Goal: Task Accomplishment & Management: Manage account settings

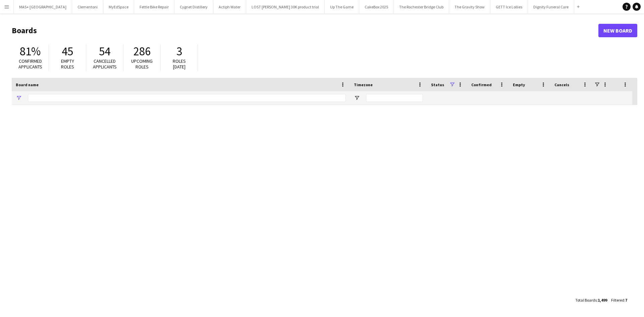
type input "**********"
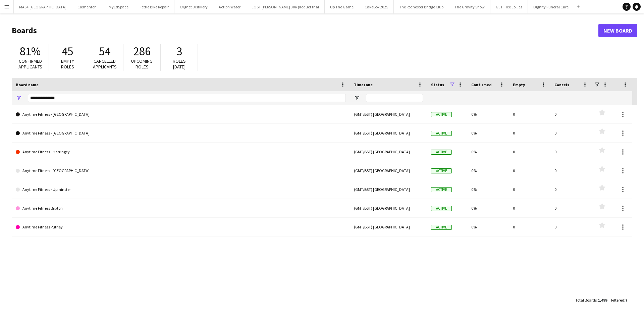
drag, startPoint x: 6, startPoint y: 8, endPoint x: 15, endPoint y: 14, distance: 10.6
click at [6, 8] on app-icon "Menu" at bounding box center [6, 6] width 5 height 5
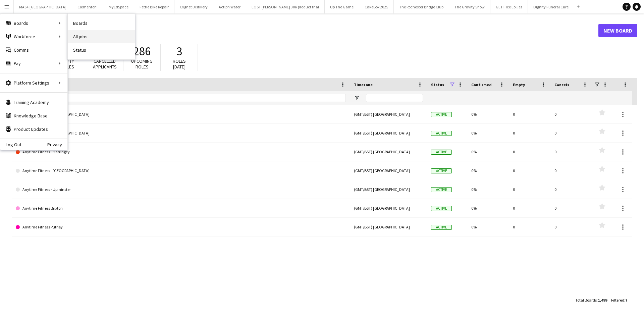
click at [79, 34] on link "All jobs" at bounding box center [101, 36] width 67 height 13
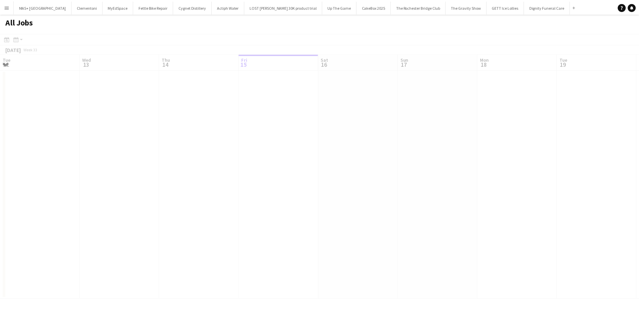
scroll to position [0, 160]
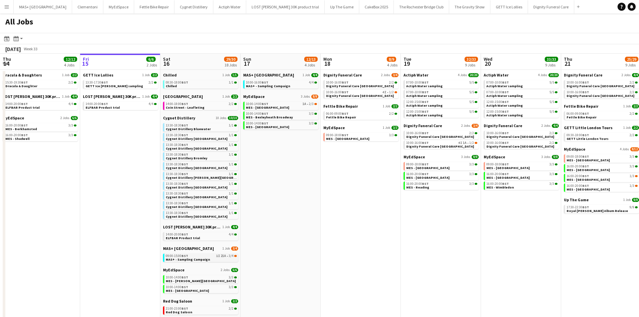
click at [221, 260] on link "09:00-15:00 BST 1I 21A • 3/4 MAS+ - Sampling Campaign" at bounding box center [201, 258] width 71 height 8
drag, startPoint x: 391, startPoint y: 203, endPoint x: 376, endPoint y: 204, distance: 15.5
click at [376, 204] on app-calendar-viewport "Tue 12 5/5 2 Jobs Wed 13 8/8 3 Jobs Thu 14 12/12 4 Jobs Fri 15 6/6 2 Jobs Sat 1…" at bounding box center [319, 232] width 639 height 357
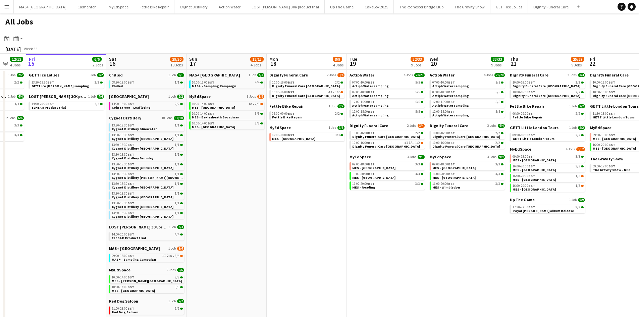
scroll to position [0, 225]
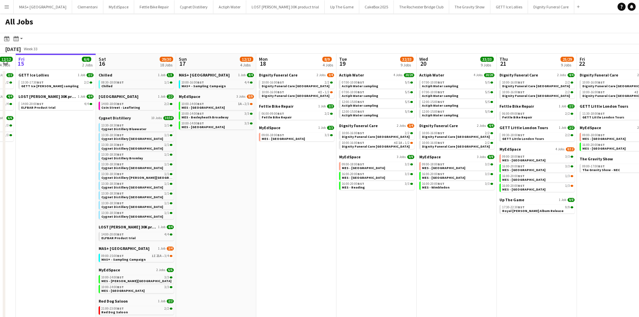
drag, startPoint x: 407, startPoint y: 195, endPoint x: 358, endPoint y: 194, distance: 48.7
click at [358, 195] on app-calendar-viewport "Tue 12 5/5 2 Jobs Wed 13 8/8 3 Jobs Thu 14 12/12 4 Jobs Fri 15 6/6 2 Jobs Sat 1…" at bounding box center [319, 232] width 639 height 357
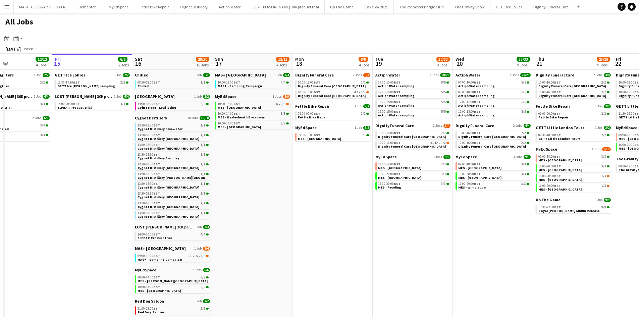
drag, startPoint x: 356, startPoint y: 211, endPoint x: 262, endPoint y: 202, distance: 94.7
click at [262, 202] on app-calendar-viewport "Tue 12 5/5 2 Jobs Wed 13 8/8 3 Jobs Thu 14 12/12 4 Jobs Fri 15 6/6 2 Jobs Sat 1…" at bounding box center [319, 232] width 639 height 357
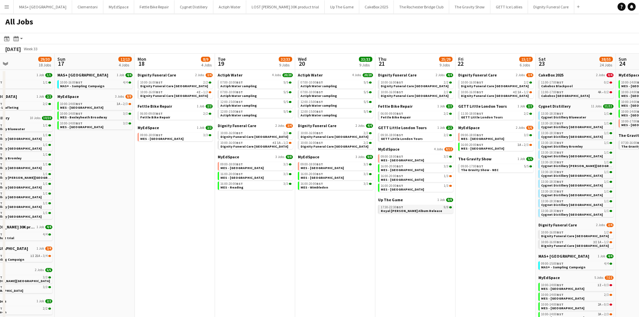
click at [434, 211] on link "17:30-22:30 BST 9/9 Royal Otis Album Release" at bounding box center [416, 209] width 71 height 8
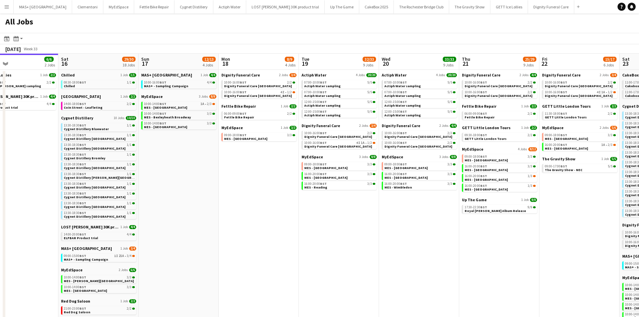
scroll to position [0, 176]
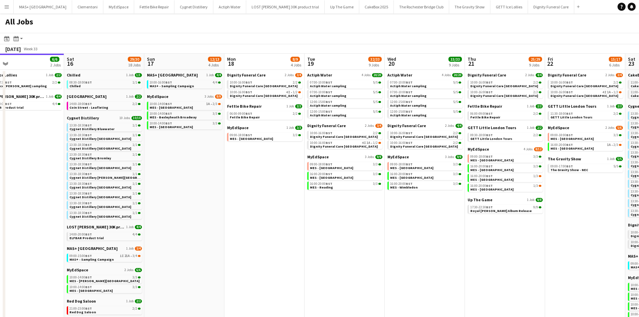
drag, startPoint x: 246, startPoint y: 211, endPoint x: 242, endPoint y: 214, distance: 5.0
click at [251, 211] on app-calendar-viewport "Wed 13 8/8 3 Jobs Thu 14 12/12 4 Jobs Fri 15 6/6 2 Jobs Sat 16 29/30 18 Jobs Su…" at bounding box center [319, 232] width 639 height 357
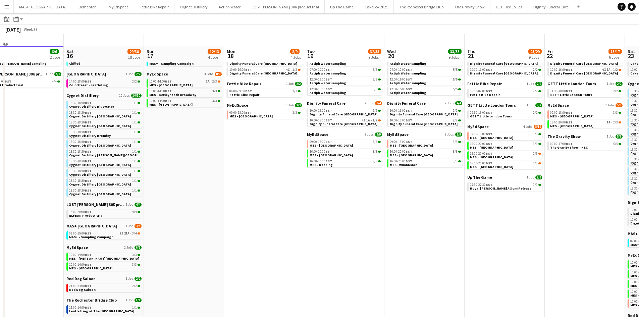
scroll to position [34, 0]
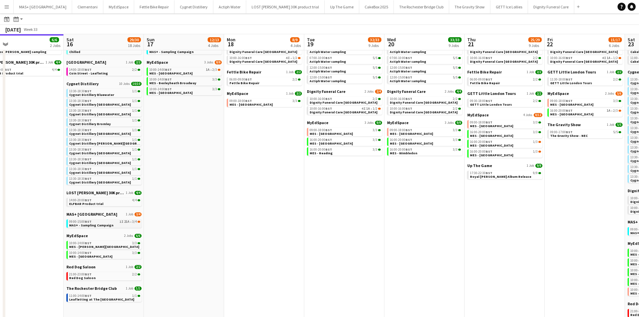
click at [116, 225] on link "09:00-15:00 BST 1I 21A • 3/4 MAS+ - Sampling Campaign" at bounding box center [104, 223] width 71 height 8
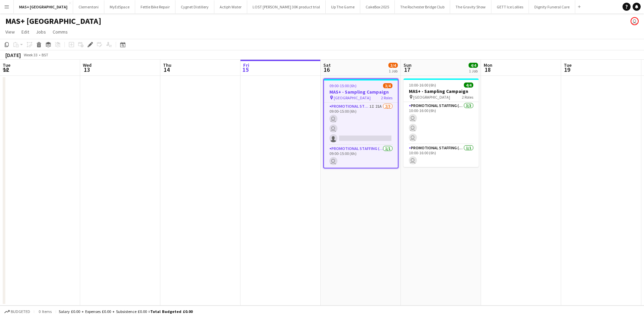
scroll to position [0, 231]
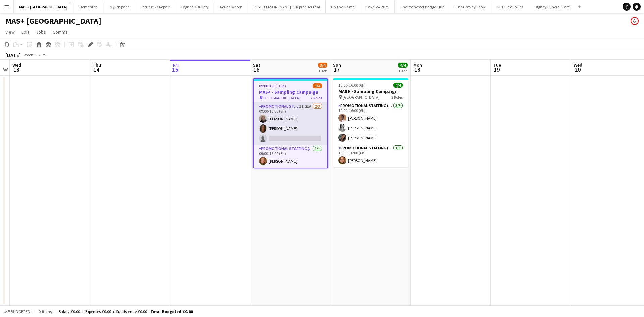
click at [302, 105] on app-card-role "Promotional Staffing (Brand Ambassadors) 1I 21A 2/3 09:00-15:00 (6h) Joseph Mes…" at bounding box center [291, 124] width 74 height 42
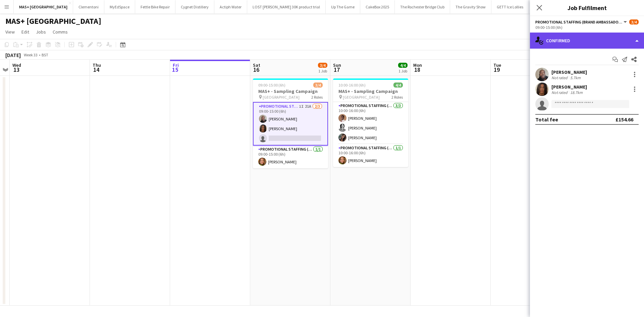
click at [570, 39] on div "single-neutral-actions-check-2 Confirmed" at bounding box center [587, 41] width 114 height 16
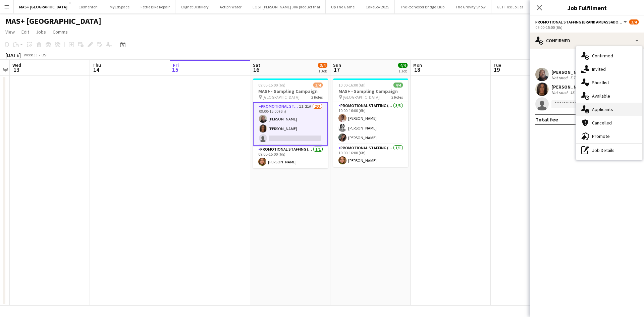
click at [602, 110] on div "single-neutral-actions-information Applicants" at bounding box center [609, 109] width 66 height 13
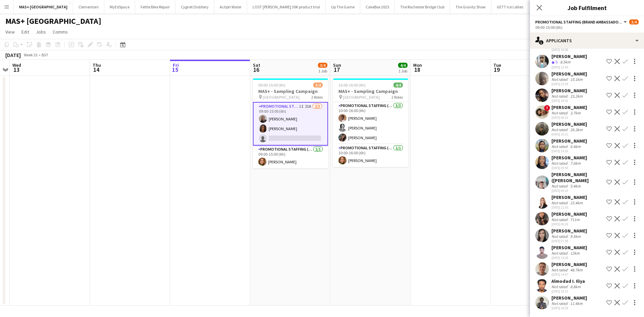
scroll to position [62, 0]
click at [565, 221] on div "Not rated" at bounding box center [560, 219] width 17 height 5
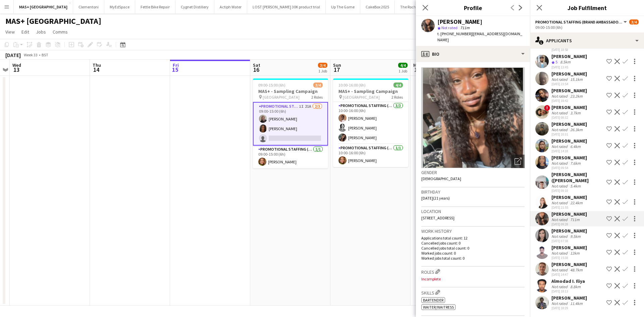
click at [565, 232] on div "Grainne Forde" at bounding box center [570, 231] width 36 height 6
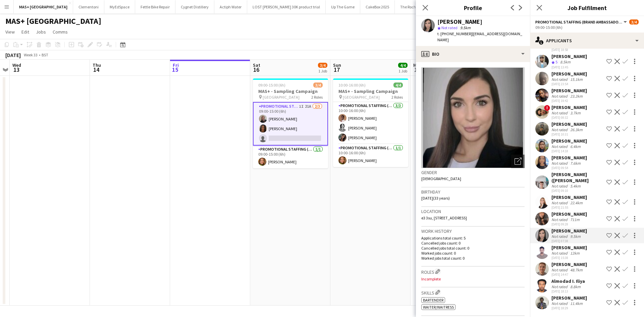
click at [564, 247] on div "Muhammad Shad" at bounding box center [570, 248] width 36 height 6
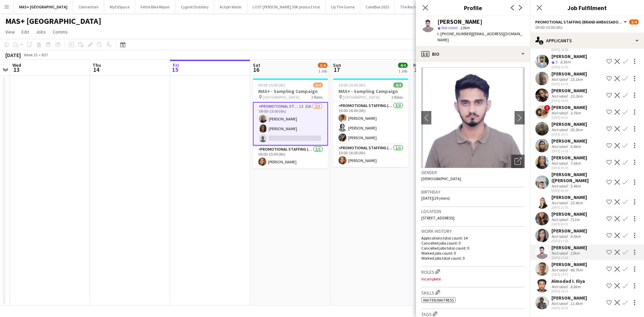
click at [565, 181] on div "Alexander (Ali) Adddison" at bounding box center [578, 177] width 52 height 12
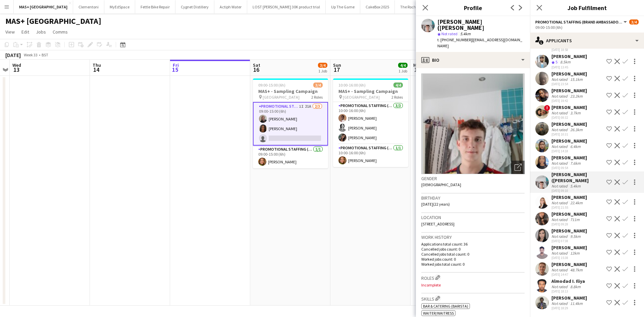
click at [566, 164] on div "Not rated" at bounding box center [560, 163] width 17 height 5
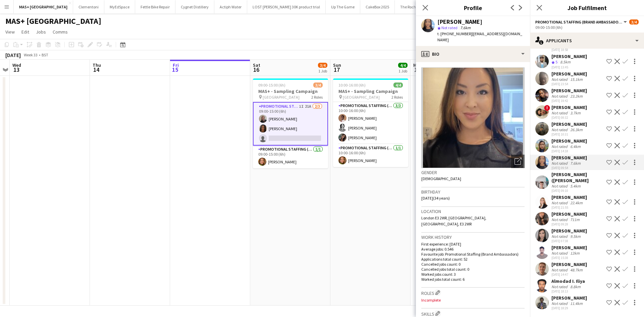
click at [562, 127] on div "Not rated" at bounding box center [560, 129] width 17 height 5
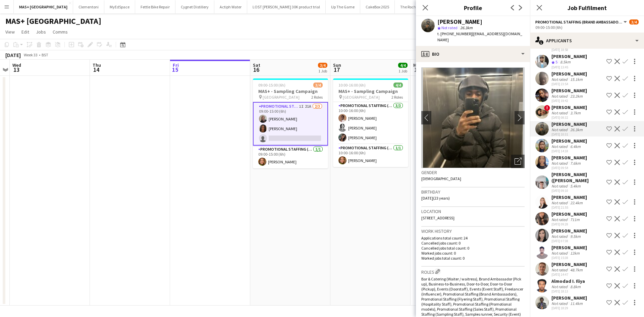
click at [615, 126] on app-icon "Decline" at bounding box center [617, 128] width 5 height 5
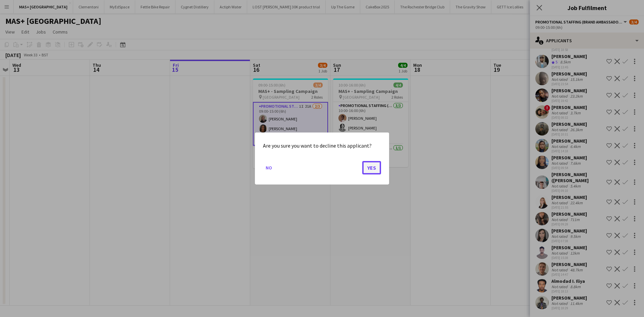
click at [368, 164] on button "Yes" at bounding box center [371, 167] width 19 height 13
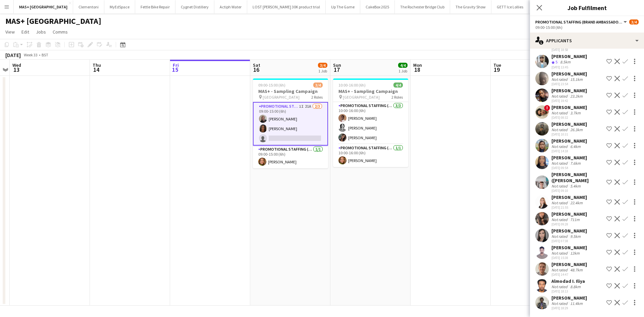
scroll to position [40, 0]
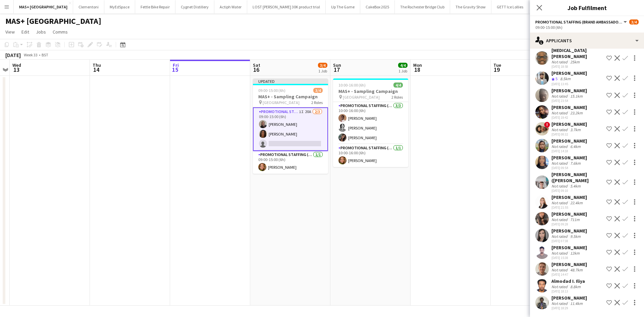
click at [575, 270] on div "48.7km" at bounding box center [576, 269] width 15 height 5
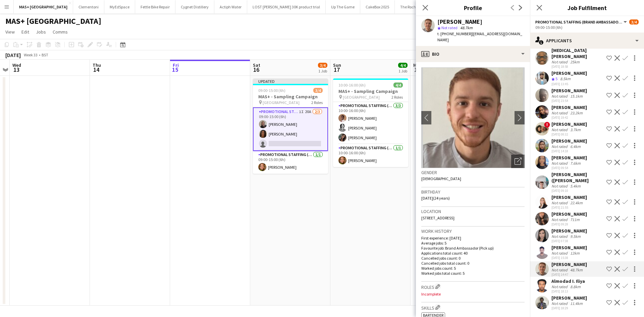
click at [570, 286] on div "8.8km" at bounding box center [575, 286] width 13 height 5
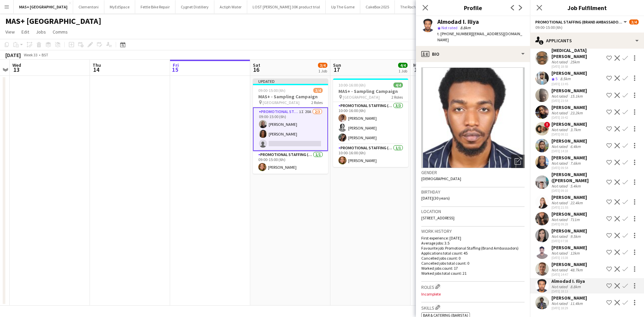
drag, startPoint x: 570, startPoint y: 304, endPoint x: 569, endPoint y: 285, distance: 19.1
click at [570, 304] on div "11.4km" at bounding box center [576, 303] width 15 height 5
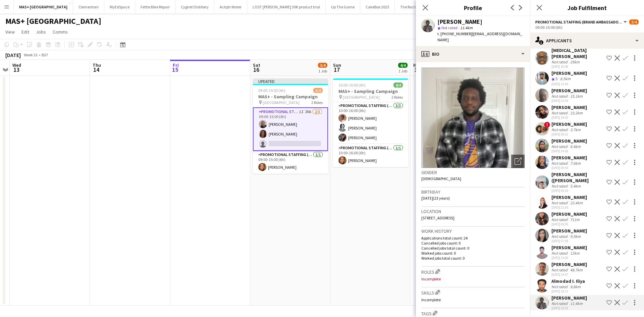
click at [560, 211] on div "[PERSON_NAME]" at bounding box center [570, 214] width 36 height 6
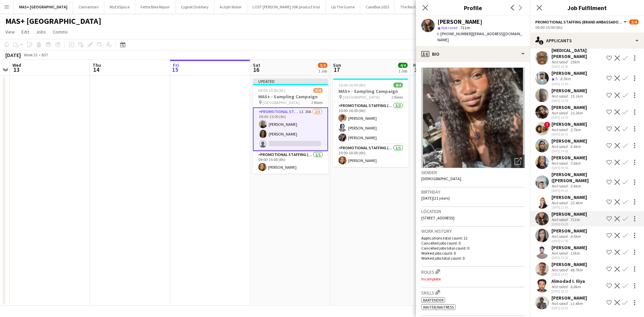
click at [560, 198] on div "[PERSON_NAME]" at bounding box center [570, 197] width 36 height 6
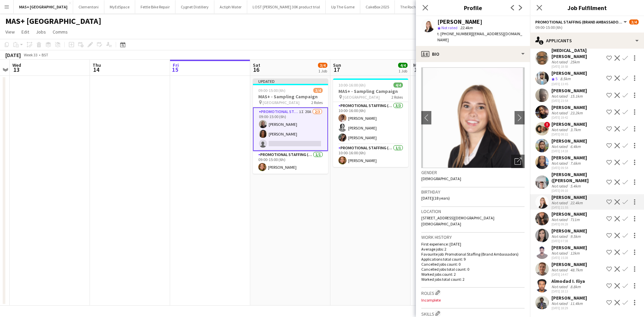
click at [562, 186] on div "Not rated" at bounding box center [560, 186] width 17 height 5
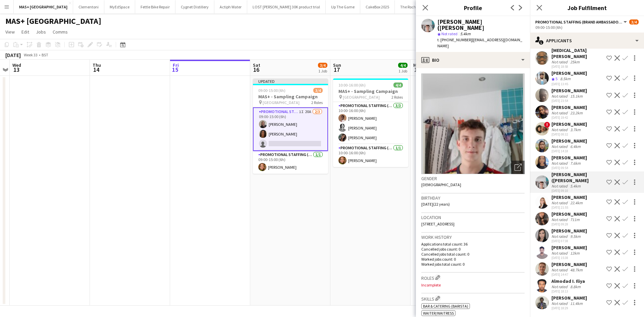
click at [558, 166] on div "[DATE] 09:54" at bounding box center [570, 168] width 36 height 4
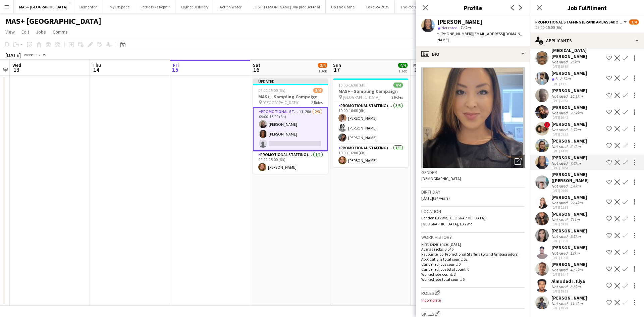
click at [560, 143] on div "[PERSON_NAME]" at bounding box center [570, 141] width 36 height 6
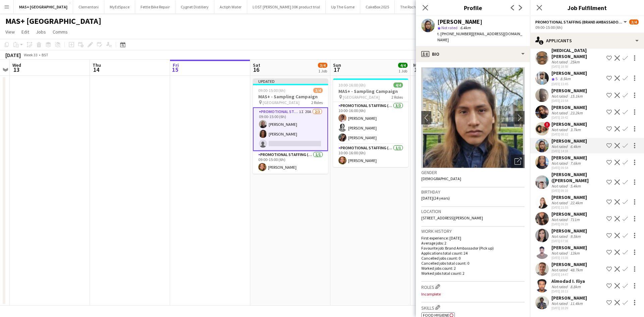
click at [558, 127] on div "Not rated" at bounding box center [560, 129] width 17 height 5
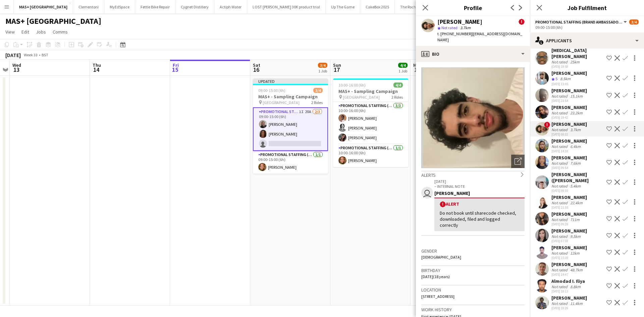
click at [558, 104] on div "[PERSON_NAME]" at bounding box center [570, 107] width 36 height 6
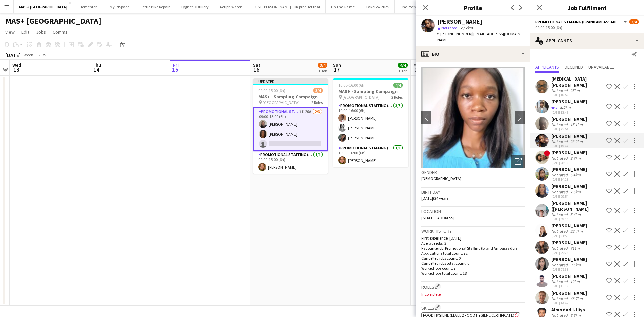
scroll to position [0, 0]
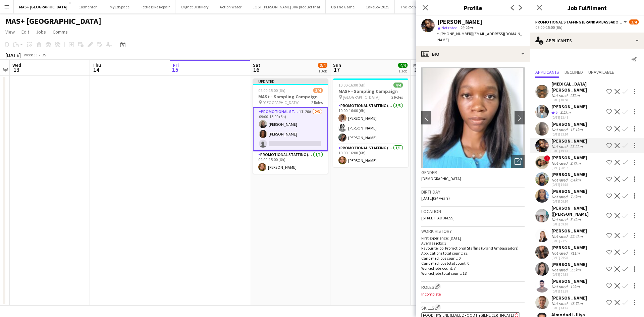
click at [558, 110] on span "5" at bounding box center [557, 112] width 2 height 5
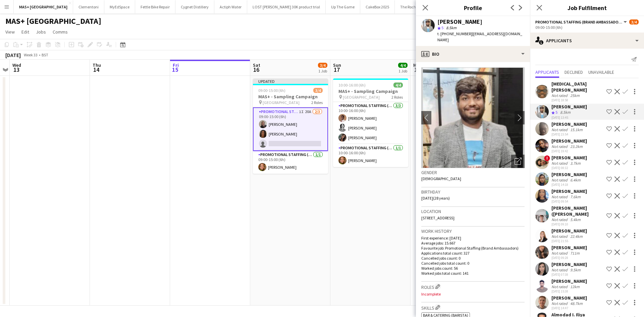
click at [556, 93] on div "Not rated" at bounding box center [560, 95] width 17 height 5
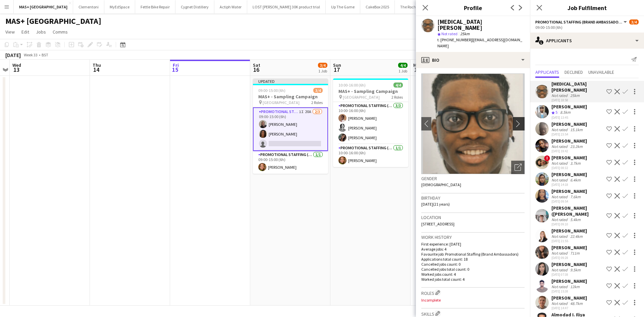
click at [515, 120] on app-icon "chevron-right" at bounding box center [520, 123] width 10 height 7
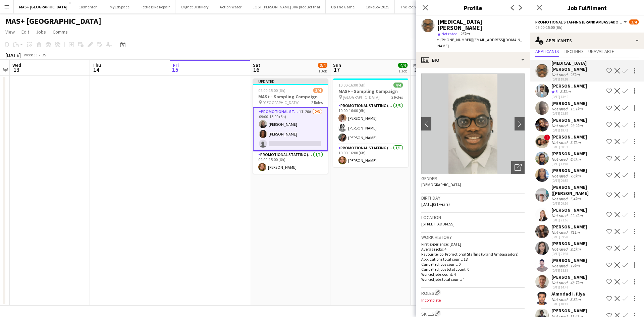
scroll to position [40, 0]
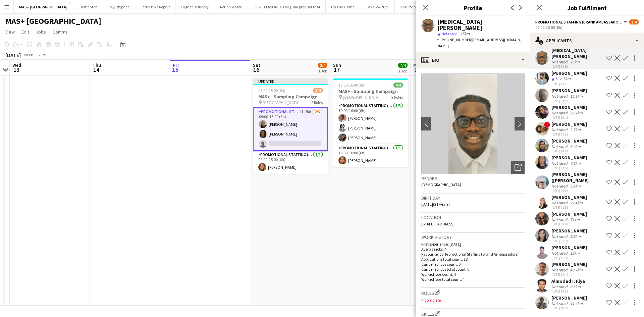
drag, startPoint x: 319, startPoint y: 255, endPoint x: 307, endPoint y: 179, distance: 76.7
click at [319, 255] on app-date-cell "Updated 09:00-15:00 (6h) 3/4 MAS+ - Sampling Campaign pin London - Hotspur Stad…" at bounding box center [290, 191] width 80 height 230
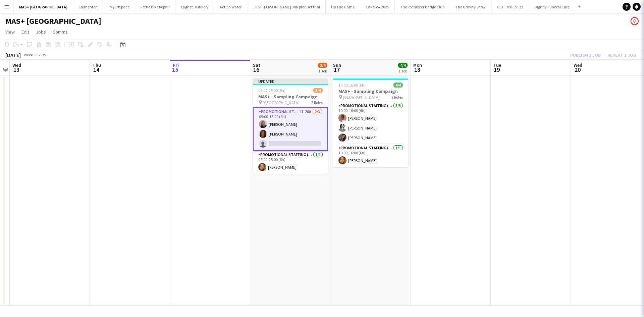
scroll to position [0, 0]
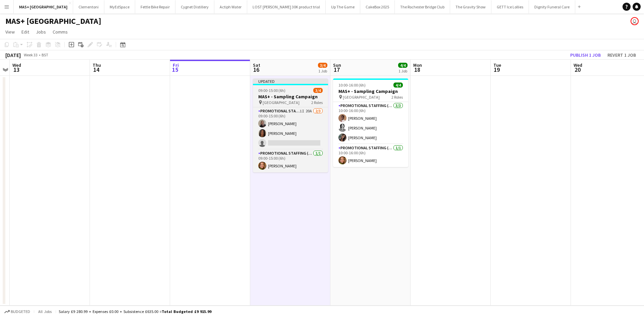
click at [284, 95] on h3 "MAS+ - Sampling Campaign" at bounding box center [290, 97] width 75 height 6
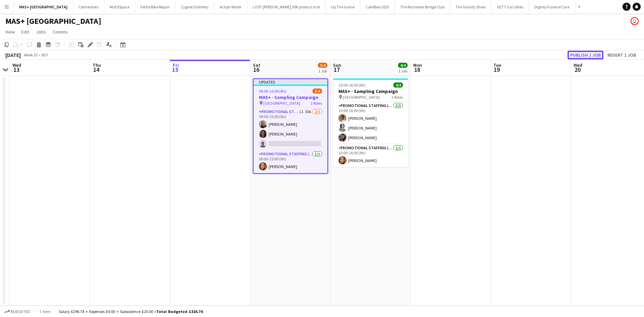
click at [579, 57] on button "Publish 1 job" at bounding box center [586, 55] width 36 height 9
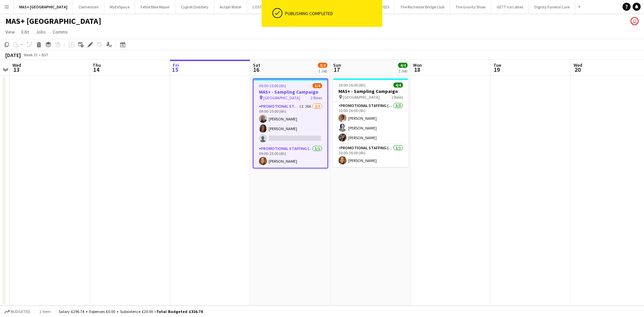
drag, startPoint x: 269, startPoint y: 95, endPoint x: 255, endPoint y: 86, distance: 16.6
click at [268, 95] on h3 "MAS+ - Sampling Campaign" at bounding box center [291, 92] width 74 height 6
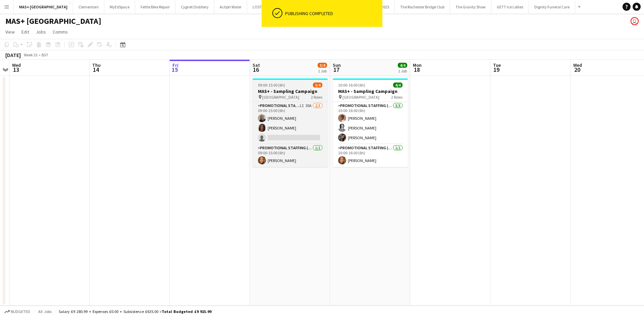
click at [267, 88] on app-job-card "09:00-15:00 (6h) 3/4 MAS+ - Sampling Campaign pin London - Hotspur Stadium 2 Ro…" at bounding box center [290, 123] width 75 height 89
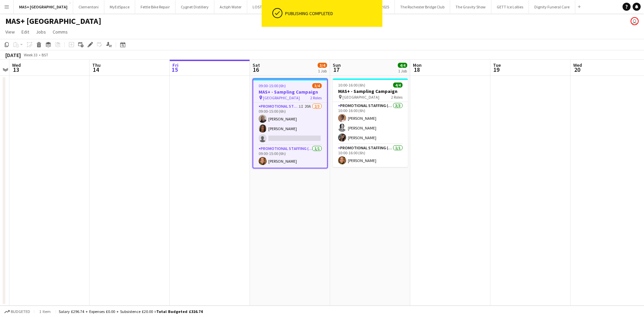
click at [280, 99] on span "London - Hotspur Stadium" at bounding box center [281, 97] width 37 height 5
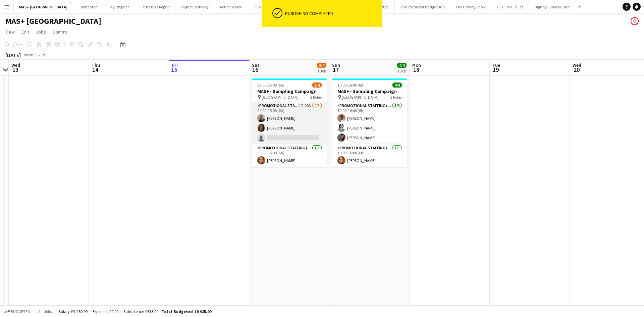
click at [284, 107] on app-card-role "Promotional Staffing (Brand Ambassadors) 1I 20A 2/3 09:00-15:00 (6h) Joseph Mes…" at bounding box center [289, 123] width 75 height 42
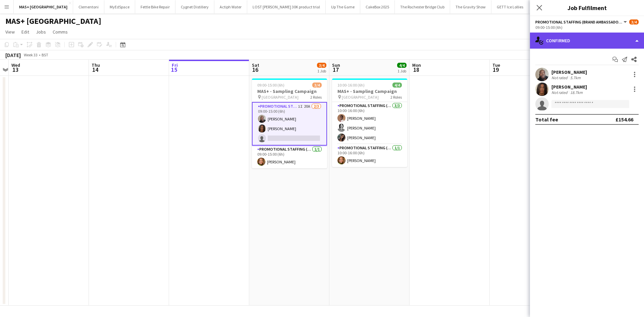
click at [592, 39] on div "single-neutral-actions-check-2 Confirmed" at bounding box center [587, 41] width 114 height 16
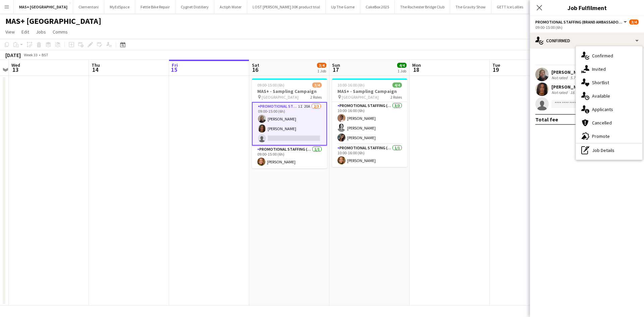
click at [616, 131] on div "advertising-megaphone Promote" at bounding box center [609, 136] width 66 height 13
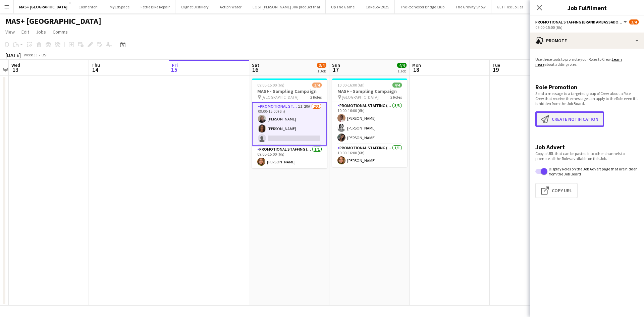
click at [557, 120] on button "Create notification Create notification" at bounding box center [570, 118] width 69 height 15
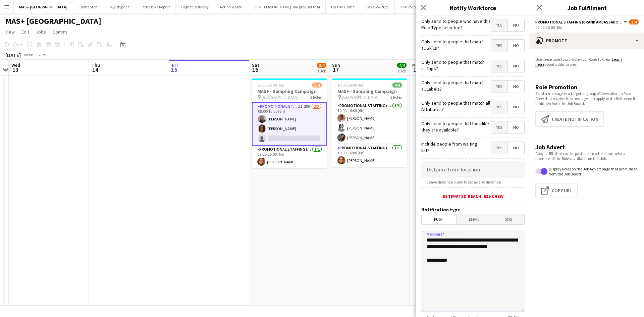
drag, startPoint x: 466, startPoint y: 254, endPoint x: 420, endPoint y: 239, distance: 49.0
click at [420, 239] on form "**********" at bounding box center [473, 192] width 114 height 353
drag, startPoint x: 467, startPoint y: 274, endPoint x: 418, endPoint y: 241, distance: 59.0
click at [418, 241] on form "**********" at bounding box center [473, 192] width 114 height 353
type textarea "**********"
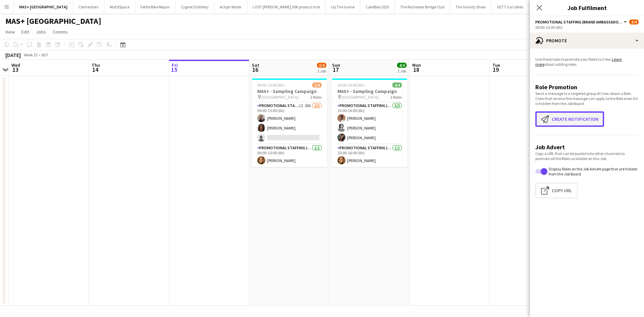
click at [558, 114] on button "Create notification Create notification" at bounding box center [570, 118] width 69 height 15
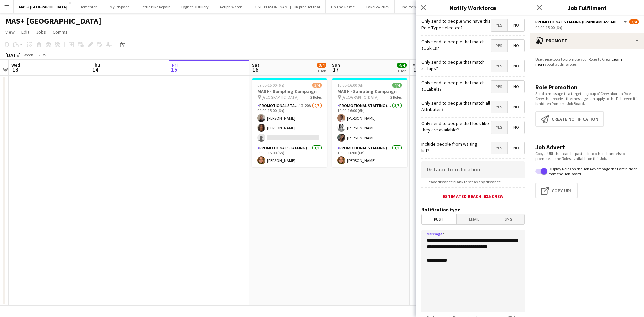
drag, startPoint x: 461, startPoint y: 254, endPoint x: 379, endPoint y: 228, distance: 85.3
click at [379, 228] on body "Menu Boards Boards Boards All jobs Status Workforce Workforce My Workforce Recr…" at bounding box center [322, 158] width 644 height 317
click at [452, 244] on textarea "**********" at bounding box center [472, 271] width 103 height 82
drag, startPoint x: 502, startPoint y: 267, endPoint x: 411, endPoint y: 241, distance: 93.9
click at [411, 241] on body "Menu Boards Boards Boards All jobs Status Workforce Workforce My Workforce Recr…" at bounding box center [322, 158] width 644 height 317
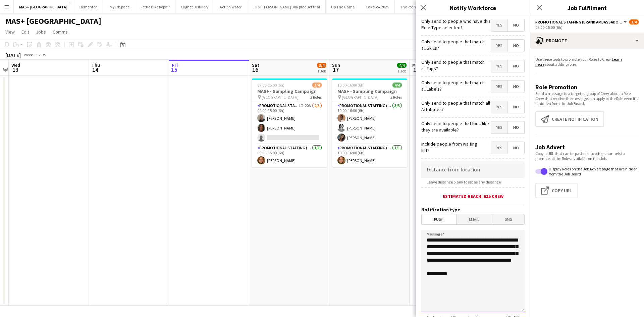
click at [492, 264] on textarea "**********" at bounding box center [472, 271] width 103 height 82
click at [507, 269] on textarea "**********" at bounding box center [472, 271] width 103 height 82
drag, startPoint x: 500, startPoint y: 267, endPoint x: 414, endPoint y: 240, distance: 90.0
click at [414, 240] on body "Menu Boards Boards Boards All jobs Status Workforce Workforce My Workforce Recr…" at bounding box center [322, 158] width 644 height 317
paste textarea "**********"
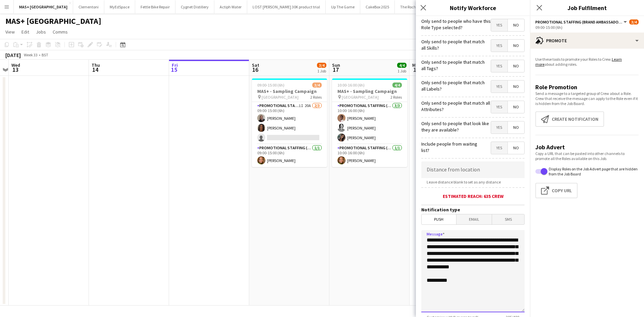
click at [475, 261] on textarea "**********" at bounding box center [472, 271] width 103 height 82
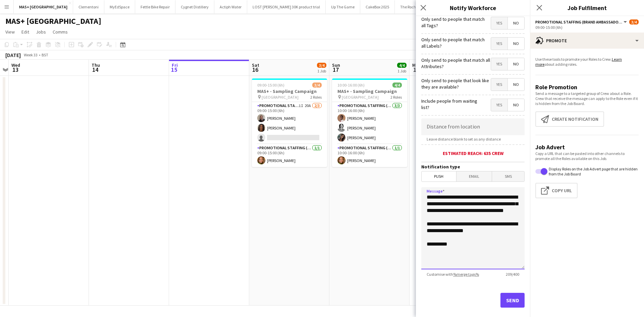
scroll to position [52, 0]
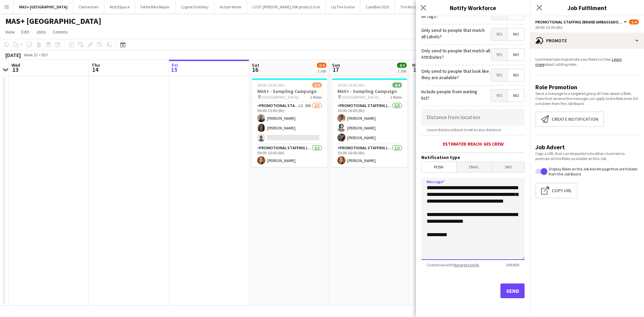
type textarea "**********"
click at [506, 292] on button "Send" at bounding box center [513, 291] width 24 height 15
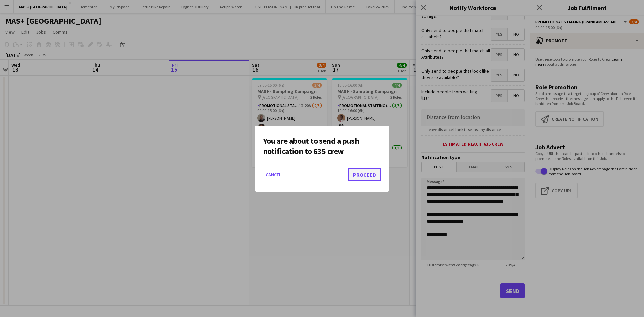
click at [353, 175] on button "Proceed" at bounding box center [364, 174] width 33 height 13
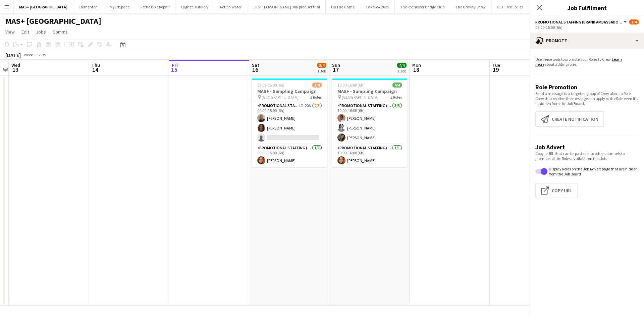
click at [348, 236] on app-date-cell "10:00-16:00 (6h) 4/4 MAS+ - Sampling Campaign pin Box Park 2 Roles Promotional …" at bounding box center [369, 191] width 80 height 230
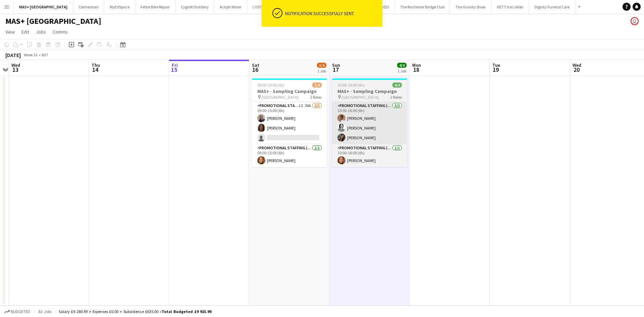
drag, startPoint x: 297, startPoint y: 107, endPoint x: 347, endPoint y: 121, distance: 52.4
click at [297, 107] on app-card-role "Promotional Staffing (Brand Ambassadors) 1I 20A 2/3 09:00-15:00 (6h) Joseph Mes…" at bounding box center [289, 123] width 75 height 42
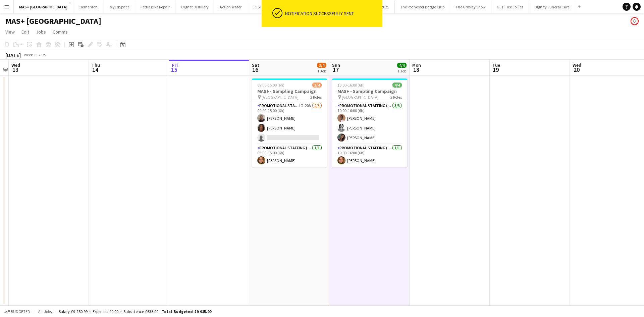
scroll to position [0, 232]
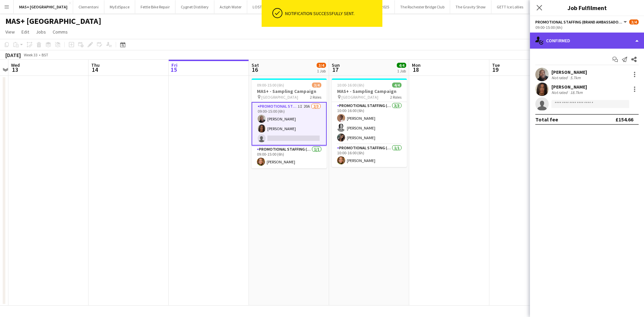
click at [592, 46] on div "single-neutral-actions-check-2 Confirmed" at bounding box center [587, 41] width 114 height 16
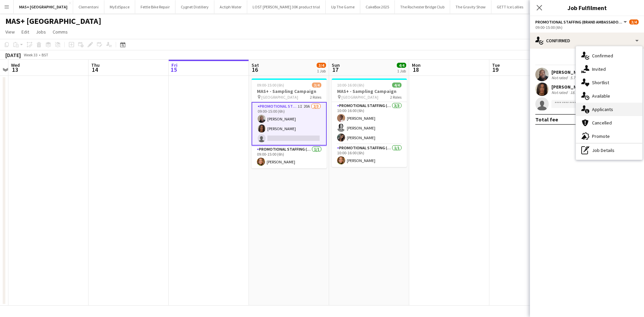
click at [605, 113] on div "single-neutral-actions-information Applicants" at bounding box center [609, 109] width 66 height 13
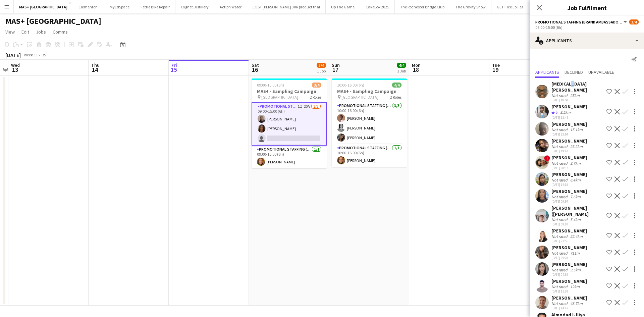
click at [567, 81] on div "Tobi Atobatele" at bounding box center [578, 87] width 52 height 12
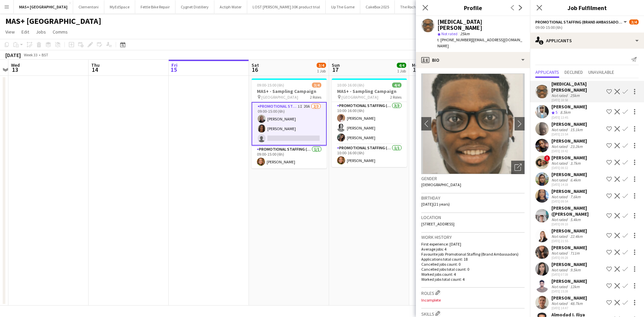
click at [574, 93] on div "25km" at bounding box center [575, 95] width 12 height 5
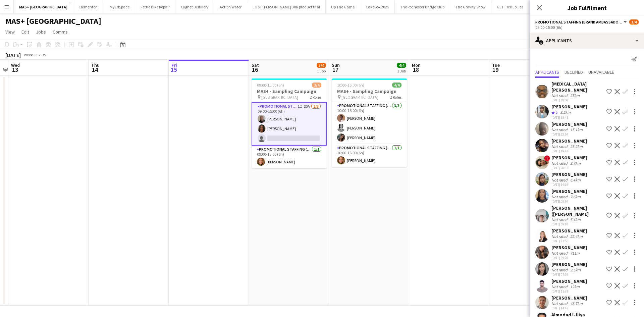
click at [470, 184] on app-date-cell at bounding box center [449, 191] width 80 height 230
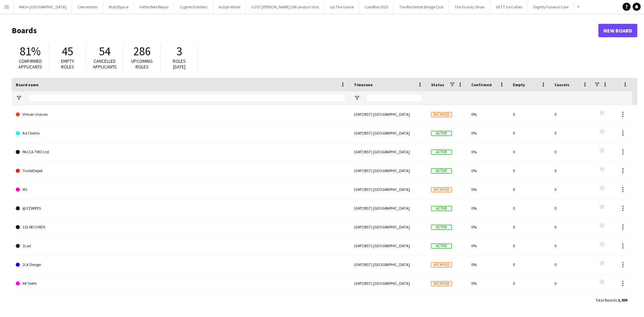
type input "**********"
click at [6, 6] on app-icon "Menu" at bounding box center [6, 6] width 5 height 5
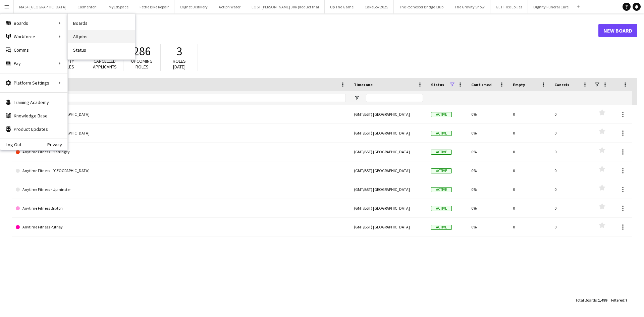
click at [99, 34] on link "All jobs" at bounding box center [101, 36] width 67 height 13
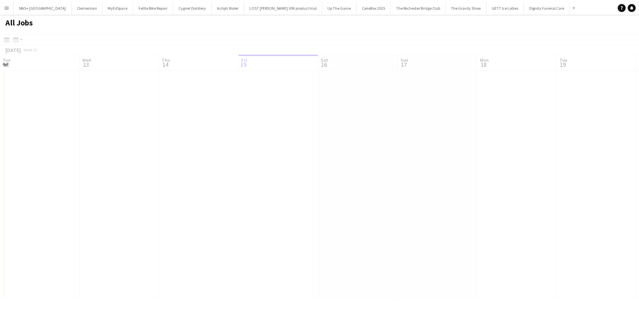
scroll to position [0, 160]
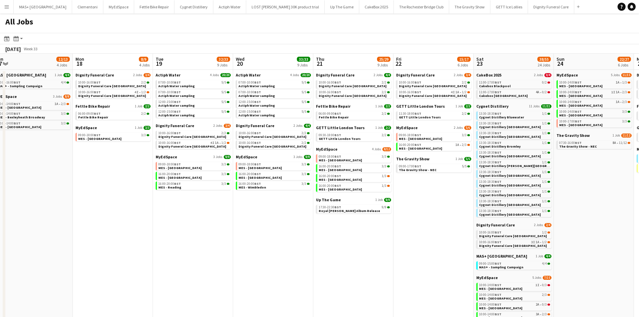
drag, startPoint x: 300, startPoint y: 193, endPoint x: 13, endPoint y: 186, distance: 287.0
click at [13, 186] on app-calendar-viewport "Fri 15 6/6 2 Jobs Sat 16 29/30 18 Jobs Sun 17 12/13 4 Jobs Mon 18 8/9 4 Jobs Tu…" at bounding box center [319, 245] width 639 height 383
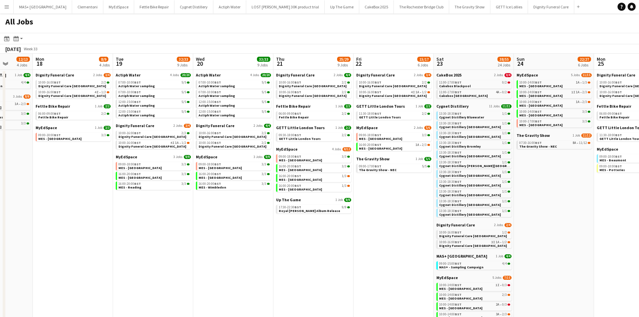
scroll to position [0, 218]
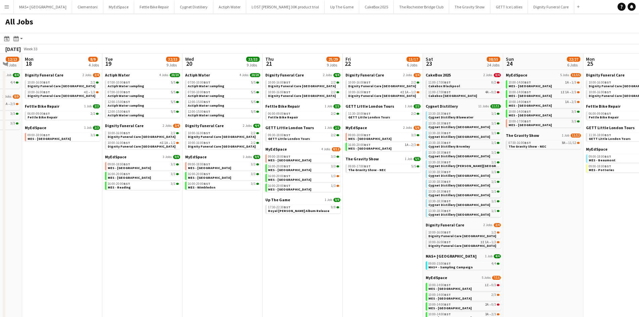
drag, startPoint x: 334, startPoint y: 239, endPoint x: 303, endPoint y: 239, distance: 30.2
click at [303, 239] on app-calendar-viewport "Fri 15 6/6 2 Jobs Sat 16 29/30 18 Jobs Sun 17 12/13 4 Jobs Mon 18 8/9 4 Jobs Tu…" at bounding box center [319, 245] width 639 height 383
click at [326, 210] on link "17:30-22:30 BST 9/9 Royal Otis Album Release" at bounding box center [303, 209] width 71 height 8
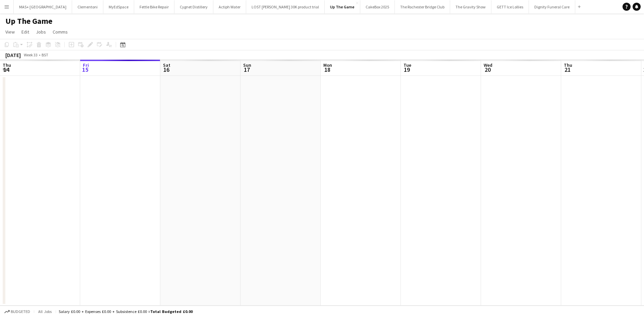
scroll to position [0, 231]
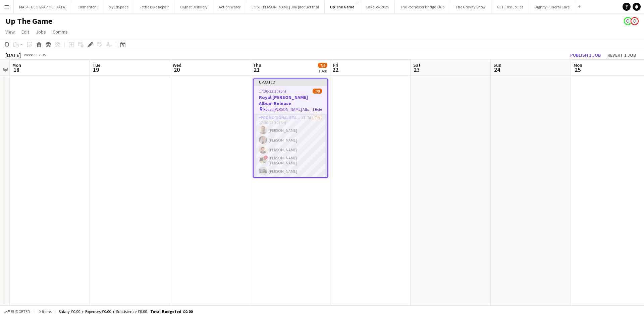
click at [294, 117] on app-card-role "Promotional Staffing (Brand Ambassadors) 1I 7A [DATE] 17:30-22:30 (5h) [PERSON_…" at bounding box center [291, 165] width 74 height 103
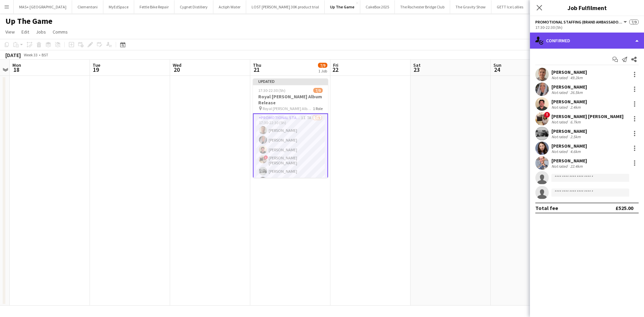
click at [581, 40] on div "single-neutral-actions-check-2 Confirmed" at bounding box center [587, 41] width 114 height 16
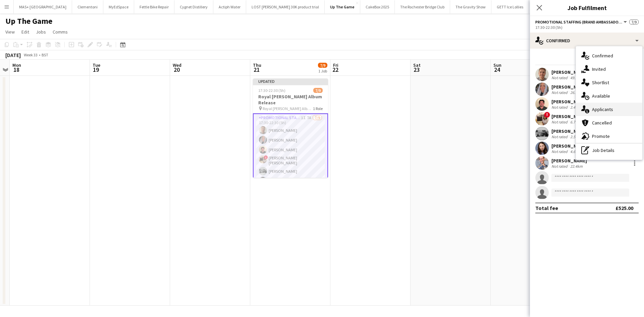
click at [611, 111] on div "single-neutral-actions-information Applicants" at bounding box center [609, 109] width 66 height 13
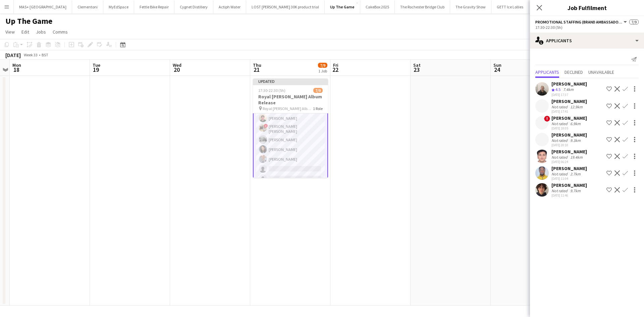
scroll to position [0, 0]
click at [284, 137] on app-card-role "Promotional Staffing (Brand Ambassadors) 1I 7A [DATE] 17:30-22:30 (5h) [PERSON_…" at bounding box center [290, 165] width 75 height 104
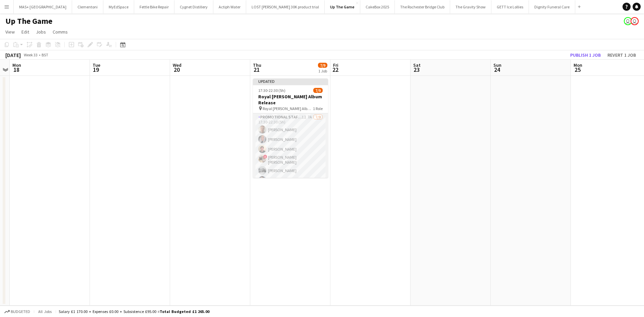
click at [284, 134] on app-card-role "Promotional Staffing (Brand Ambassadors) 1I 7A [DATE] 17:30-22:30 (5h) [PERSON_…" at bounding box center [290, 164] width 75 height 103
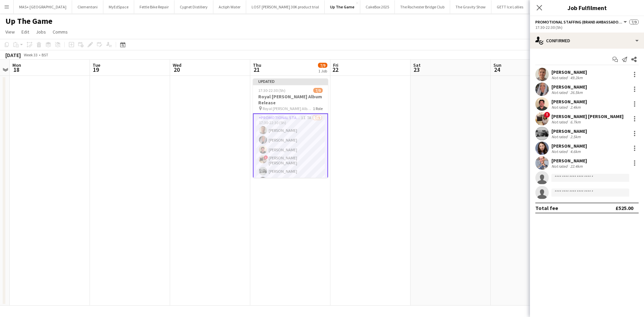
click at [565, 117] on div "[PERSON_NAME] [PERSON_NAME]" at bounding box center [588, 116] width 72 height 6
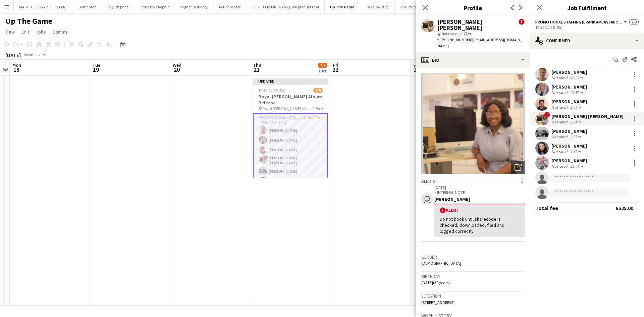
click at [565, 117] on div "[PERSON_NAME] [PERSON_NAME]" at bounding box center [588, 116] width 72 height 6
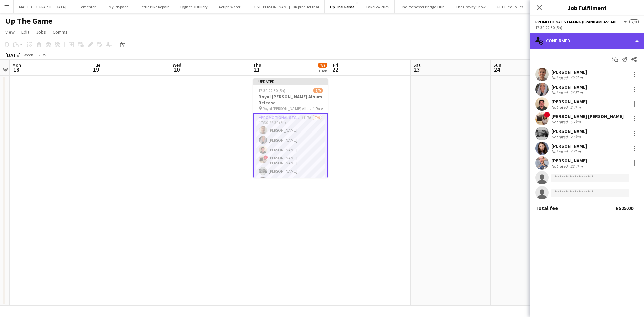
click at [564, 41] on div "single-neutral-actions-check-2 Confirmed" at bounding box center [587, 41] width 114 height 16
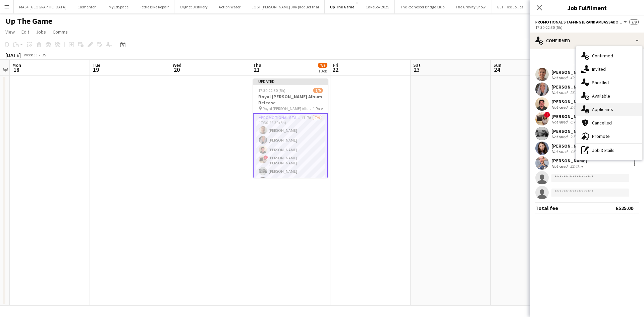
click at [605, 108] on div "single-neutral-actions-information Applicants" at bounding box center [609, 109] width 66 height 13
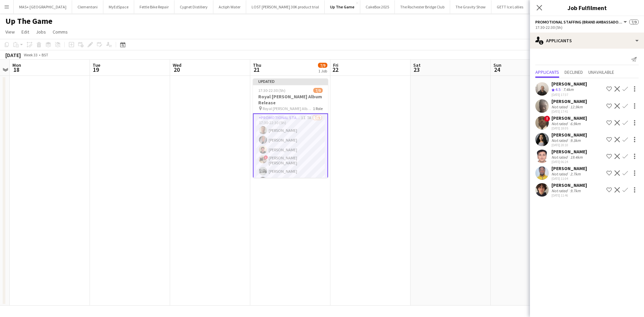
click at [569, 190] on div "9.7km" at bounding box center [575, 190] width 13 height 5
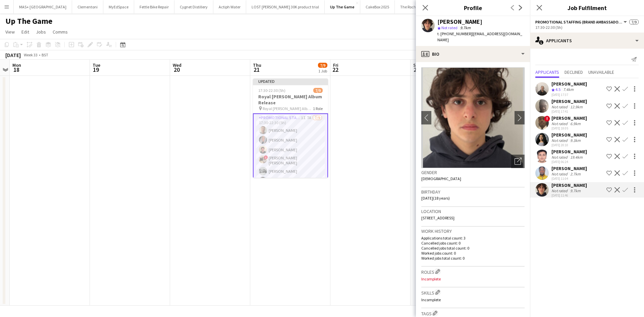
click at [570, 154] on div "[PERSON_NAME]" at bounding box center [570, 152] width 36 height 6
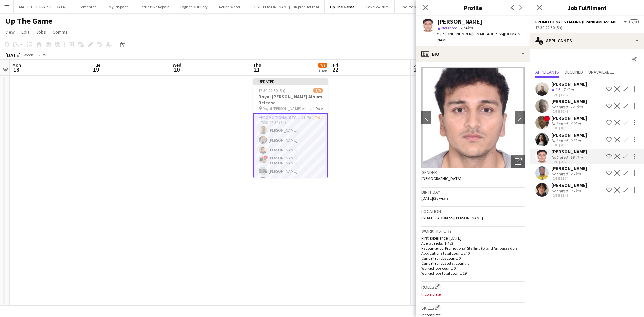
click at [564, 143] on div "[DATE] 20:10" at bounding box center [570, 145] width 36 height 4
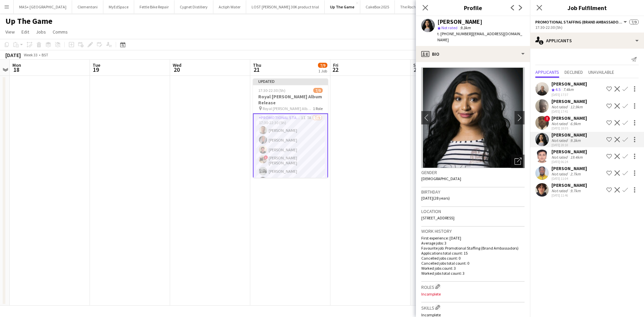
click at [563, 107] on div "Not rated" at bounding box center [560, 106] width 17 height 5
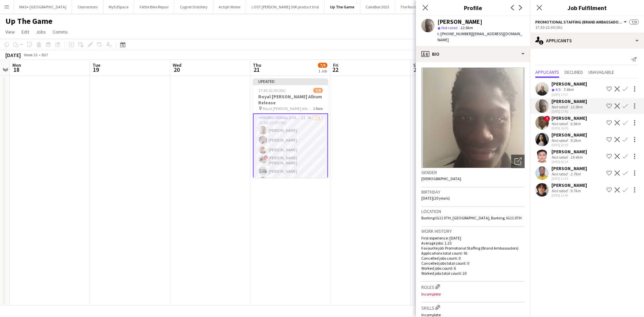
click at [559, 86] on div "[PERSON_NAME]" at bounding box center [570, 84] width 36 height 6
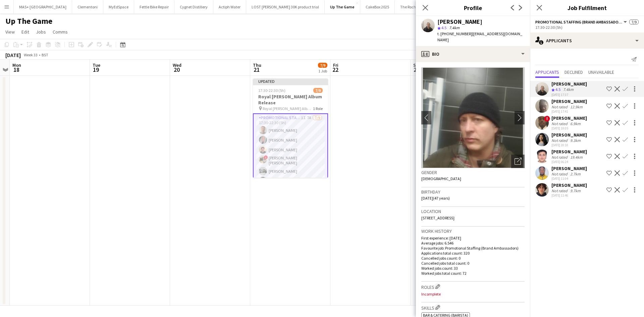
click at [560, 121] on div "Not rated" at bounding box center [560, 123] width 17 height 5
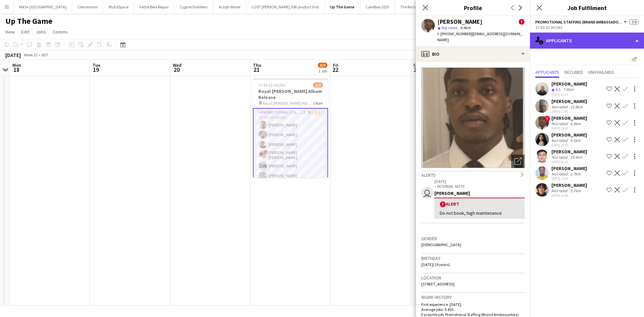
click at [594, 40] on div "single-neutral-actions-information Applicants" at bounding box center [587, 41] width 114 height 16
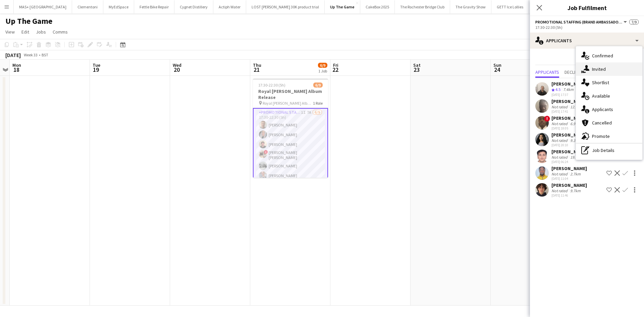
click at [607, 70] on div "single-neutral-actions-share-1 Invited" at bounding box center [609, 68] width 66 height 13
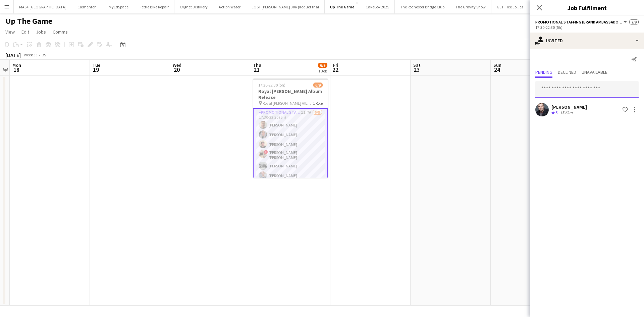
click at [566, 92] on input "text" at bounding box center [587, 89] width 103 height 17
type input "****"
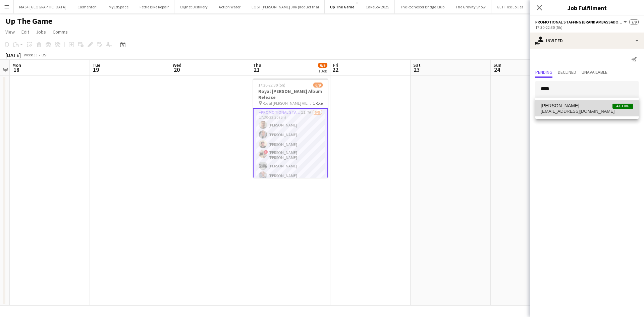
click at [575, 114] on mat-option "Jazz [PERSON_NAME] Active [EMAIL_ADDRESS][DOMAIN_NAME]" at bounding box center [587, 108] width 103 height 16
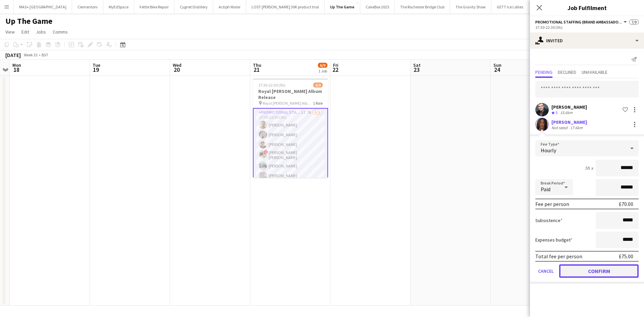
click at [597, 271] on button "Confirm" at bounding box center [599, 270] width 80 height 13
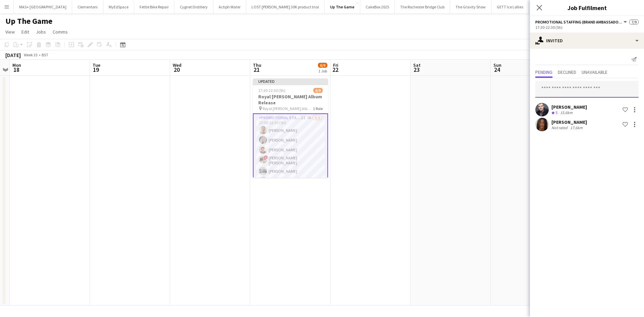
click at [559, 94] on input "text" at bounding box center [587, 89] width 103 height 17
type input "*"
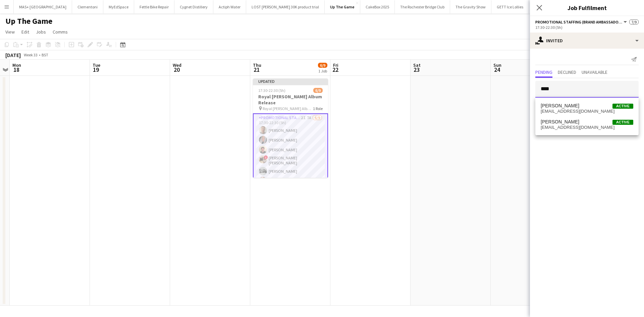
click at [564, 87] on input "****" at bounding box center [587, 89] width 103 height 17
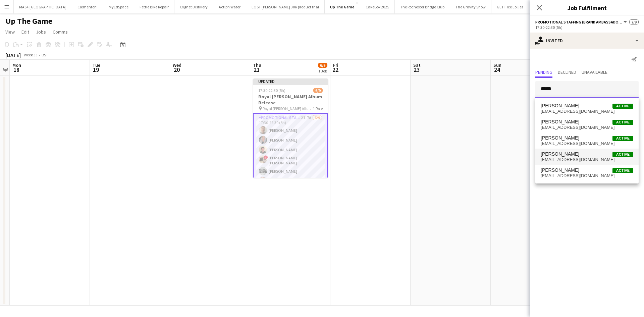
type input "*****"
click at [579, 158] on span "detimbirjoe@gmail.com" at bounding box center [587, 159] width 93 height 5
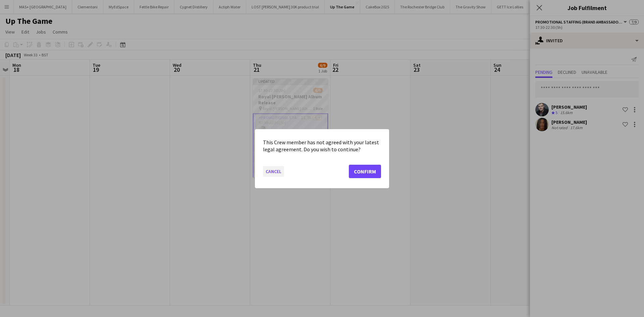
click at [273, 170] on button "Cancel" at bounding box center [273, 171] width 21 height 11
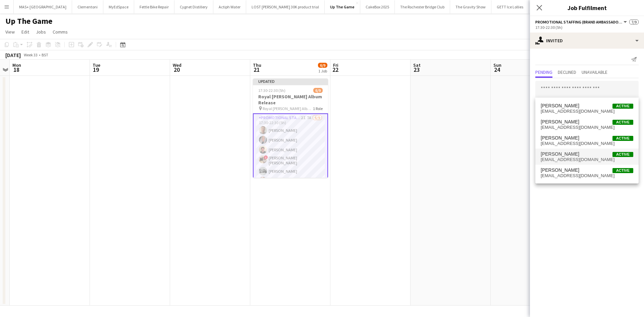
click at [569, 173] on span "Joseph Mesioye Active joecool20@hotmail.co.uk" at bounding box center [587, 172] width 93 height 11
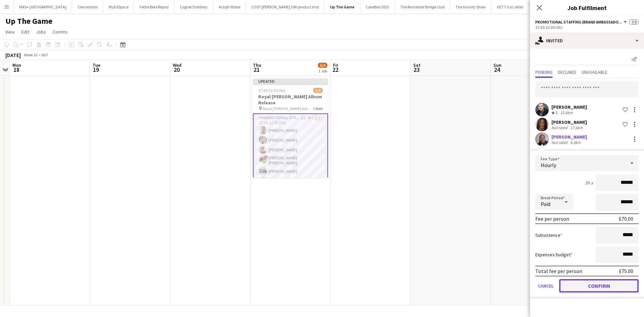
click at [618, 286] on button "Confirm" at bounding box center [599, 285] width 80 height 13
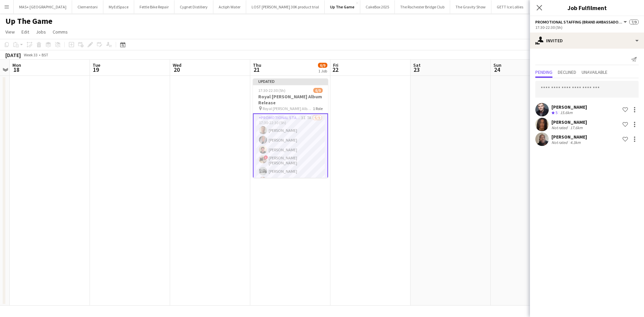
click at [414, 202] on app-date-cell at bounding box center [451, 191] width 80 height 230
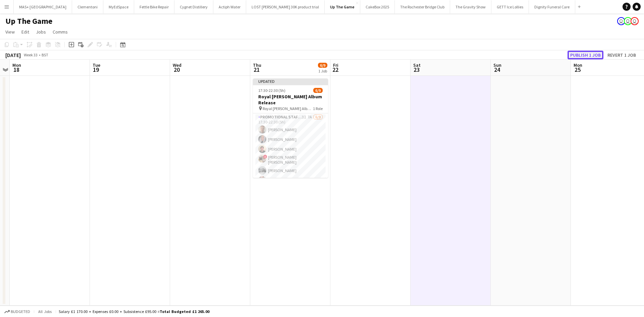
click at [576, 53] on button "Publish 1 job" at bounding box center [586, 55] width 36 height 9
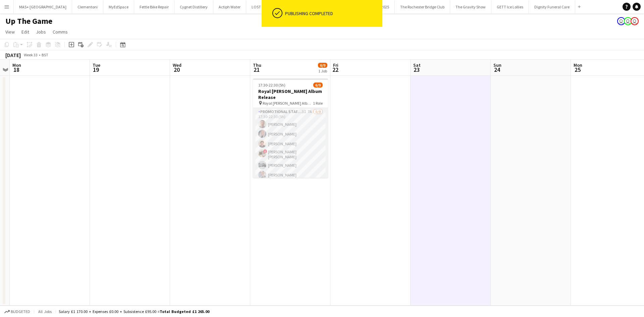
click at [294, 114] on app-card-role "Promotional Staffing (Brand Ambassadors) 3I 7A 6/9 17:30-22:30 (5h) Jack Procte…" at bounding box center [290, 159] width 75 height 103
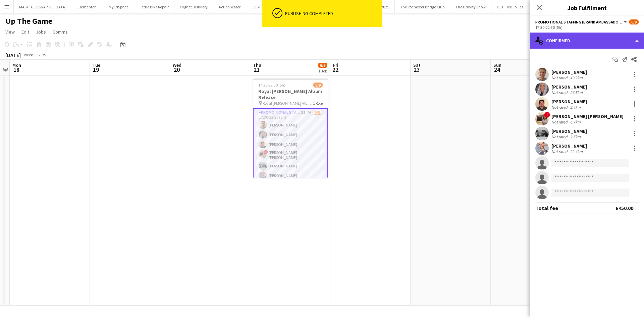
click at [584, 41] on div "single-neutral-actions-check-2 Confirmed" at bounding box center [587, 41] width 114 height 16
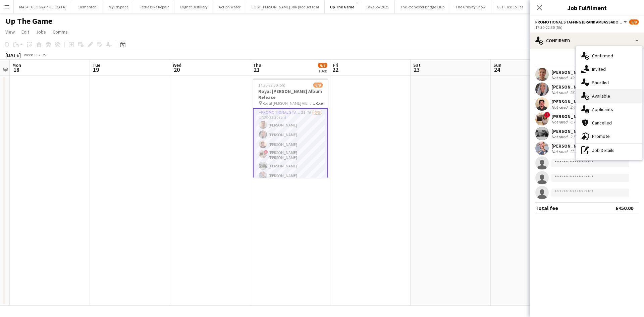
click at [598, 98] on div "single-neutral-actions-upload Available" at bounding box center [609, 95] width 66 height 13
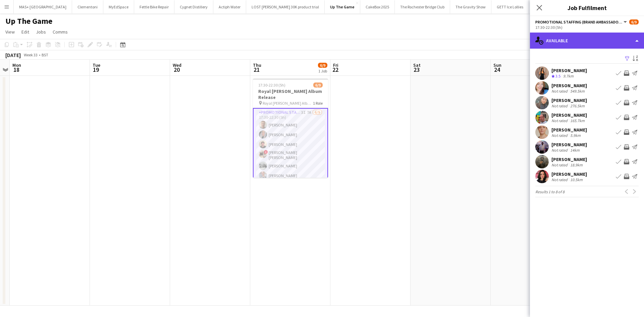
click at [561, 41] on div "single-neutral-actions-upload Available" at bounding box center [587, 41] width 114 height 16
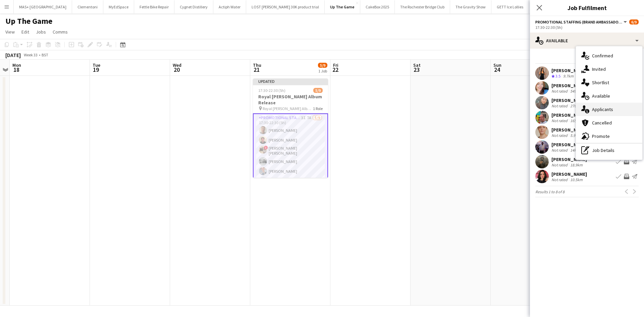
click at [609, 111] on div "single-neutral-actions-information Applicants" at bounding box center [609, 109] width 66 height 13
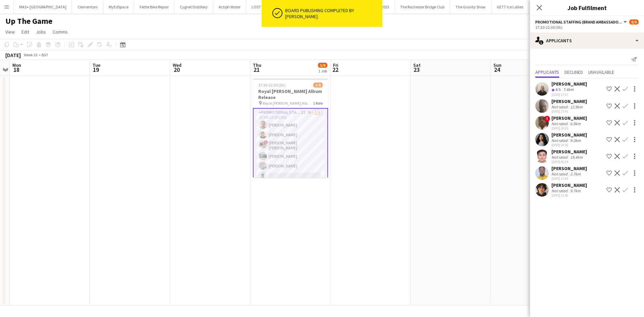
click at [562, 172] on div "Not rated" at bounding box center [560, 173] width 17 height 5
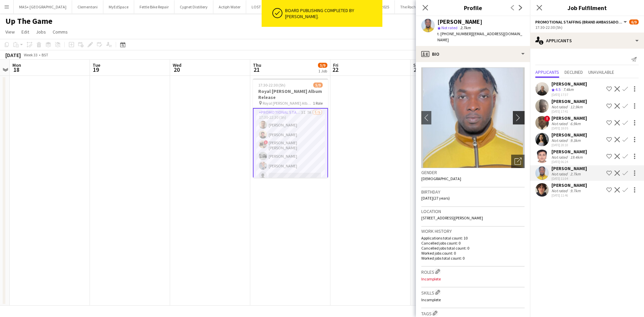
click at [515, 114] on app-icon "chevron-right" at bounding box center [520, 117] width 10 height 7
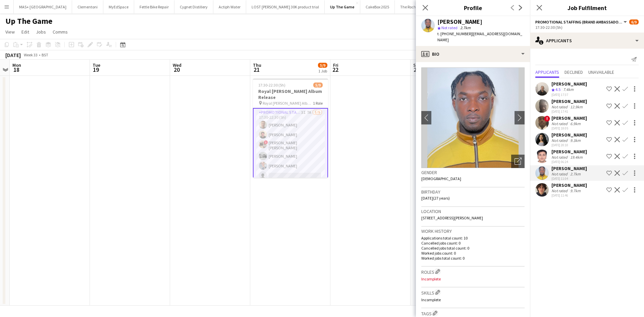
click at [624, 174] on app-icon "Confirm" at bounding box center [625, 172] width 5 height 5
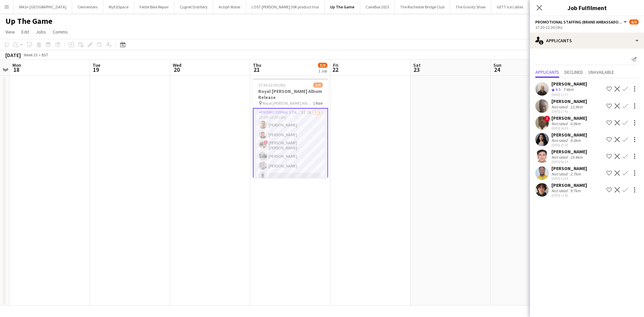
click at [625, 173] on app-icon "Confirm" at bounding box center [625, 172] width 5 height 5
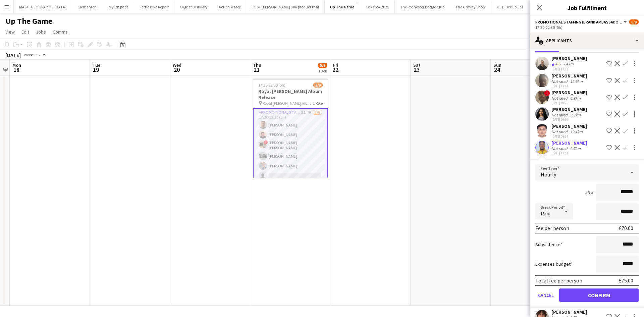
scroll to position [40, 0]
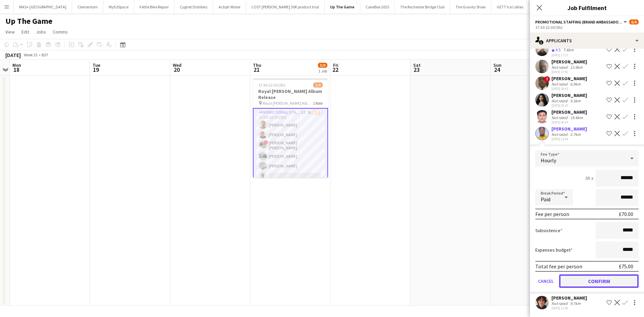
click at [590, 284] on button "Confirm" at bounding box center [599, 280] width 80 height 13
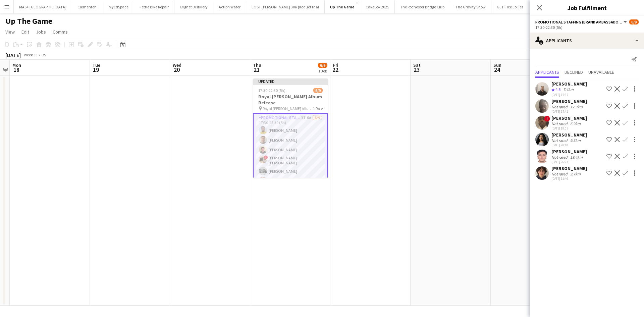
scroll to position [0, 0]
click at [441, 216] on app-date-cell at bounding box center [451, 191] width 80 height 230
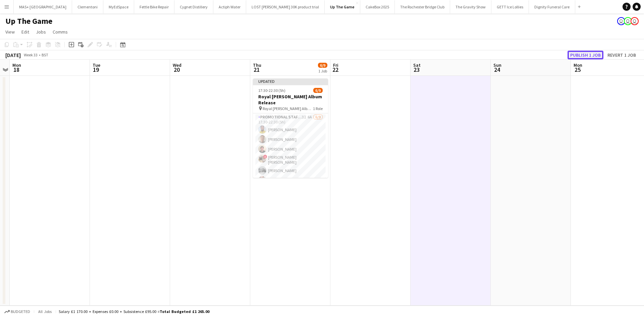
click at [584, 53] on button "Publish 1 job" at bounding box center [586, 55] width 36 height 9
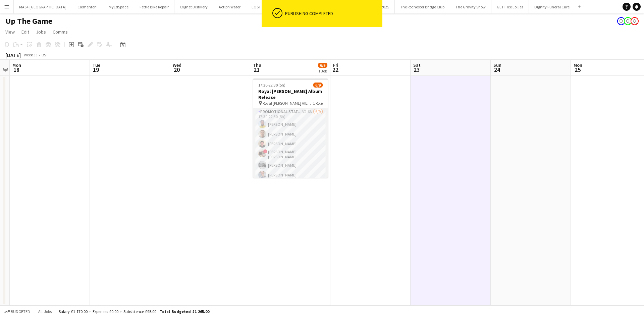
click at [297, 108] on app-card-role "Promotional Staffing (Brand Ambassadors) 3I 6A 6/9 17:30-22:30 (5h) Luke Addo J…" at bounding box center [290, 159] width 75 height 103
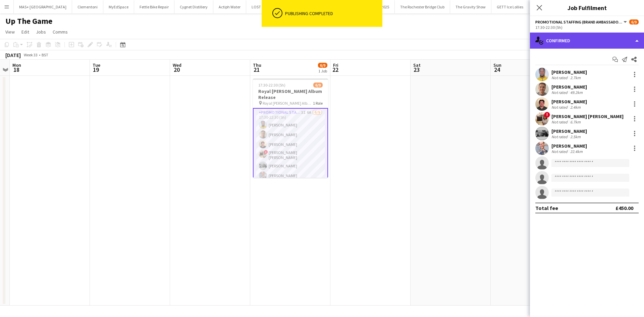
click at [580, 36] on div "single-neutral-actions-check-2 Confirmed" at bounding box center [587, 41] width 114 height 16
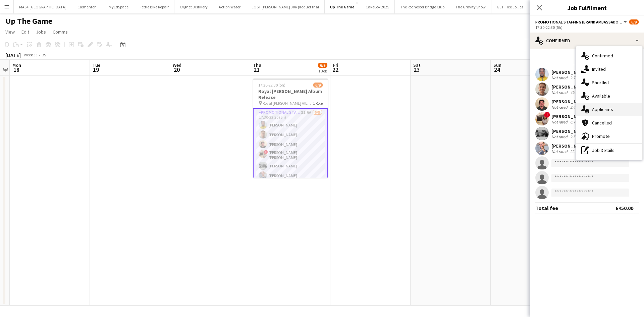
click at [608, 110] on div "single-neutral-actions-information Applicants" at bounding box center [609, 109] width 66 height 13
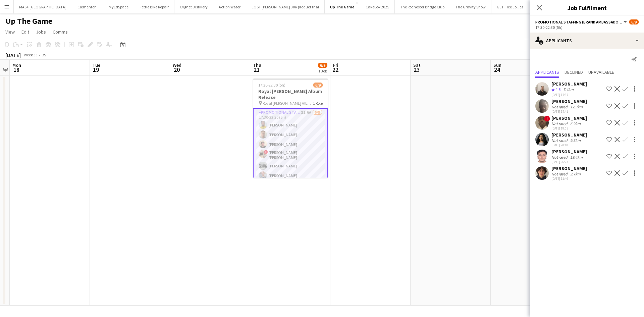
click at [459, 156] on app-date-cell at bounding box center [451, 191] width 80 height 230
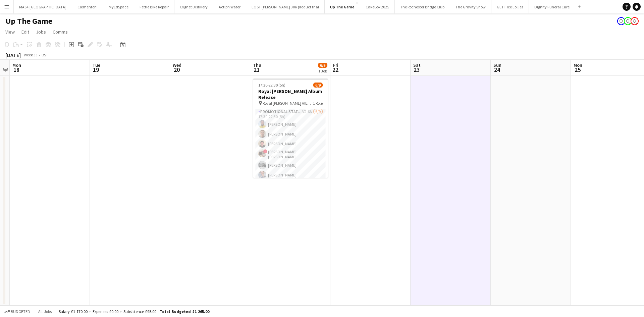
click at [415, 145] on app-date-cell at bounding box center [451, 191] width 80 height 230
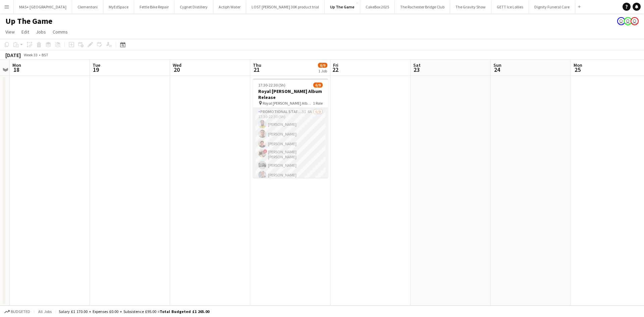
click at [285, 108] on app-card-role "Promotional Staffing (Brand Ambassadors) 3I 6A 6/9 17:30-22:30 (5h) Luke Addo J…" at bounding box center [290, 159] width 75 height 103
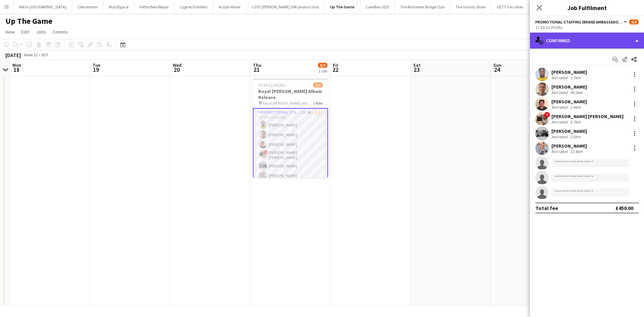
click at [565, 42] on div "single-neutral-actions-check-2 Confirmed" at bounding box center [587, 41] width 114 height 16
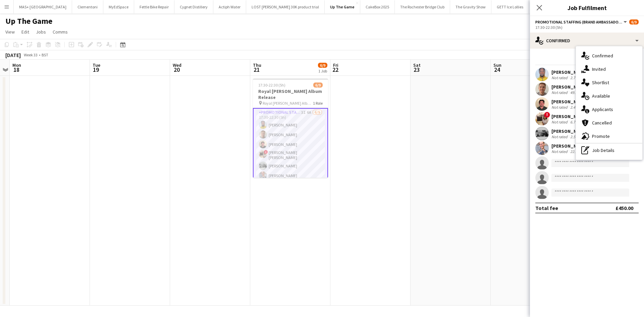
click at [559, 73] on div "Luke Addo" at bounding box center [570, 72] width 36 height 6
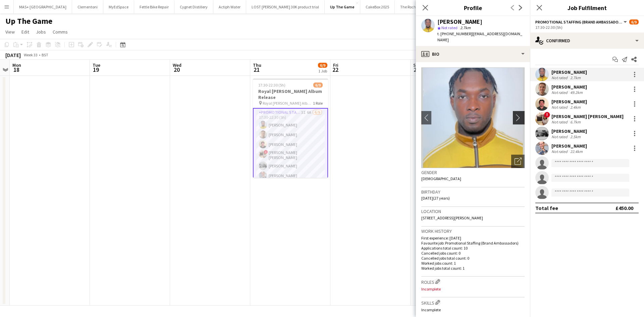
click at [518, 114] on app-icon "chevron-right" at bounding box center [520, 117] width 10 height 7
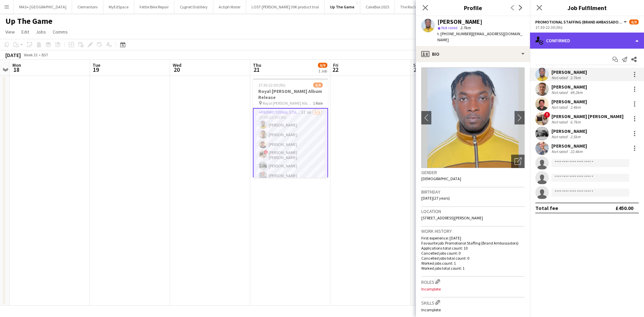
click at [581, 43] on div "single-neutral-actions-check-2 Confirmed" at bounding box center [587, 41] width 114 height 16
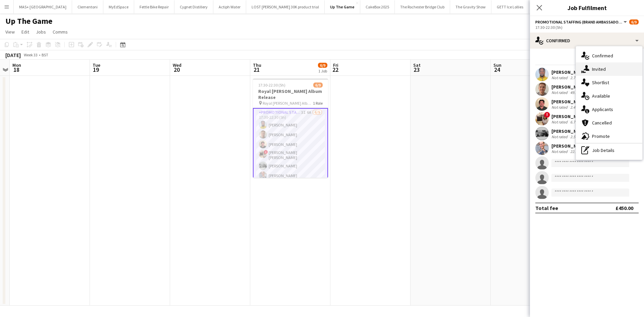
click at [610, 72] on div "single-neutral-actions-share-1 Invited" at bounding box center [609, 68] width 66 height 13
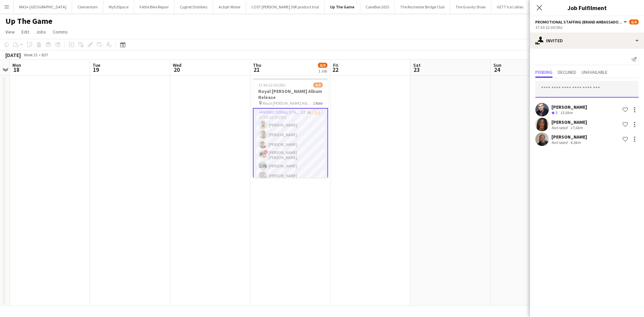
click at [575, 88] on input "text" at bounding box center [587, 89] width 103 height 17
type input "*"
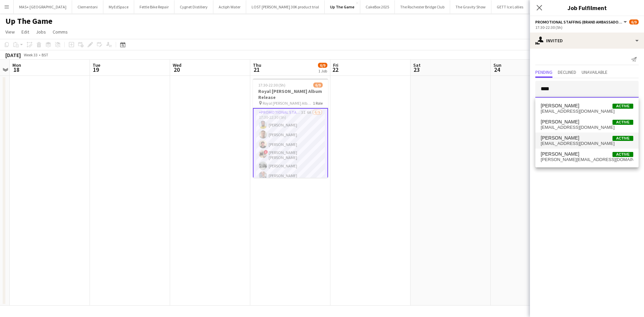
type input "****"
click at [579, 138] on span "Dean Lewis Active" at bounding box center [587, 138] width 93 height 6
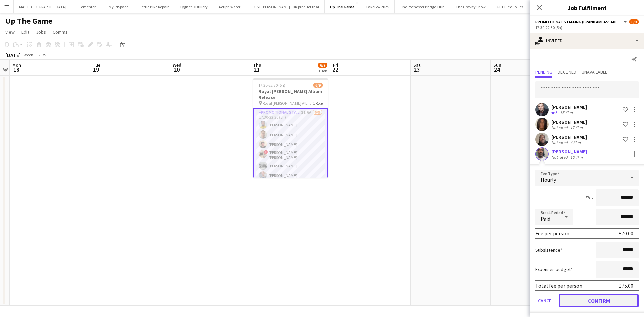
click at [610, 298] on button "Confirm" at bounding box center [599, 300] width 80 height 13
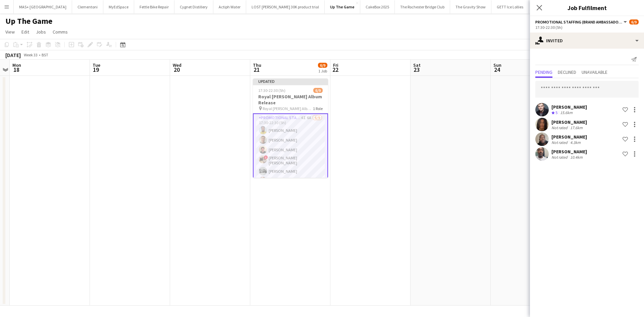
click at [464, 196] on app-date-cell at bounding box center [451, 191] width 80 height 230
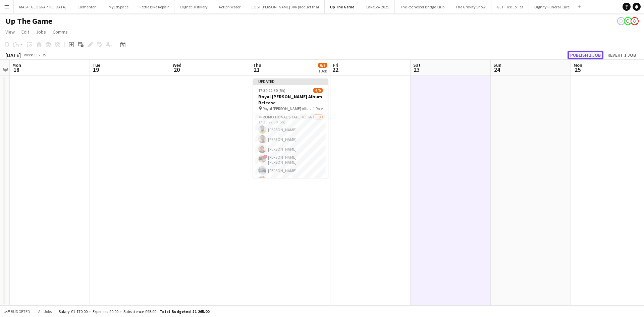
click at [586, 52] on button "Publish 1 job" at bounding box center [586, 55] width 36 height 9
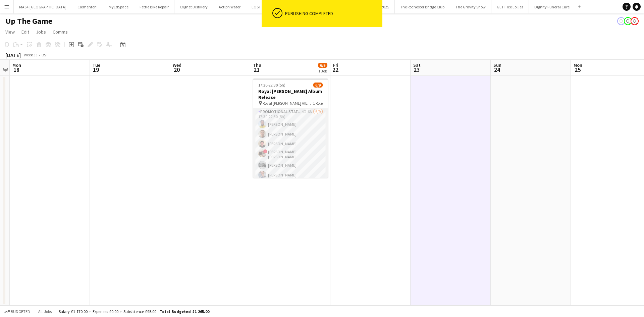
click at [296, 116] on app-card-role "Promotional Staffing (Brand Ambassadors) 4I 6A 6/9 17:30-22:30 (5h) Luke Addo J…" at bounding box center [290, 159] width 75 height 103
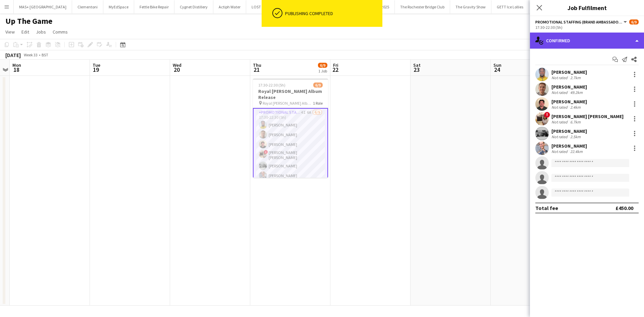
click at [566, 44] on div "single-neutral-actions-check-2 Confirmed" at bounding box center [587, 41] width 114 height 16
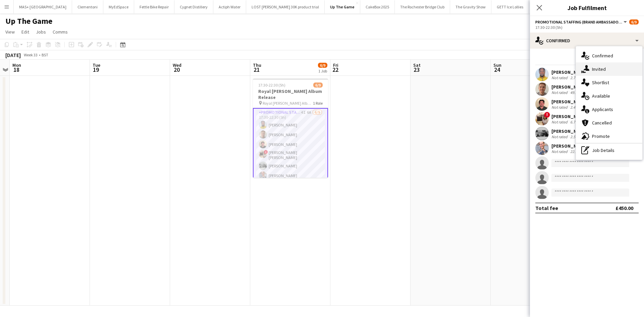
click at [600, 72] on div "single-neutral-actions-share-1 Invited" at bounding box center [609, 68] width 66 height 13
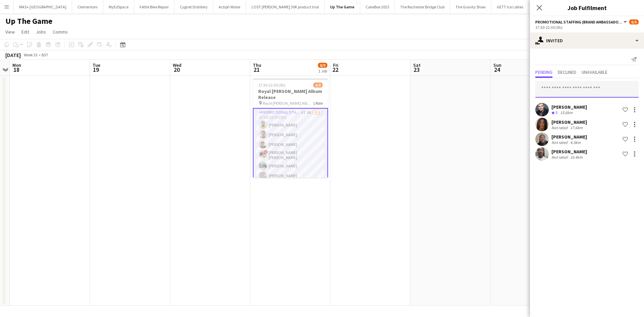
click at [554, 89] on input "text" at bounding box center [587, 89] width 103 height 17
type input "*******"
click at [571, 106] on span "Natalia Trofimova" at bounding box center [560, 106] width 39 height 6
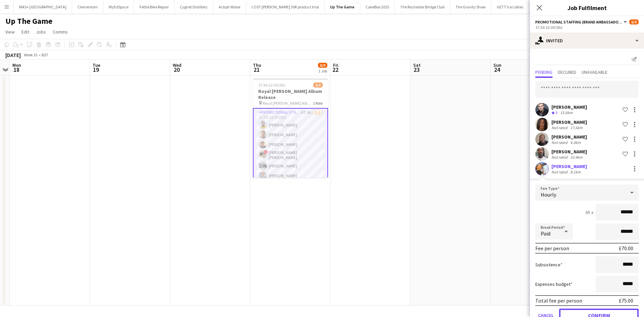
drag, startPoint x: 596, startPoint y: 312, endPoint x: 568, endPoint y: 297, distance: 32.0
click at [596, 312] on button "Confirm" at bounding box center [599, 315] width 80 height 13
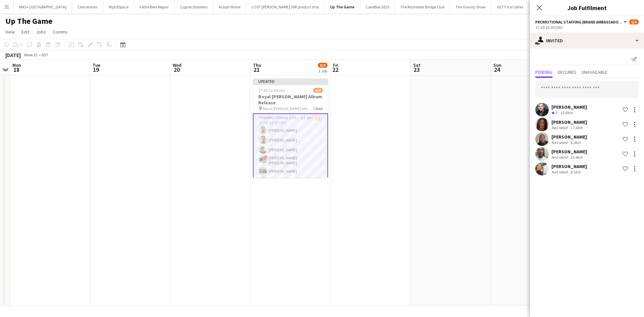
drag, startPoint x: 409, startPoint y: 217, endPoint x: 488, endPoint y: 131, distance: 117.3
click at [409, 217] on app-date-cell at bounding box center [371, 191] width 80 height 230
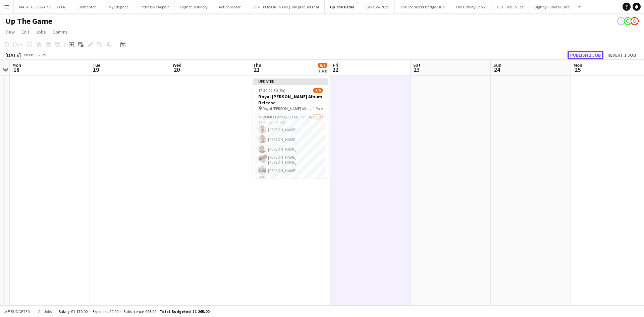
click at [574, 53] on button "Publish 1 job" at bounding box center [586, 55] width 36 height 9
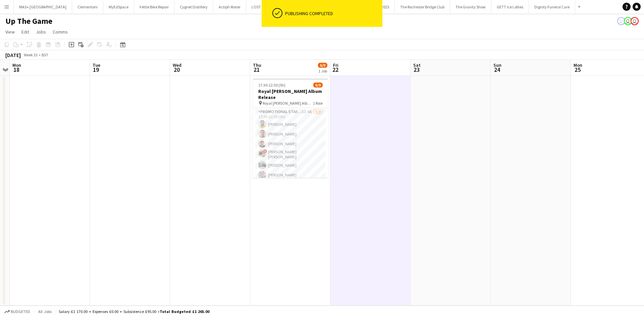
click at [398, 129] on app-date-cell at bounding box center [371, 191] width 80 height 230
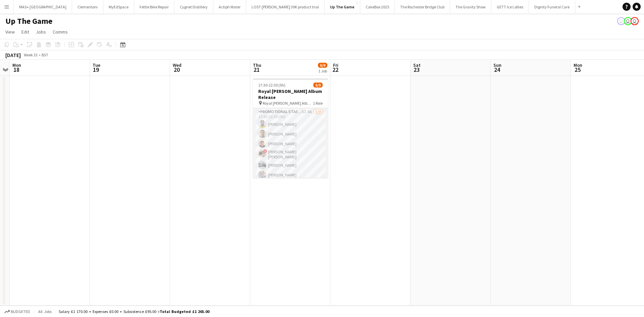
click at [283, 108] on app-card-role "Promotional Staffing (Brand Ambassadors) 5I 6A 6/9 17:30-22:30 (5h) Luke Addo J…" at bounding box center [290, 159] width 75 height 103
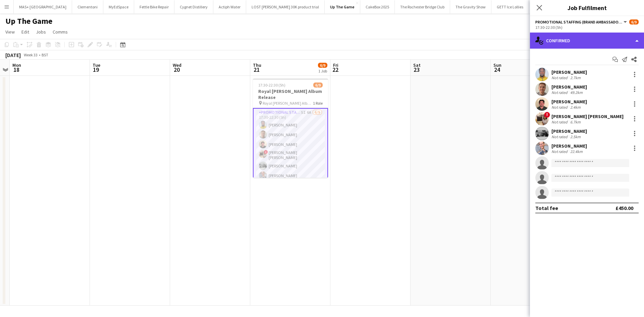
click at [557, 39] on div "single-neutral-actions-check-2 Confirmed" at bounding box center [587, 41] width 114 height 16
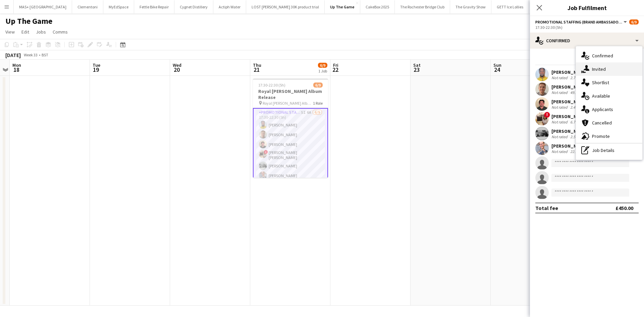
click at [606, 72] on div "single-neutral-actions-share-1 Invited" at bounding box center [609, 68] width 66 height 13
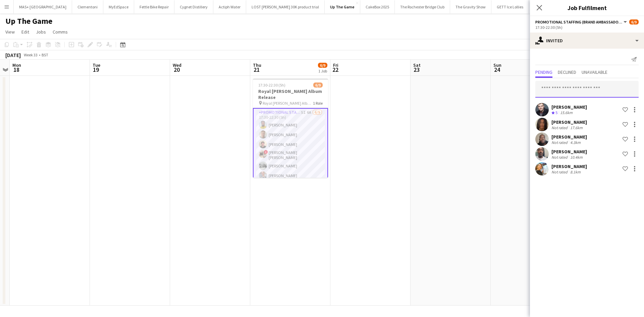
click at [554, 86] on input "text" at bounding box center [587, 89] width 103 height 17
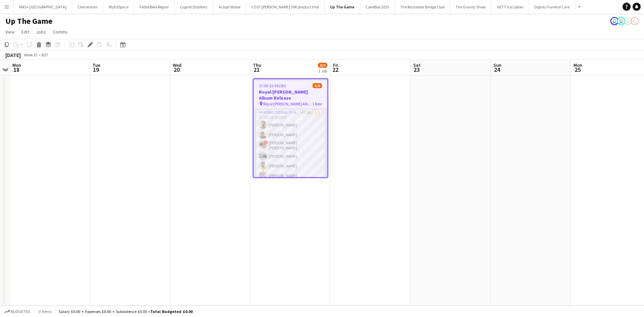
click at [292, 111] on app-card-role "Promotional Staffing (Brand Ambassadors) 4I 8A [DATE] 17:30-22:30 (5h) [PERSON_…" at bounding box center [291, 160] width 74 height 103
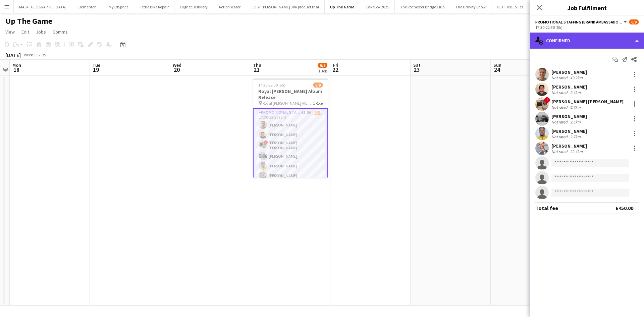
click at [564, 40] on div "single-neutral-actions-check-2 Confirmed" at bounding box center [587, 41] width 114 height 16
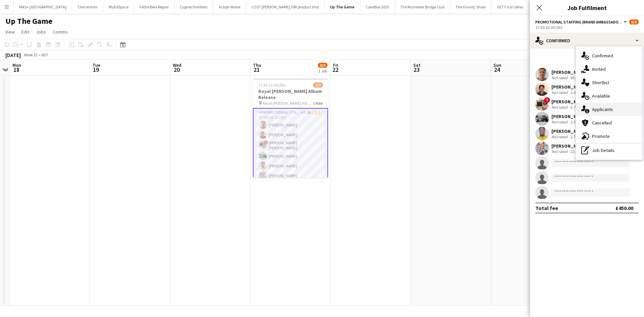
click at [609, 105] on div "single-neutral-actions-information Applicants" at bounding box center [609, 109] width 66 height 13
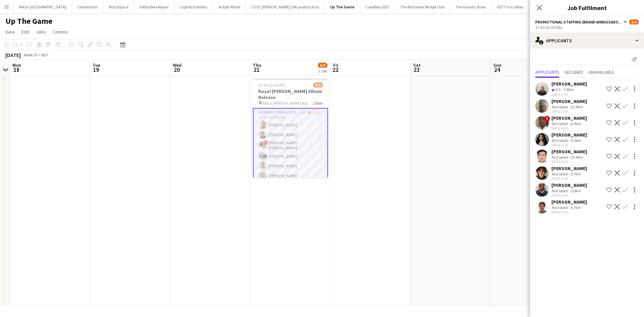
click at [567, 191] on div "Not rated" at bounding box center [560, 190] width 17 height 5
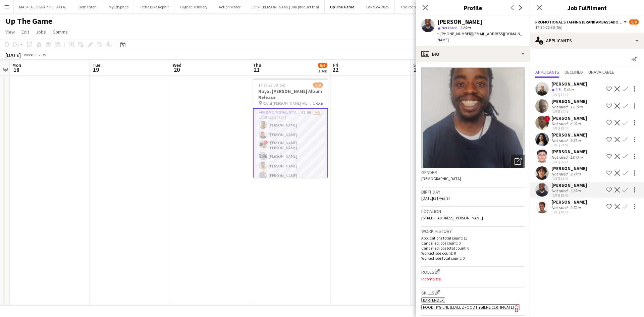
click at [376, 181] on app-date-cell at bounding box center [371, 191] width 80 height 230
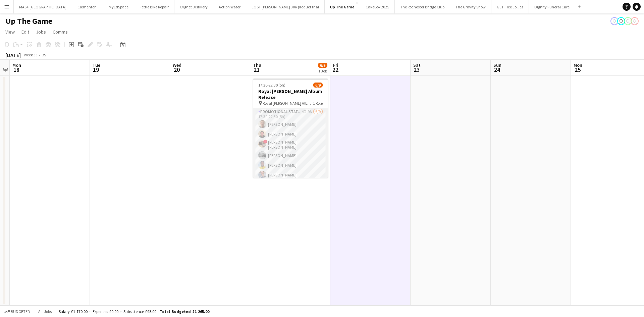
click at [296, 112] on app-card-role "Promotional Staffing (Brand Ambassadors) 4I 9A 6/9 17:30-22:30 (5h) Jack Procte…" at bounding box center [290, 159] width 75 height 103
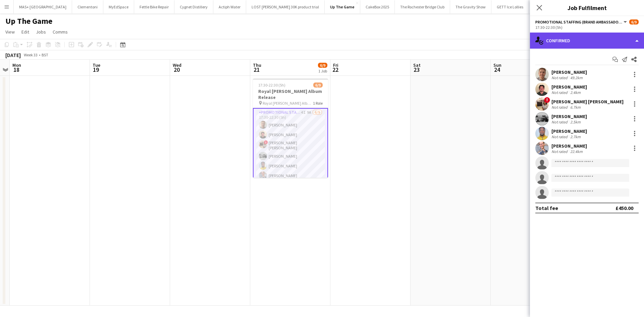
click at [557, 42] on div "single-neutral-actions-check-2 Confirmed" at bounding box center [587, 41] width 114 height 16
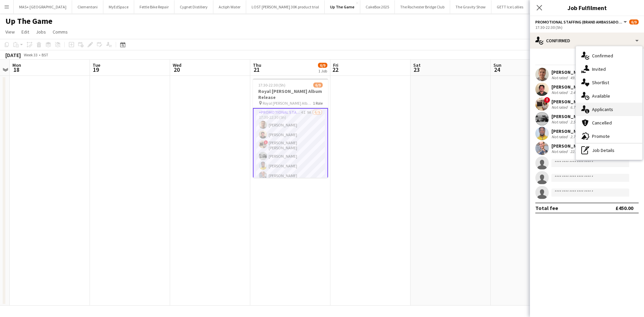
click at [606, 111] on div "single-neutral-actions-information Applicants" at bounding box center [609, 109] width 66 height 13
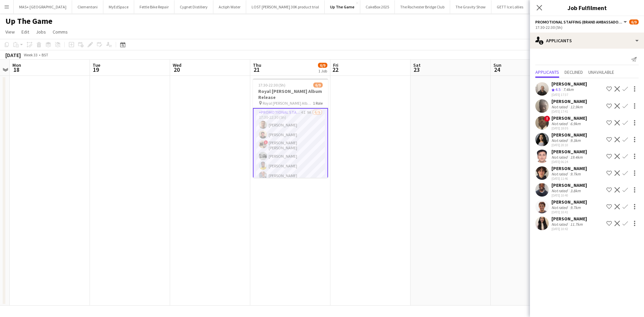
click at [570, 227] on div "11.7km" at bounding box center [576, 224] width 15 height 5
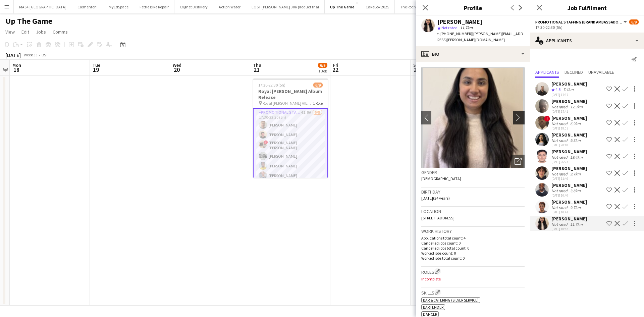
click at [516, 114] on app-icon "chevron-right" at bounding box center [520, 117] width 10 height 7
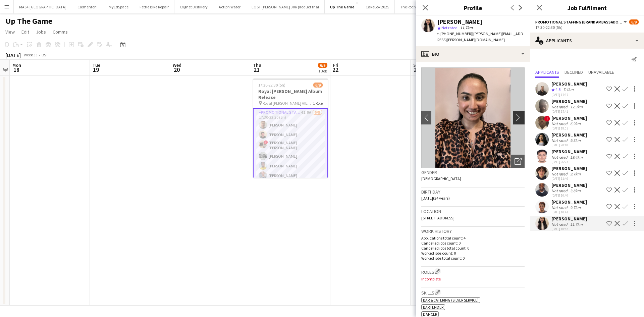
click at [515, 114] on app-icon "chevron-right" at bounding box center [520, 117] width 10 height 7
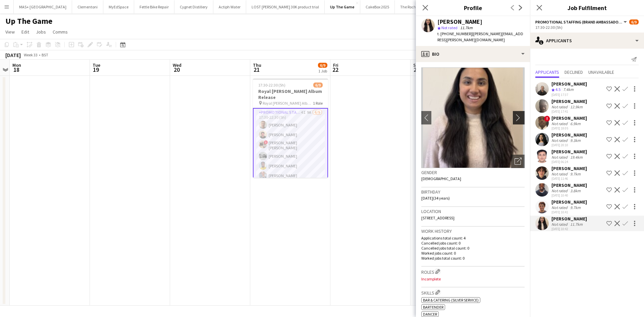
click at [515, 114] on app-icon "chevron-right" at bounding box center [520, 117] width 10 height 7
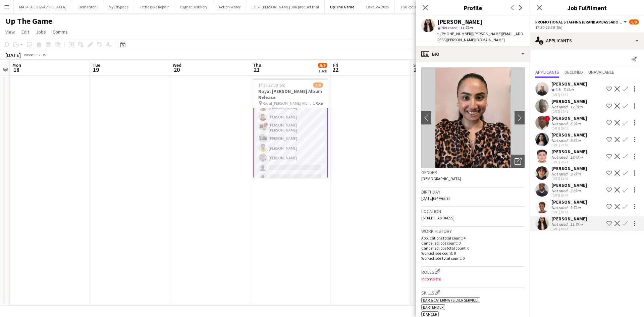
scroll to position [26, 0]
click at [181, 157] on app-date-cell at bounding box center [210, 191] width 80 height 230
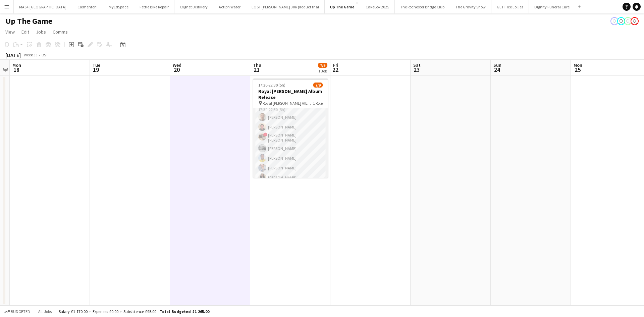
scroll to position [0, 0]
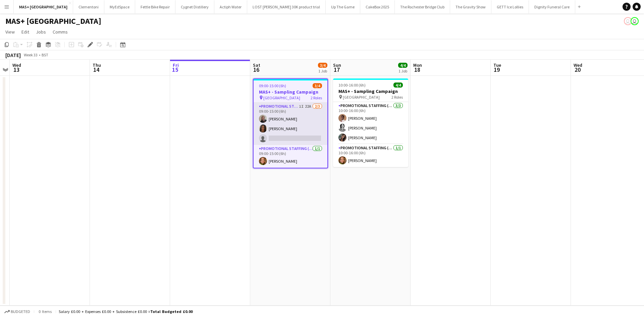
click at [293, 111] on app-card-role "Promotional Staffing (Brand Ambassadors) 1I 22A [DATE] 09:00-15:00 (6h) [PERSON…" at bounding box center [291, 124] width 74 height 42
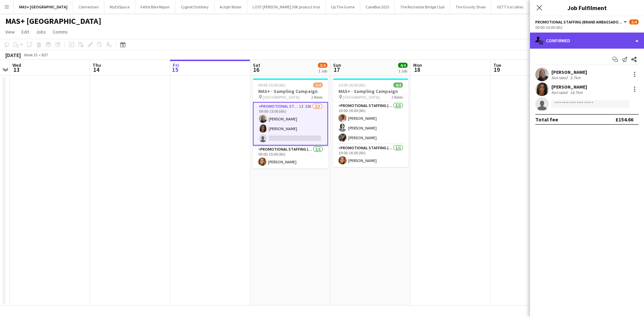
click at [576, 39] on div "single-neutral-actions-check-2 Confirmed" at bounding box center [587, 41] width 114 height 16
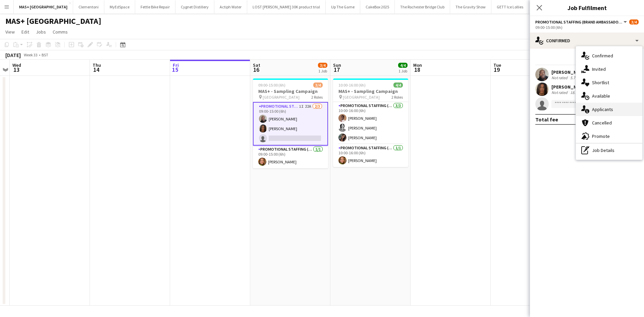
click at [601, 111] on div "single-neutral-actions-information Applicants" at bounding box center [609, 109] width 66 height 13
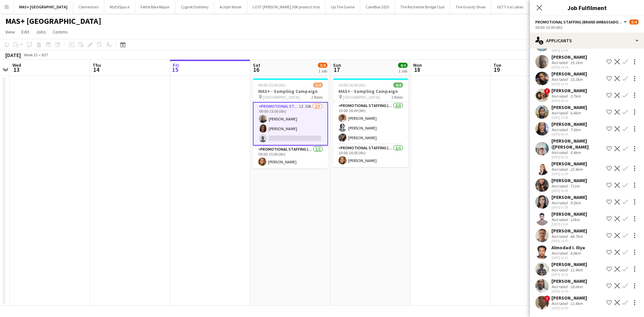
scroll to position [73, 0]
click at [579, 287] on div "18.6km" at bounding box center [576, 286] width 15 height 5
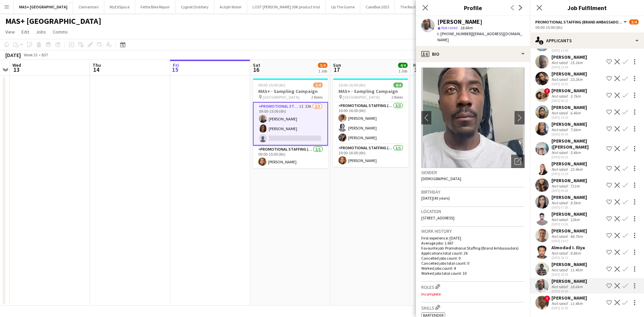
click at [623, 287] on button "Confirm" at bounding box center [625, 286] width 8 height 8
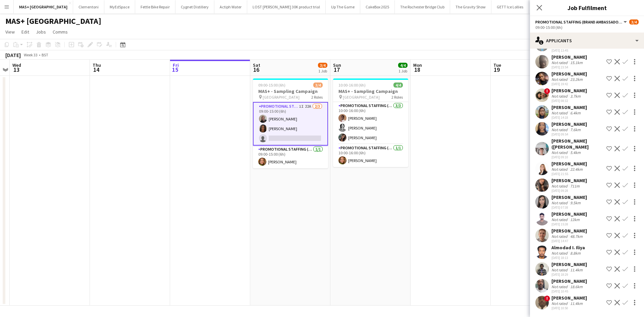
click at [623, 286] on app-icon "Confirm" at bounding box center [625, 285] width 5 height 5
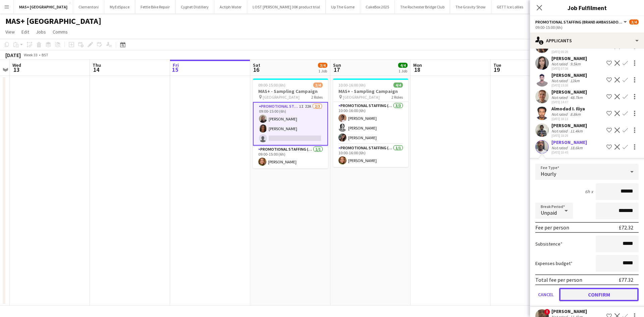
click at [593, 299] on button "Confirm" at bounding box center [599, 294] width 80 height 13
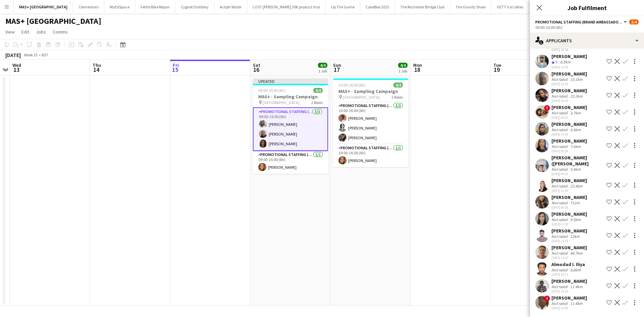
click at [427, 231] on app-date-cell at bounding box center [451, 191] width 80 height 230
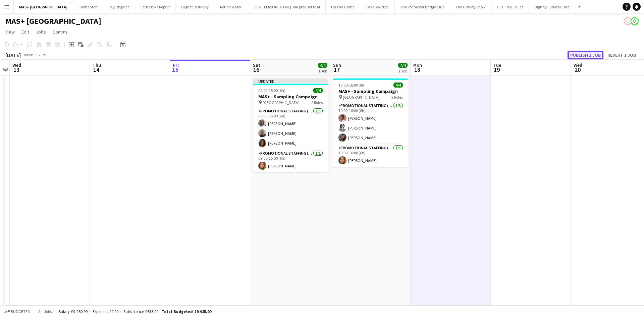
click at [582, 57] on button "Publish 1 job" at bounding box center [586, 55] width 36 height 9
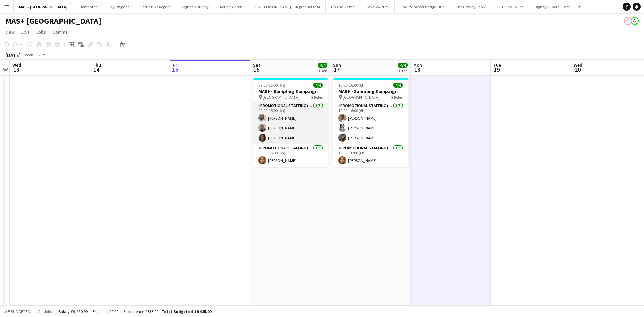
click at [281, 118] on app-card-role "Promotional Staffing (Brand Ambassadors) 3/3 09:00-15:00 (6h) Dean Lewis Joseph…" at bounding box center [290, 123] width 75 height 42
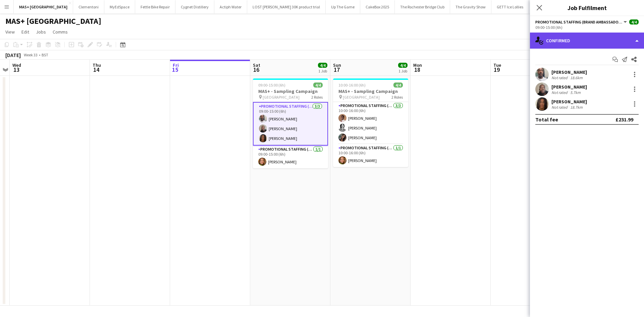
click at [586, 41] on div "single-neutral-actions-check-2 Confirmed" at bounding box center [587, 41] width 114 height 16
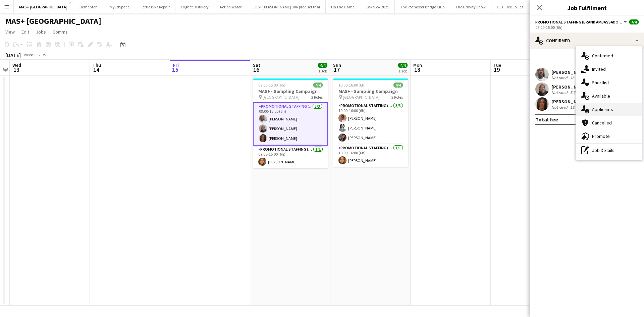
click at [611, 114] on div "single-neutral-actions-information Applicants" at bounding box center [609, 109] width 66 height 13
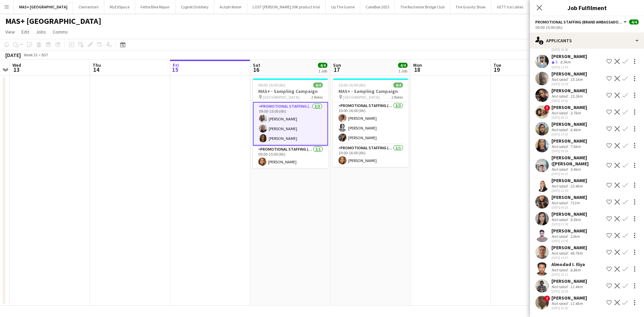
click at [484, 235] on app-date-cell at bounding box center [451, 191] width 80 height 230
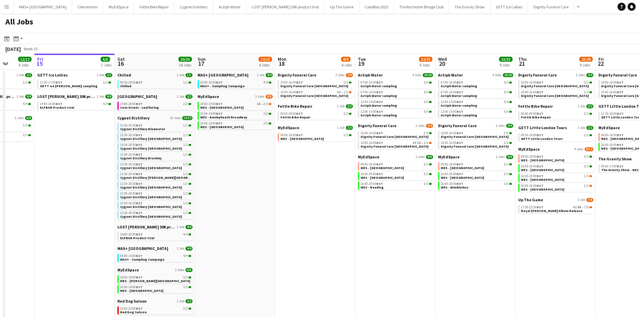
scroll to position [0, 204]
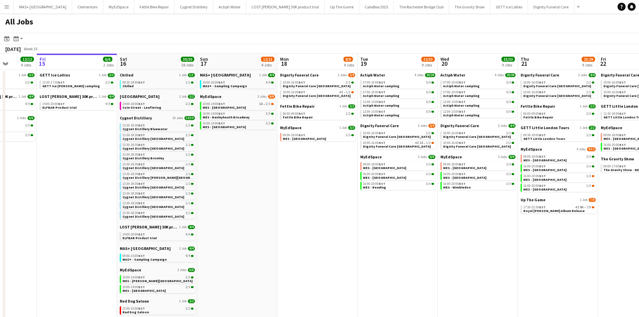
drag, startPoint x: 468, startPoint y: 224, endPoint x: 505, endPoint y: 225, distance: 36.9
click at [505, 225] on app-calendar-viewport "Tue 12 5/5 2 Jobs Wed 13 8/8 3 Jobs Thu 14 12/12 4 Jobs Fri 15 6/6 2 Jobs Sat 1…" at bounding box center [319, 232] width 639 height 357
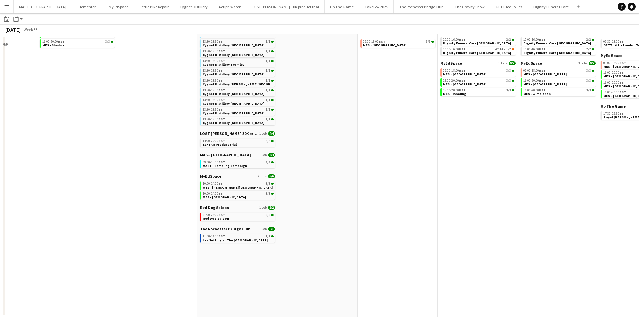
scroll to position [0, 0]
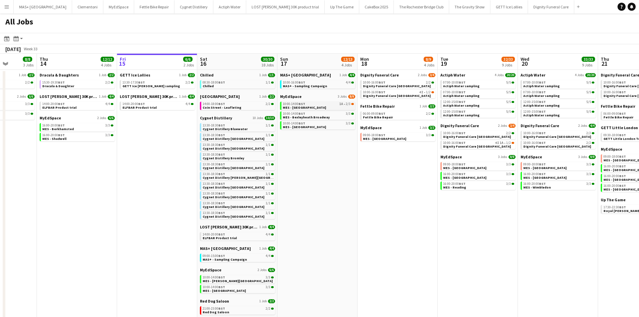
click at [314, 106] on span "MES - [GEOGRAPHIC_DATA]" at bounding box center [304, 107] width 43 height 4
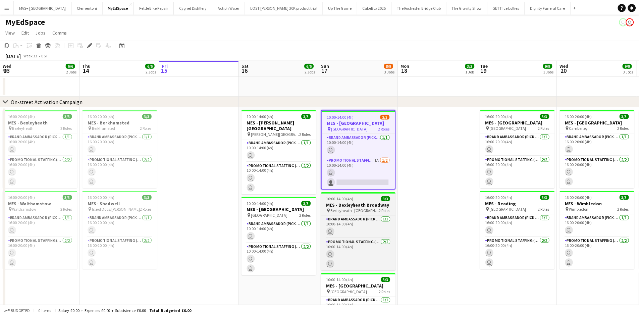
scroll to position [0, 231]
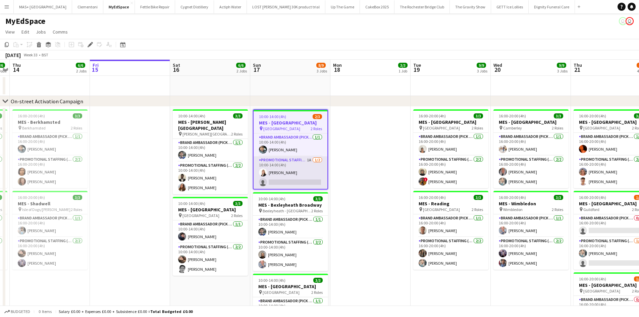
click at [292, 171] on app-card-role "Promotional Staffing (Brand Ambassadors) 1A [DATE] 10:00-14:00 (4h) [PERSON_NAM…" at bounding box center [291, 172] width 74 height 33
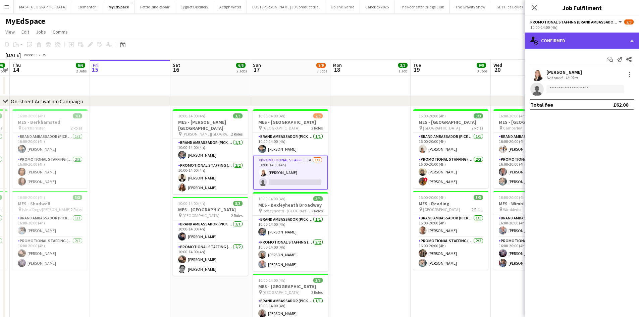
click at [574, 36] on div "single-neutral-actions-check-2 Confirmed" at bounding box center [582, 41] width 114 height 16
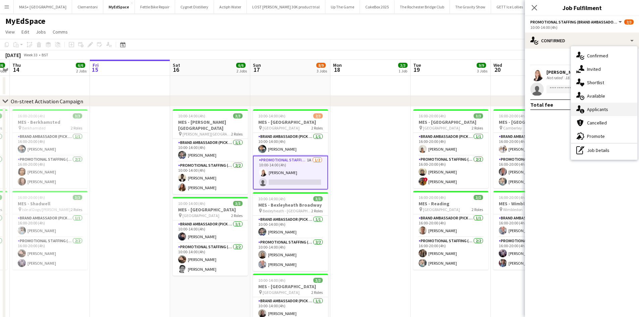
click at [594, 108] on div "single-neutral-actions-information Applicants" at bounding box center [604, 109] width 66 height 13
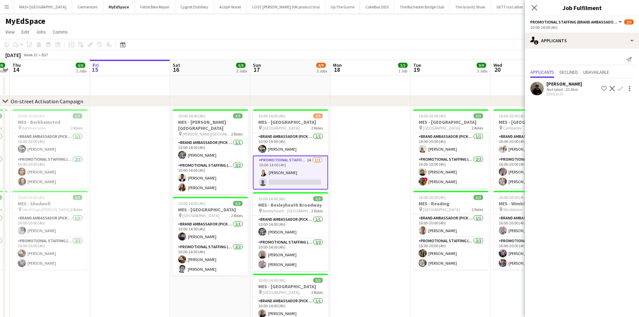
click at [564, 87] on div "[PERSON_NAME]" at bounding box center [565, 84] width 36 height 6
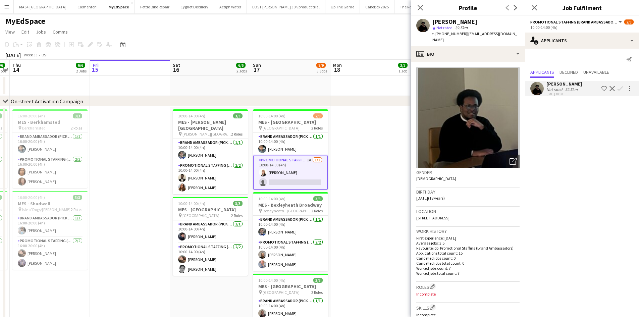
click at [618, 89] on app-icon "Confirm" at bounding box center [620, 88] width 5 height 5
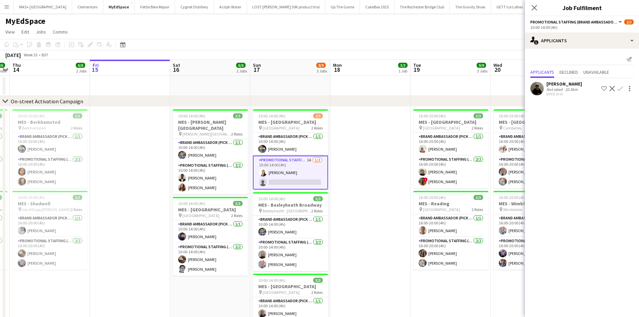
click at [616, 89] on button "Confirm" at bounding box center [620, 89] width 8 height 8
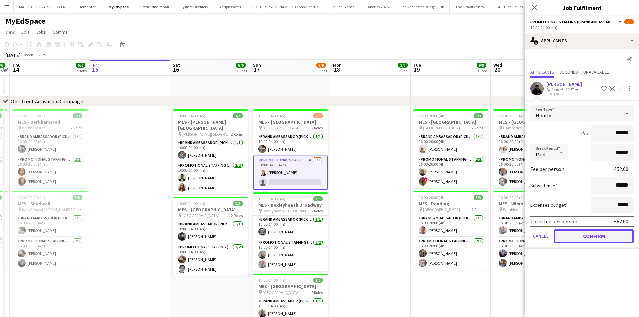
click at [588, 235] on button "Confirm" at bounding box center [594, 236] width 80 height 13
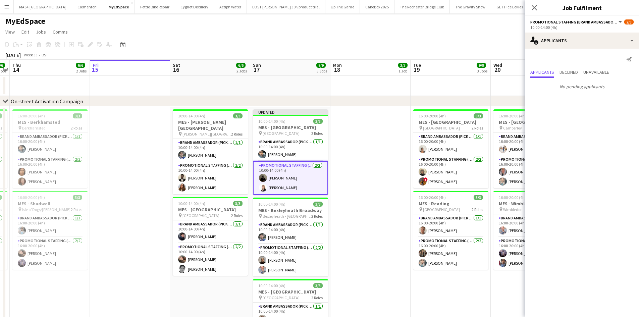
click at [393, 188] on app-date-cell at bounding box center [371, 290] width 80 height 366
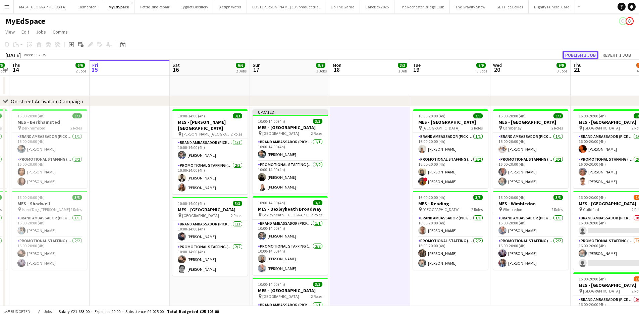
click at [581, 56] on button "Publish 1 job" at bounding box center [581, 55] width 36 height 9
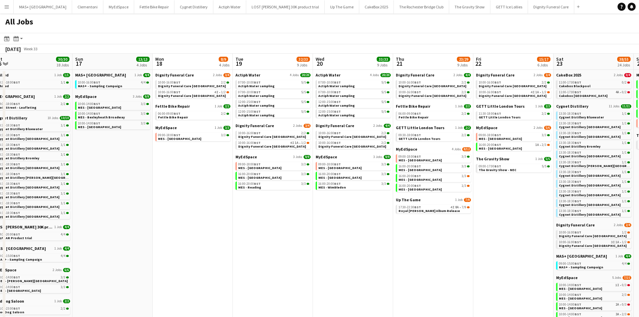
scroll to position [0, 341]
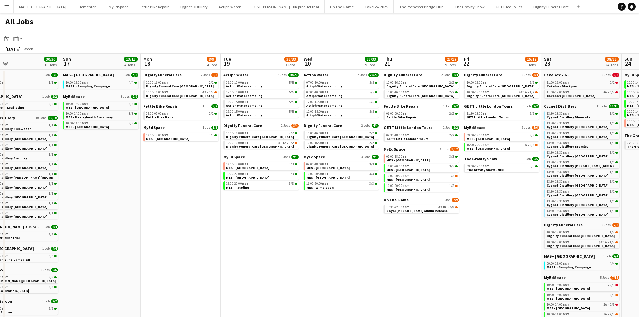
drag, startPoint x: 471, startPoint y: 248, endPoint x: 291, endPoint y: 239, distance: 180.4
click at [291, 239] on app-calendar-viewport "Tue 12 5/5 2 Jobs Wed 13 8/8 3 Jobs Thu 14 12/12 4 Jobs Fri 15 6/6 2 Jobs Sat 1…" at bounding box center [319, 232] width 639 height 357
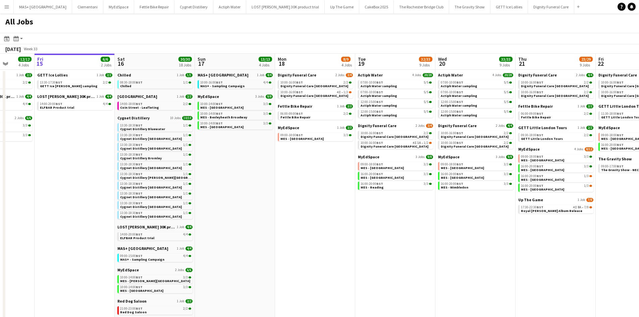
scroll to position [0, 169]
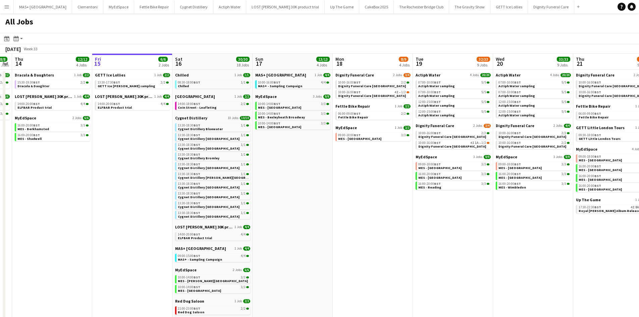
drag, startPoint x: 313, startPoint y: 235, endPoint x: 393, endPoint y: 226, distance: 80.7
click at [505, 235] on app-calendar-viewport "Tue 12 5/5 2 Jobs Wed 13 8/8 3 Jobs Thu 14 12/12 4 Jobs Fri 15 6/6 2 Jobs Sat 1…" at bounding box center [319, 232] width 639 height 357
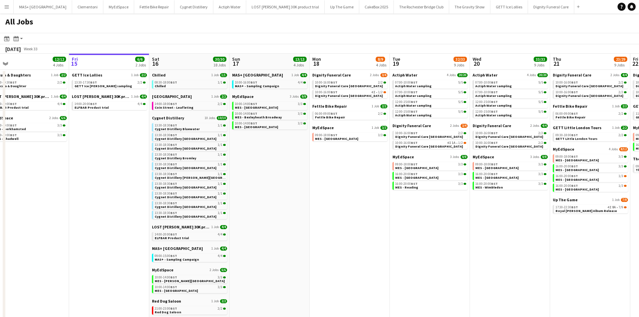
scroll to position [0, 170]
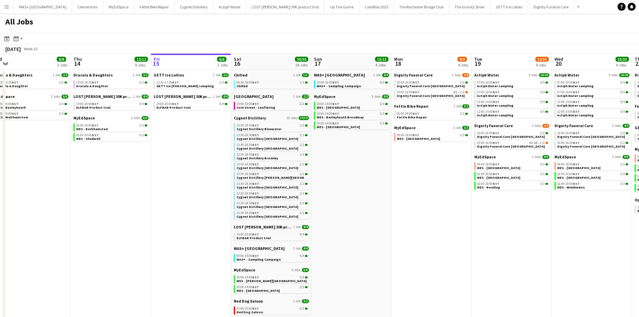
drag, startPoint x: 304, startPoint y: 227, endPoint x: 362, endPoint y: 226, distance: 58.7
click at [362, 226] on app-calendar-viewport "Mon 11 Tue 12 5/5 2 Jobs Wed 13 8/8 3 Jobs Thu 14 12/12 4 Jobs Fri 15 6/6 2 Job…" at bounding box center [319, 232] width 639 height 357
click at [422, 94] on span "Dignity Funeral Care [GEOGRAPHIC_DATA]" at bounding box center [431, 96] width 68 height 4
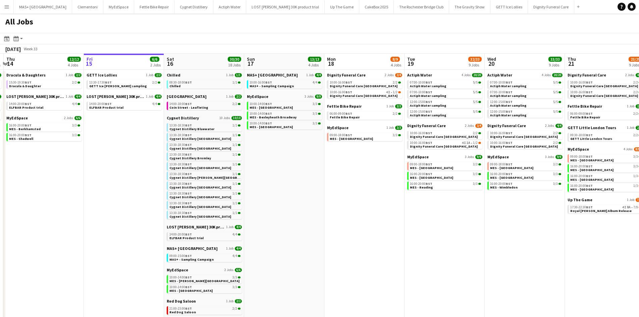
drag, startPoint x: 303, startPoint y: 170, endPoint x: 296, endPoint y: 171, distance: 7.1
click at [296, 171] on app-calendar-viewport "Mon 11 Tue 12 5/5 2 Jobs Wed 13 8/8 3 Jobs Thu 14 12/12 4 Jobs Fri 15 6/6 2 Job…" at bounding box center [319, 232] width 639 height 357
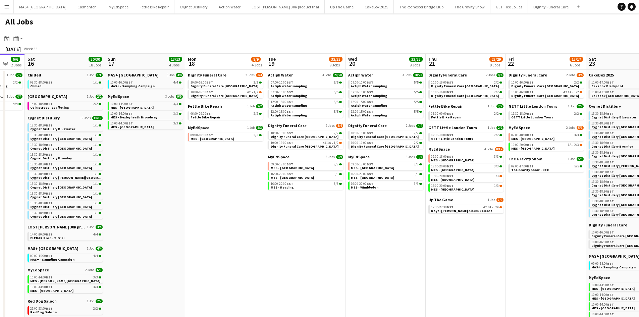
drag, startPoint x: 362, startPoint y: 176, endPoint x: 223, endPoint y: 168, distance: 139.5
click at [223, 168] on app-calendar-viewport "Wed 13 8/8 3 Jobs Thu 14 12/12 4 Jobs Fri 15 6/6 2 Jobs Sat 16 30/30 18 Jobs Su…" at bounding box center [319, 232] width 639 height 357
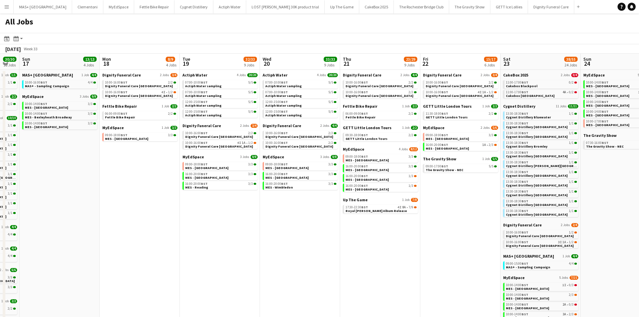
scroll to position [0, 328]
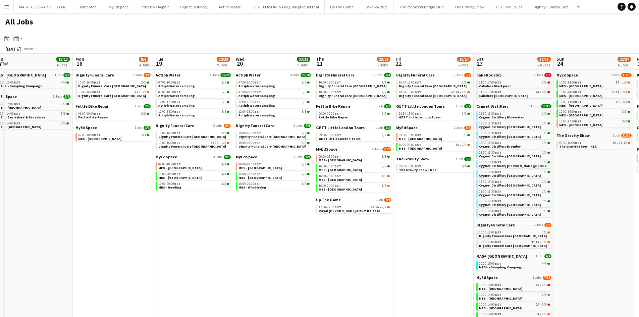
drag, startPoint x: 346, startPoint y: 204, endPoint x: 234, endPoint y: 205, distance: 112.4
click at [234, 205] on app-calendar-viewport "Wed 13 8/8 3 Jobs Thu 14 12/12 4 Jobs Fri 15 6/6 2 Jobs Sat 16 30/30 18 Jobs Su…" at bounding box center [319, 232] width 639 height 357
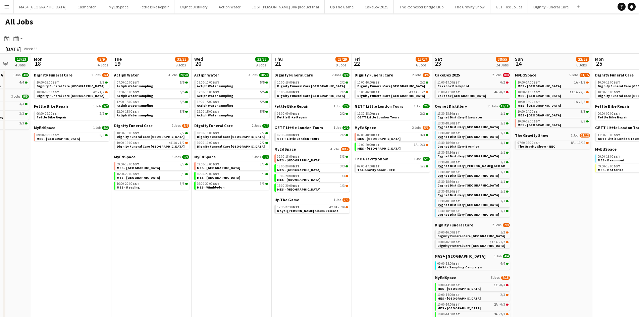
drag, startPoint x: 408, startPoint y: 236, endPoint x: 367, endPoint y: 230, distance: 41.7
click at [367, 230] on app-calendar-viewport "Fri 15 6/6 2 Jobs Sat 16 30/30 18 Jobs Sun 17 13/13 4 Jobs Mon 18 8/9 4 Jobs Tu…" at bounding box center [319, 232] width 639 height 357
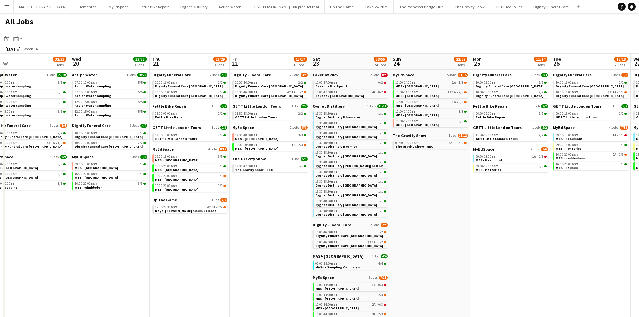
drag, startPoint x: 298, startPoint y: 191, endPoint x: 267, endPoint y: 192, distance: 31.2
click at [267, 192] on app-calendar-viewport "Fri 15 6/6 2 Jobs Sat 16 30/30 18 Jobs Sun 17 13/13 4 Jobs Mon 18 8/9 4 Jobs Tu…" at bounding box center [319, 232] width 639 height 357
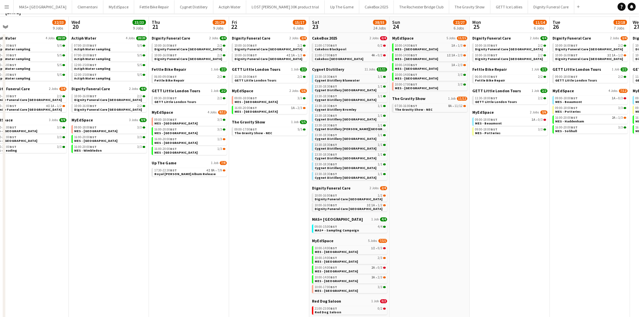
scroll to position [93, 0]
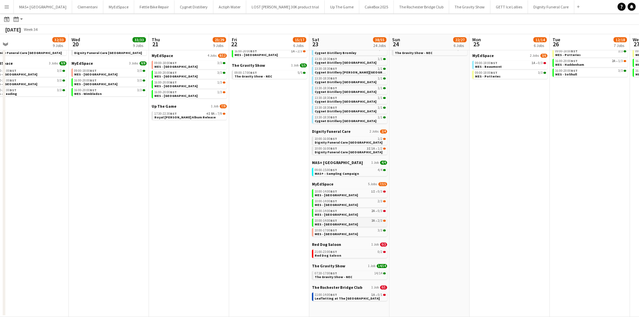
click at [371, 221] on link "10:00-14:00 BST 3A • 2/3 MES - Wimbledon High Street" at bounding box center [350, 222] width 71 height 8
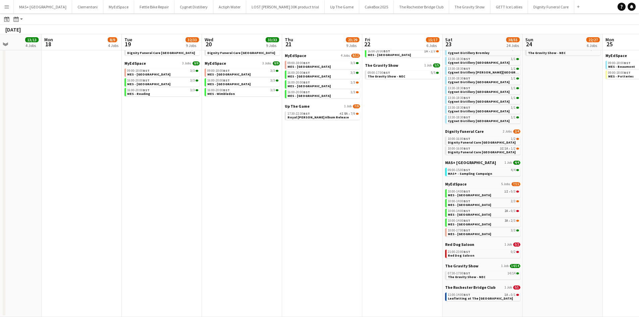
drag, startPoint x: 247, startPoint y: 165, endPoint x: 481, endPoint y: 205, distance: 237.8
click at [495, 206] on app-calendar-viewport "Fri 15 6/6 2 Jobs Sat 16 30/30 18 Jobs Sun 17 13/13 4 Jobs Mon 18 8/9 4 Jobs Tu…" at bounding box center [319, 128] width 639 height 377
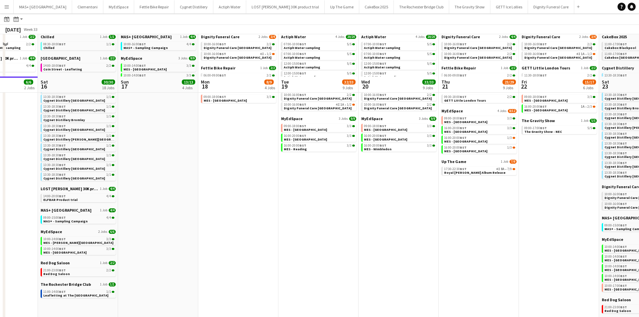
scroll to position [0, 0]
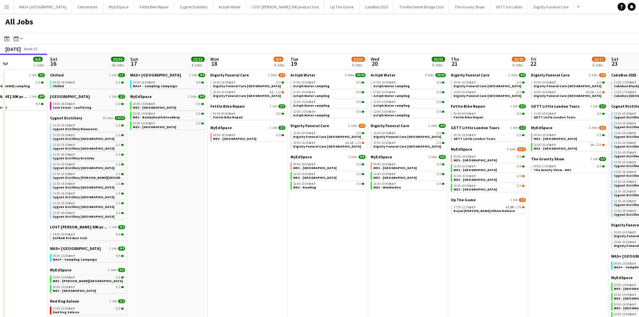
drag, startPoint x: 193, startPoint y: 159, endPoint x: 281, endPoint y: 158, distance: 87.2
click at [282, 163] on app-calendar-viewport "Wed 13 8/8 3 Jobs Thu 14 12/12 4 Jobs Fri 15 6/6 2 Jobs Sat 16 30/30 18 Jobs Su…" at bounding box center [319, 232] width 639 height 357
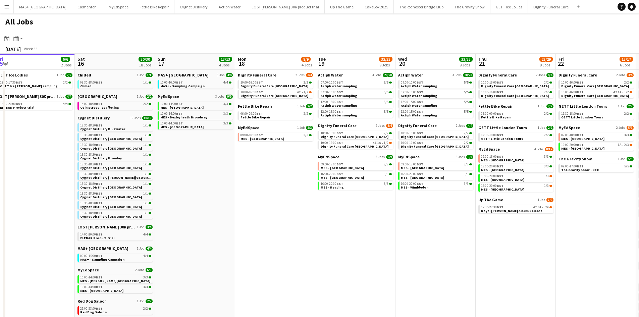
scroll to position [0, 254]
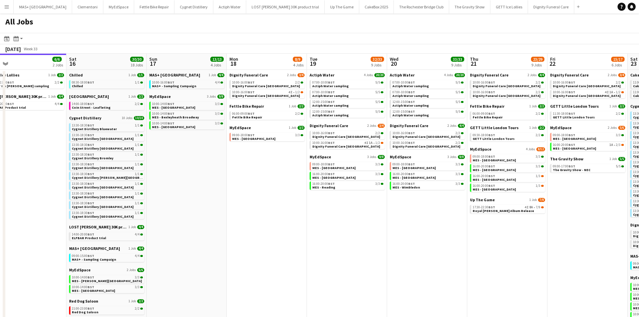
drag, startPoint x: 349, startPoint y: 164, endPoint x: 289, endPoint y: 160, distance: 60.2
click at [289, 160] on app-calendar-viewport "Tue 12 5/5 2 Jobs Wed 13 8/8 3 Jobs Thu 14 12/12 4 Jobs Fri 15 6/6 2 Jobs Sat 1…" at bounding box center [319, 232] width 639 height 357
click at [342, 143] on div "10:00-16:00 BST 4I 1A • 1/2" at bounding box center [347, 142] width 71 height 3
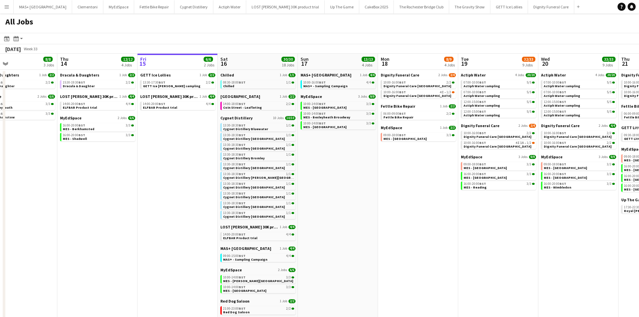
drag, startPoint x: 309, startPoint y: 226, endPoint x: 399, endPoint y: 226, distance: 89.9
click at [399, 226] on app-calendar-viewport "Mon 11 Tue 12 5/5 2 Jobs Wed 13 8/8 3 Jobs Thu 14 12/12 4 Jobs Fri 15 6/6 2 Job…" at bounding box center [319, 232] width 639 height 357
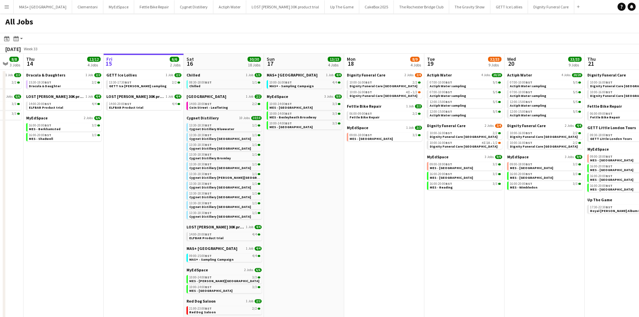
scroll to position [0, 218]
drag, startPoint x: 394, startPoint y: 215, endPoint x: 380, endPoint y: 213, distance: 14.2
click at [380, 213] on app-calendar-viewport "Mon 11 Tue 12 5/5 2 Jobs Wed 13 8/8 3 Jobs Thu 14 12/12 4 Jobs Fri 15 6/6 2 Job…" at bounding box center [319, 232] width 639 height 357
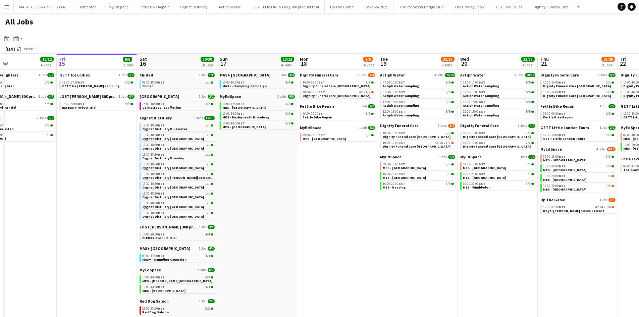
drag, startPoint x: 460, startPoint y: 231, endPoint x: 414, endPoint y: 229, distance: 46.0
click at [414, 229] on app-calendar-viewport "Mon 11 Tue 12 5/5 2 Jobs Wed 13 8/8 3 Jobs Thu 14 12/12 4 Jobs Fri 15 6/6 2 Job…" at bounding box center [319, 232] width 639 height 357
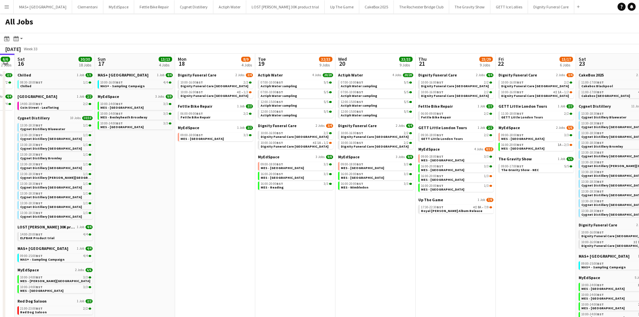
drag, startPoint x: 462, startPoint y: 235, endPoint x: 340, endPoint y: 234, distance: 121.8
click at [340, 234] on app-calendar-viewport "Wed 13 8/8 3 Jobs Thu 14 12/12 4 Jobs Fri 15 6/6 2 Jobs Sat 16 30/30 18 Jobs Su…" at bounding box center [319, 232] width 639 height 357
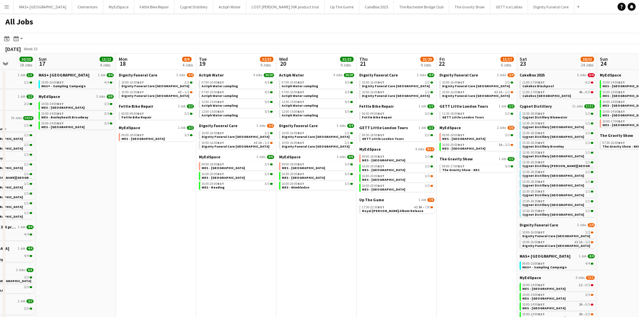
drag, startPoint x: 383, startPoint y: 233, endPoint x: 365, endPoint y: 234, distance: 17.8
click at [365, 234] on app-calendar-viewport "Wed 13 8/8 3 Jobs Thu 14 12/12 4 Jobs Fri 15 6/6 2 Jobs Sat 16 30/30 18 Jobs Su…" at bounding box center [319, 232] width 639 height 357
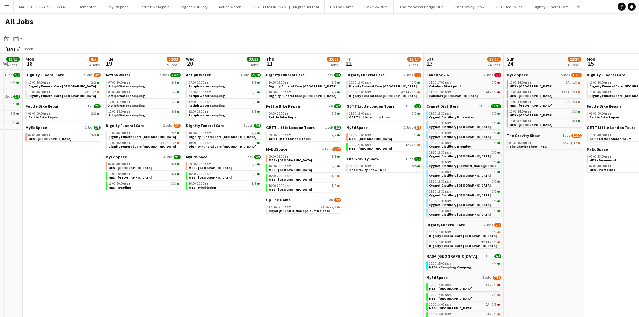
drag, startPoint x: 466, startPoint y: 231, endPoint x: 372, endPoint y: 225, distance: 93.5
click at [372, 225] on app-calendar-viewport "Fri 15 6/6 2 Jobs Sat 16 30/30 18 Jobs Sun 17 13/13 4 Jobs Mon 18 8/9 4 Jobs Tu…" at bounding box center [319, 232] width 639 height 357
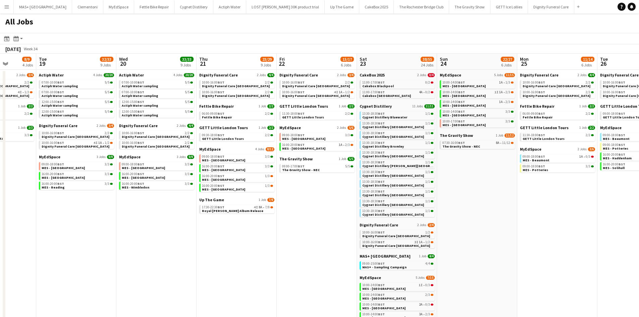
drag, startPoint x: 364, startPoint y: 210, endPoint x: 313, endPoint y: 205, distance: 51.6
click at [313, 205] on app-calendar-viewport "Fri 15 6/6 2 Jobs Sat 16 30/30 18 Jobs Sun 17 13/13 4 Jobs Mon 18 8/9 4 Jobs Tu…" at bounding box center [319, 232] width 639 height 357
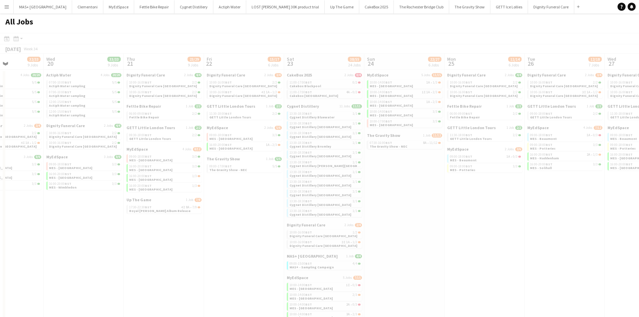
drag, startPoint x: 359, startPoint y: 202, endPoint x: 263, endPoint y: 194, distance: 96.3
click at [263, 194] on app-all-jobs "All Jobs Date picker AUG 2025 AUG 2025 Monday M Tuesday T Wednesday W Thursday …" at bounding box center [319, 211] width 639 height 397
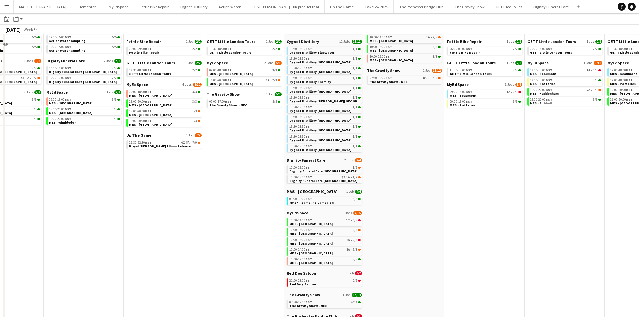
scroll to position [0, 0]
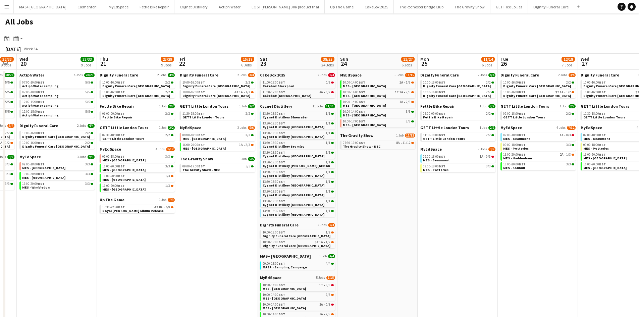
drag, startPoint x: 401, startPoint y: 222, endPoint x: 370, endPoint y: 172, distance: 58.9
click at [379, 217] on app-calendar-viewport "Sun 17 13/13 4 Jobs Mon 18 8/9 4 Jobs Tue 19 32/33 9 Jobs Wed 20 33/33 9 Jobs T…" at bounding box center [319, 245] width 639 height 383
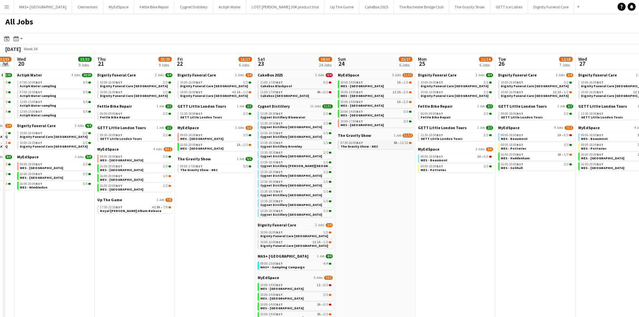
click at [367, 147] on span "The Gravity Show - NEC" at bounding box center [360, 146] width 38 height 4
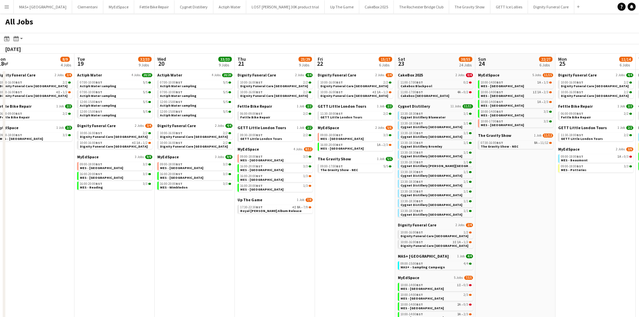
scroll to position [0, 166]
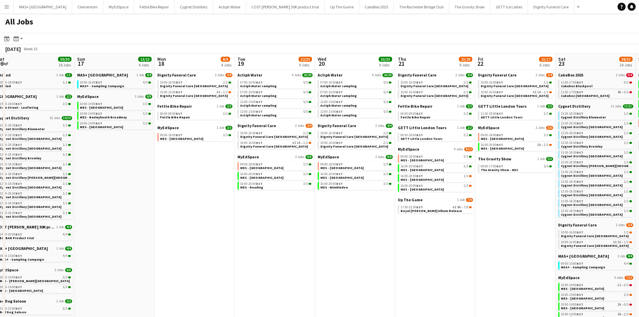
drag, startPoint x: 191, startPoint y: 243, endPoint x: 420, endPoint y: 247, distance: 228.9
click at [420, 247] on app-calendar-viewport "Thu 14 12/12 4 Jobs Fri 15 6/6 2 Jobs Sat 16 30/30 18 Jobs Sun 17 13/13 4 Jobs …" at bounding box center [319, 245] width 639 height 383
click at [419, 212] on span "Royal [PERSON_NAME] Album Release" at bounding box center [431, 211] width 61 height 4
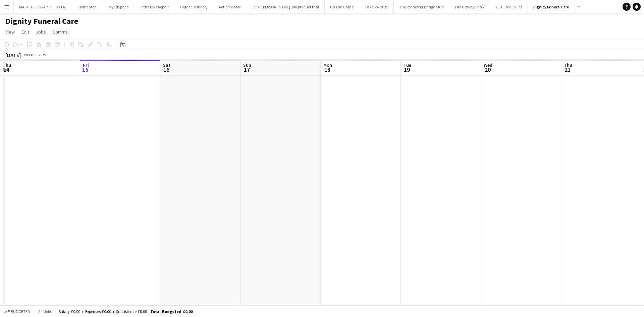
scroll to position [0, 231]
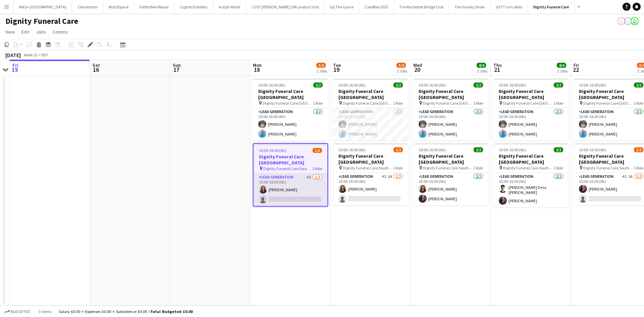
click at [284, 177] on app-card-role "Lead Generation 4I [DATE] 10:00-16:00 (6h) [PERSON_NAME] single-neutral-actions" at bounding box center [291, 189] width 74 height 33
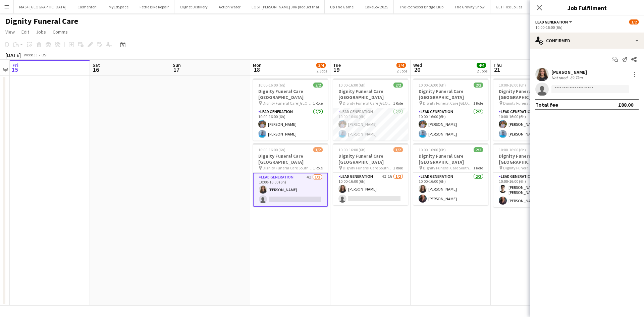
drag, startPoint x: 388, startPoint y: 172, endPoint x: 597, endPoint y: 50, distance: 241.9
click at [388, 173] on app-card-role "Lead Generation 4I 1A [DATE] 10:00-16:00 (6h) [PERSON_NAME] single-neutral-acti…" at bounding box center [370, 189] width 75 height 33
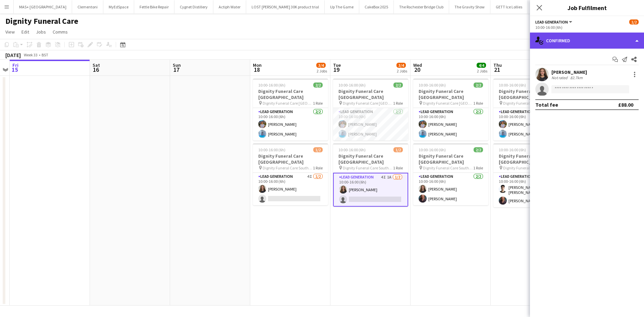
click at [576, 45] on div "single-neutral-actions-check-2 Confirmed" at bounding box center [587, 41] width 114 height 16
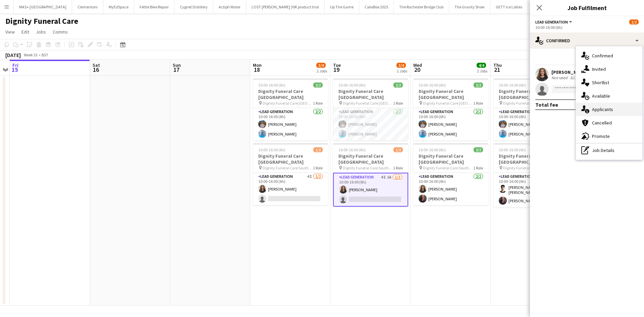
click at [597, 106] on div "single-neutral-actions-information Applicants" at bounding box center [609, 109] width 66 height 13
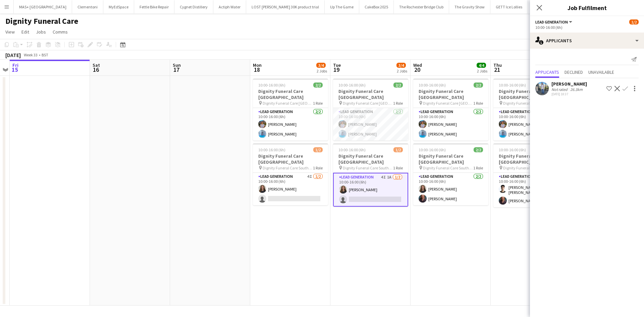
click at [572, 90] on div "26.3km" at bounding box center [576, 89] width 15 height 5
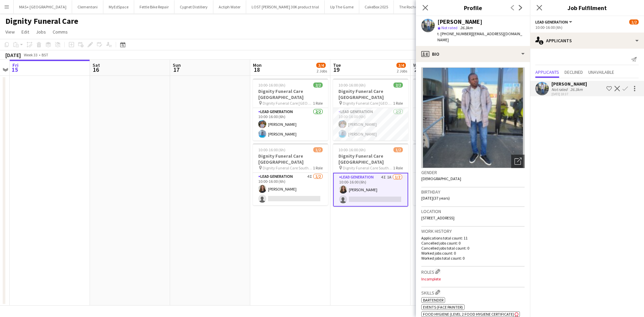
click at [572, 88] on div "26.3km" at bounding box center [576, 89] width 15 height 5
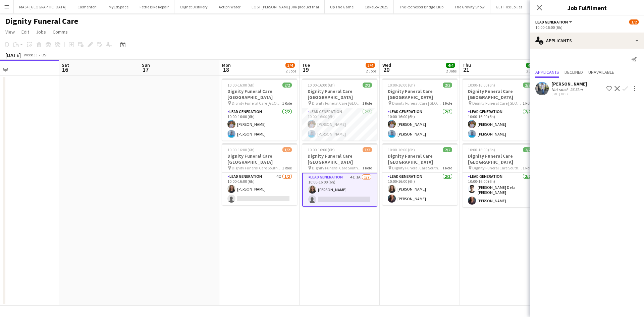
drag, startPoint x: 442, startPoint y: 224, endPoint x: 243, endPoint y: 215, distance: 199.9
click at [243, 215] on app-calendar-viewport "Tue 12 Wed 13 Thu 14 Fri 15 Sat 16 Sun 17 Mon 18 3/4 2 Jobs Tue 19 3/4 2 Jobs W…" at bounding box center [322, 183] width 644 height 246
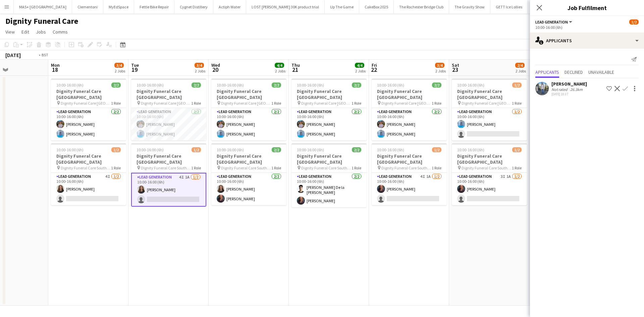
scroll to position [0, 185]
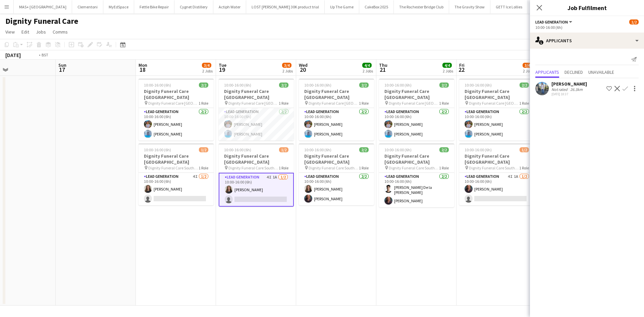
drag, startPoint x: 436, startPoint y: 213, endPoint x: 367, endPoint y: 211, distance: 68.1
click at [367, 211] on app-calendar-viewport "Thu 14 Fri 15 Sat 16 Sun 17 Mon 18 3/4 2 Jobs Tue 19 3/4 2 Jobs Wed 20 4/4 2 Jo…" at bounding box center [322, 183] width 644 height 246
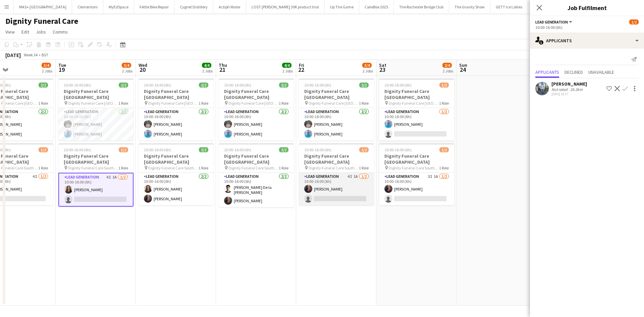
click at [346, 178] on app-card-role "Lead Generation 4I 1A 1/2 10:00-16:00 (6h) Nicole Cuthbert single-neutral-actio…" at bounding box center [336, 189] width 75 height 33
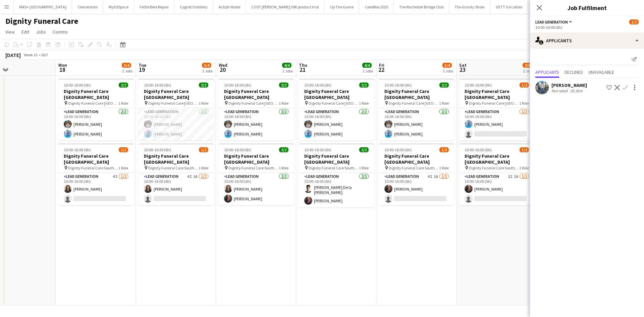
scroll to position [0, 165]
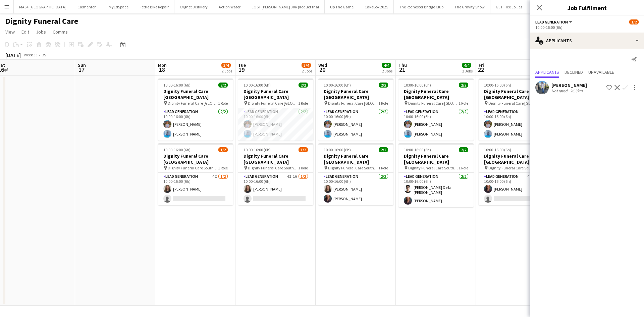
drag, startPoint x: 358, startPoint y: 229, endPoint x: 366, endPoint y: 228, distance: 7.4
click at [366, 228] on app-calendar-viewport "Thu 14 Fri 15 Sat 16 Sun 17 Mon 18 3/4 2 Jobs Tue 19 3/4 2 Jobs Wed 20 4/4 2 Jo…" at bounding box center [322, 183] width 644 height 246
click at [272, 178] on app-card-role "Lead Generation 4I 1A 1/2 10:00-16:00 (6h) Katie Mills single-neutral-actions" at bounding box center [275, 189] width 75 height 33
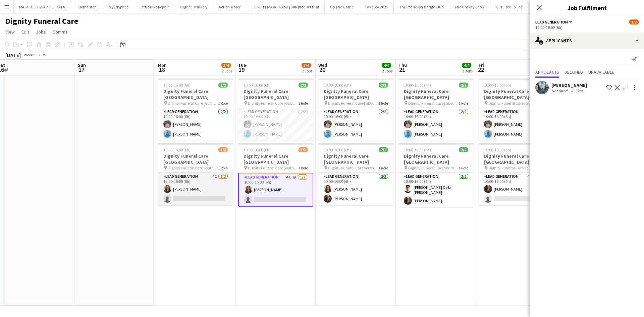
click at [211, 175] on app-card-role "Lead Generation 4I 1/2 10:00-16:00 (6h) Katie Mills single-neutral-actions" at bounding box center [195, 189] width 75 height 33
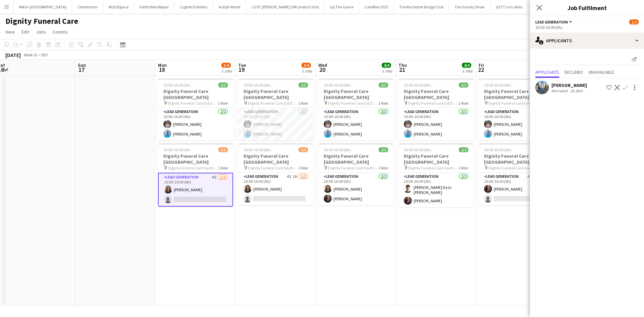
click at [284, 237] on app-date-cell "10:00-16:00 (6h) 2/2 Dignity Funeral Care Aberdeen pin Dignity Funeral Care Abe…" at bounding box center [276, 191] width 80 height 230
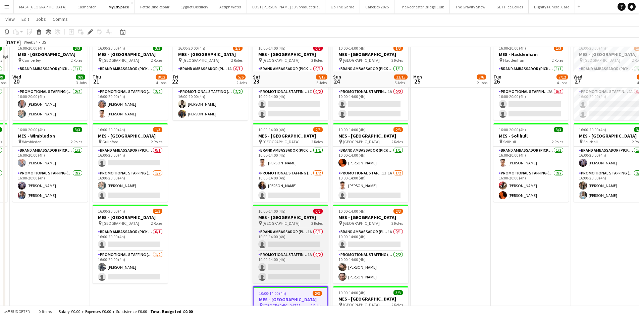
scroll to position [101, 0]
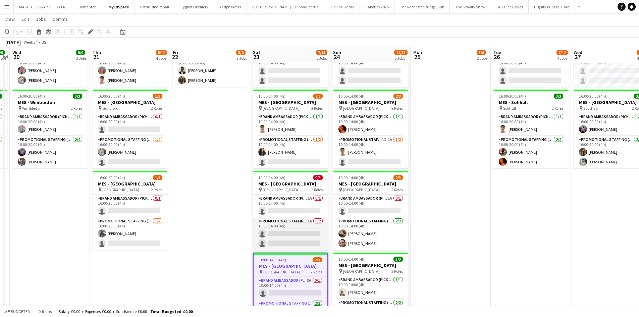
click at [290, 226] on app-card-role "Promotional Staffing (Brand Ambassadors) 1A 0/2 10:00-14:00 (4h) single-neutral…" at bounding box center [290, 233] width 75 height 33
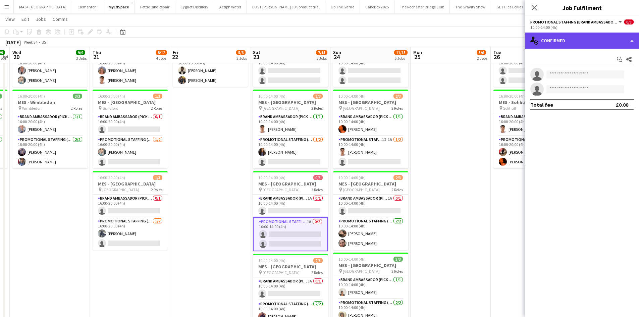
click at [551, 40] on div "single-neutral-actions-check-2 Confirmed" at bounding box center [582, 41] width 114 height 16
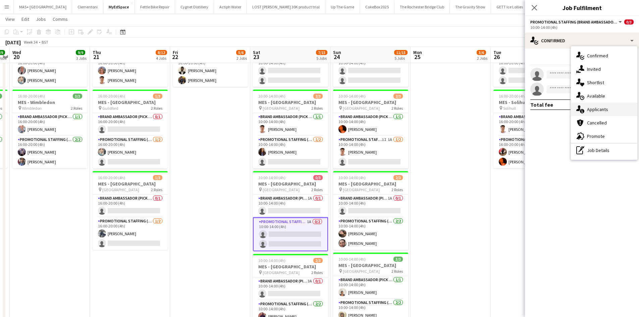
click at [595, 110] on div "single-neutral-actions-information Applicants" at bounding box center [604, 109] width 66 height 13
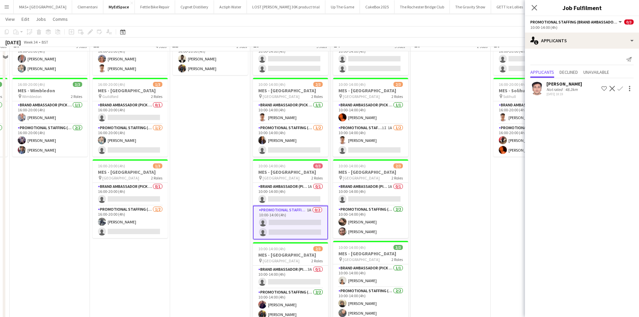
scroll to position [235, 0]
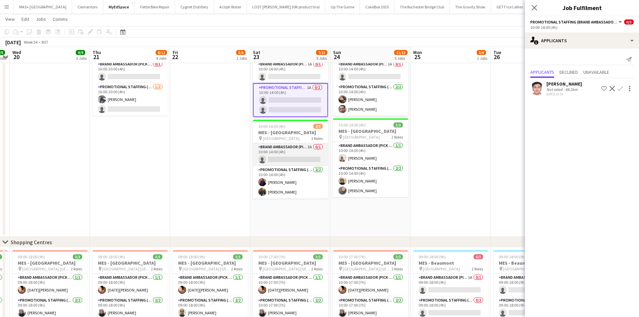
click at [290, 151] on app-card-role "Brand Ambassador (Pick up) 3A 0/1 10:00-14:00 (4h) single-neutral-actions" at bounding box center [290, 154] width 75 height 23
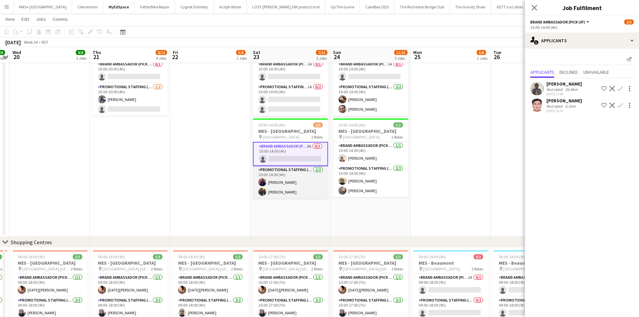
click at [301, 183] on app-card-role "Promotional Staffing (Brand Ambassadors) 2/2 10:00-14:00 (4h) Laura Morley Mart…" at bounding box center [290, 182] width 75 height 33
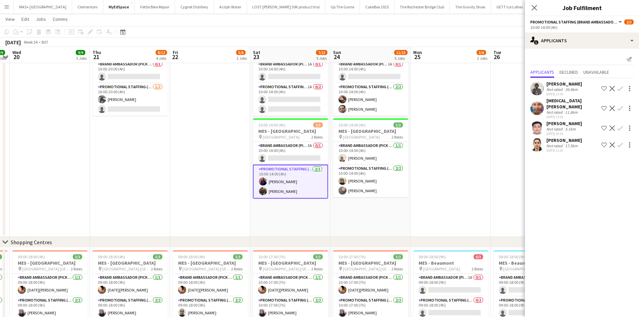
click at [439, 151] on app-date-cell at bounding box center [451, 54] width 80 height 366
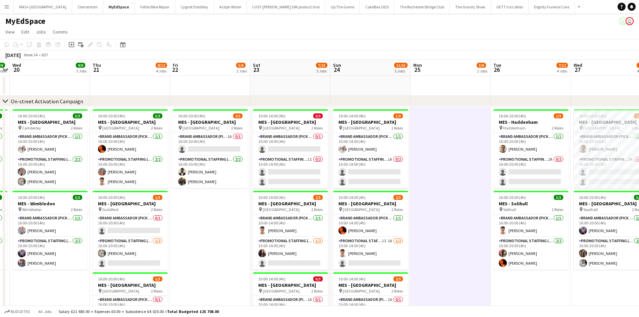
scroll to position [0, 196]
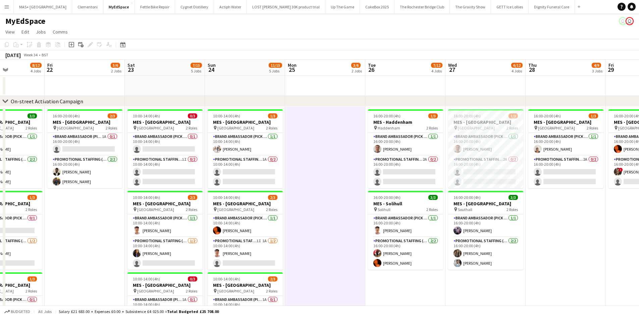
drag, startPoint x: 443, startPoint y: 172, endPoint x: 317, endPoint y: 175, distance: 125.5
click at [394, 166] on app-card-role "Promotional Staffing (Brand Ambassadors) 2A 0/2 16:00-20:00 (4h) single-neutral…" at bounding box center [405, 172] width 75 height 33
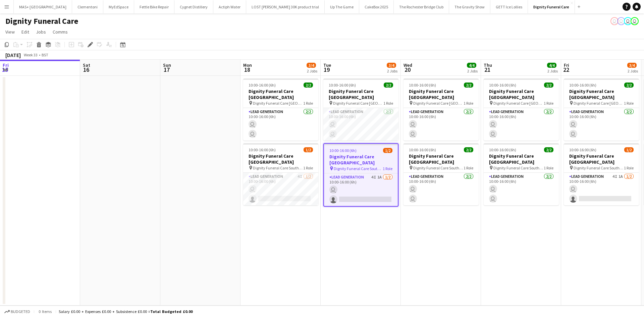
scroll to position [0, 231]
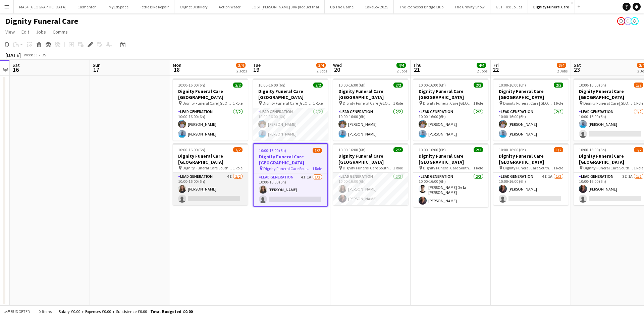
click at [230, 174] on app-card-role "Lead Generation 4I [DATE] 10:00-16:00 (6h) [PERSON_NAME] single-neutral-actions" at bounding box center [210, 189] width 75 height 33
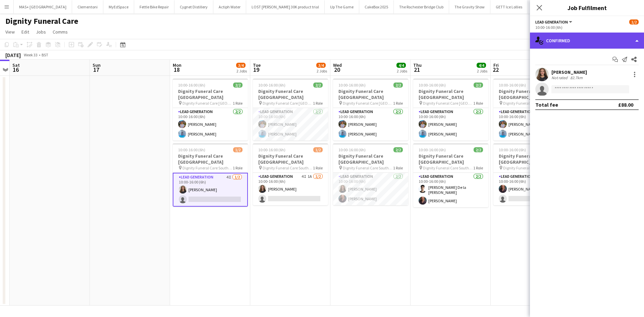
click at [571, 35] on div "single-neutral-actions-check-2 Confirmed" at bounding box center [587, 41] width 114 height 16
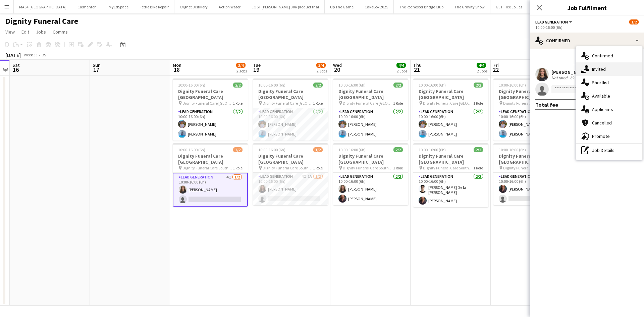
click at [605, 70] on div "single-neutral-actions-share-1 Invited" at bounding box center [609, 68] width 66 height 13
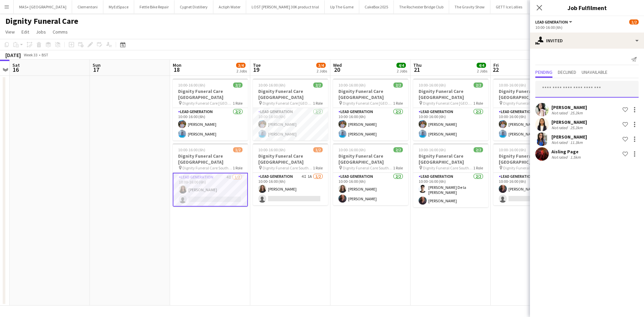
click at [569, 91] on input "text" at bounding box center [587, 89] width 103 height 17
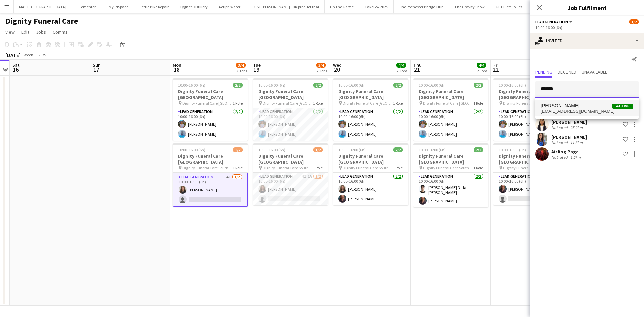
type input "******"
click at [585, 106] on span "[PERSON_NAME] Active" at bounding box center [587, 106] width 93 height 6
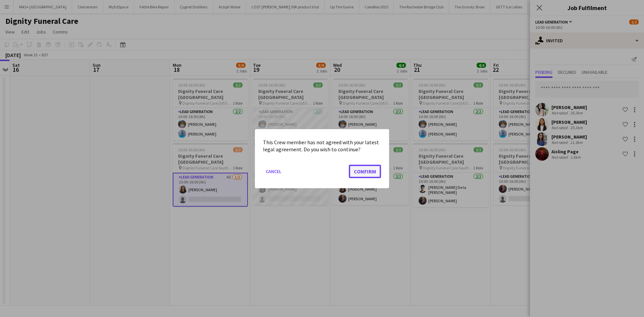
click at [367, 173] on button "Confirm" at bounding box center [365, 170] width 32 height 13
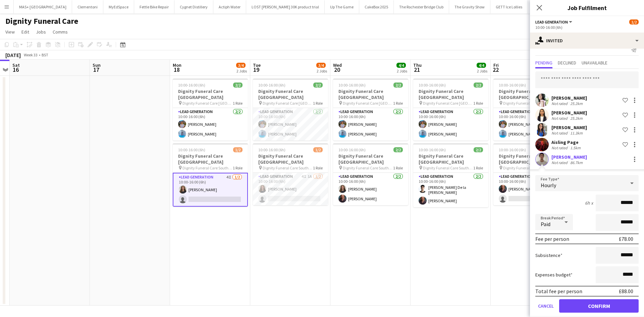
scroll to position [17, 0]
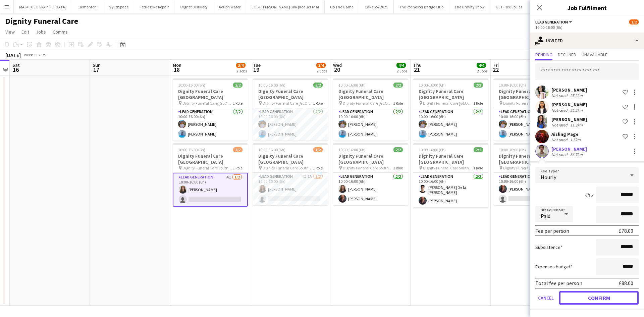
click at [592, 297] on button "Confirm" at bounding box center [599, 297] width 80 height 13
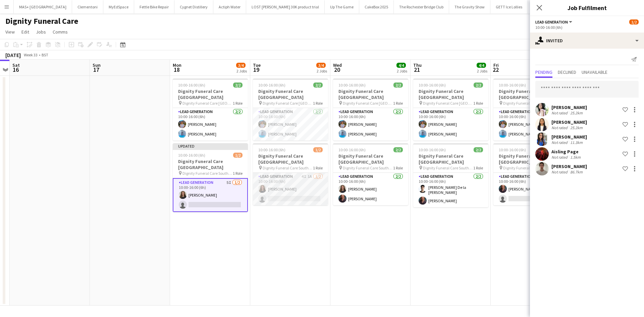
click at [291, 177] on app-card-role "Lead Generation 4I 1A 1/2 10:00-16:00 (6h) Katie Mills single-neutral-actions" at bounding box center [290, 189] width 75 height 33
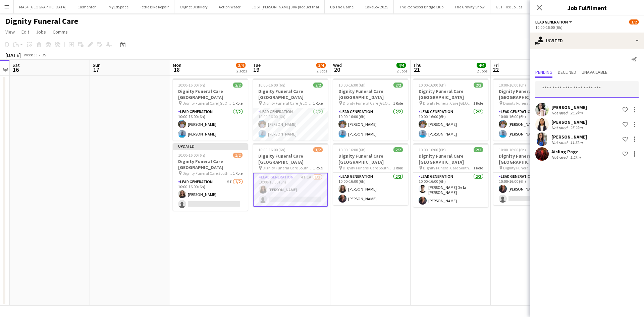
drag, startPoint x: 548, startPoint y: 89, endPoint x: 547, endPoint y: 93, distance: 4.5
click at [548, 89] on input "text" at bounding box center [587, 89] width 103 height 17
type input "******"
click at [572, 107] on span "Curtis Whelan Active" at bounding box center [587, 106] width 93 height 6
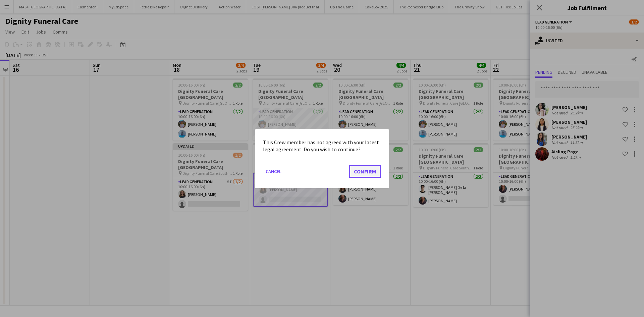
click at [366, 172] on button "Confirm" at bounding box center [365, 170] width 32 height 13
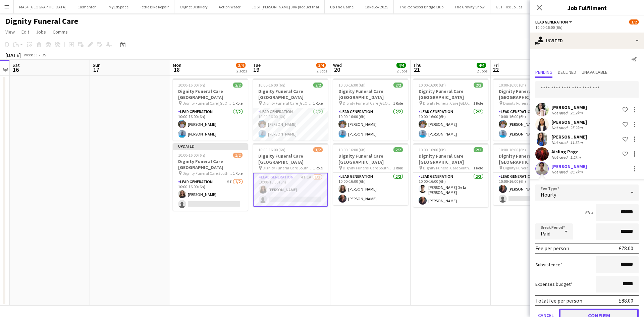
click at [588, 314] on button "Confirm" at bounding box center [599, 315] width 80 height 13
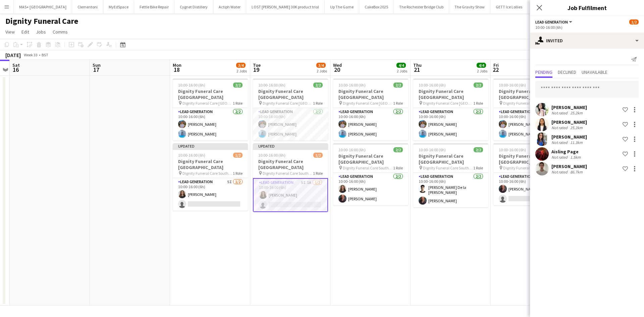
click at [457, 269] on app-date-cell "10:00-16:00 (6h) 2/2 Dignity Funeral Care Aberdeen pin Dignity Funeral Care Abe…" at bounding box center [451, 191] width 80 height 230
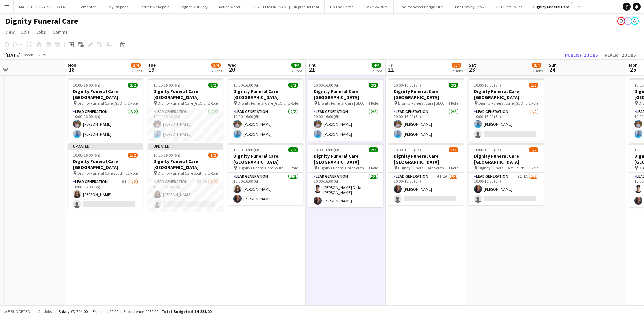
scroll to position [0, 343]
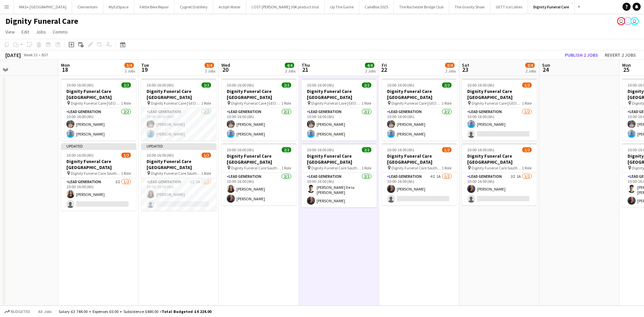
drag, startPoint x: 533, startPoint y: 225, endPoint x: 422, endPoint y: 233, distance: 112.0
click at [422, 233] on app-calendar-viewport "Wed 13 Thu 14 Fri 15 Sat 16 Sun 17 Mon 18 3/4 2 Jobs Tue 19 3/4 2 Jobs Wed 20 4…" at bounding box center [322, 183] width 644 height 246
click at [578, 52] on button "Publish 2 jobs" at bounding box center [581, 55] width 39 height 9
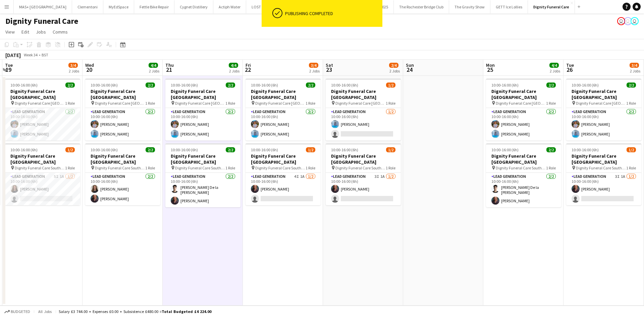
drag, startPoint x: 433, startPoint y: 227, endPoint x: 297, endPoint y: 220, distance: 136.4
click at [297, 220] on app-calendar-viewport "Fri 15 Sat 16 Sun 17 Mon 18 3/4 2 Jobs Tue 19 3/4 2 Jobs Wed 20 4/4 2 Jobs Thu …" at bounding box center [322, 183] width 644 height 246
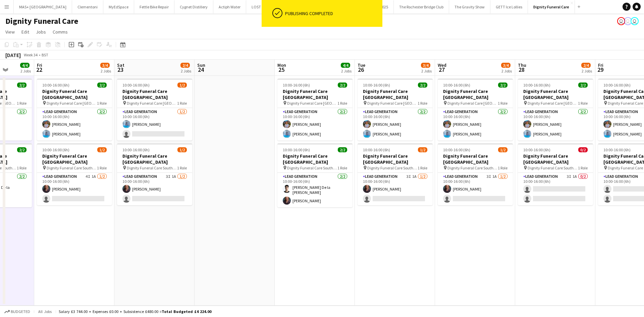
drag, startPoint x: 451, startPoint y: 218, endPoint x: 244, endPoint y: 215, distance: 207.0
click at [244, 215] on app-calendar-viewport "Tue 19 3/4 2 Jobs Wed 20 4/4 2 Jobs Thu 21 4/4 2 Jobs Fri 22 3/4 2 Jobs Sat 23 …" at bounding box center [322, 183] width 644 height 246
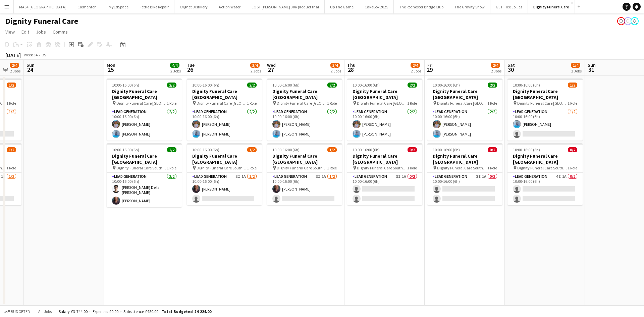
drag, startPoint x: 434, startPoint y: 228, endPoint x: 263, endPoint y: 230, distance: 170.8
click at [263, 230] on app-calendar-viewport "Thu 21 4/4 2 Jobs Fri 22 3/4 2 Jobs Sat 23 2/4 2 Jobs Sun 24 Mon 25 4/4 2 Jobs …" at bounding box center [322, 183] width 644 height 246
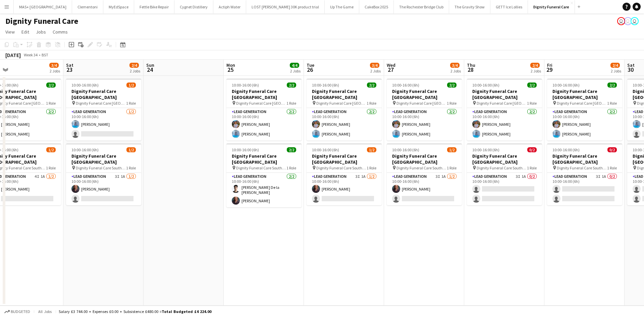
drag, startPoint x: 434, startPoint y: 231, endPoint x: 440, endPoint y: 213, distance: 18.7
click at [554, 220] on app-calendar-viewport "Wed 20 4/4 2 Jobs Thu 21 4/4 2 Jobs Fri 22 3/4 2 Jobs Sat 23 2/4 2 Jobs Sun 24 …" at bounding box center [322, 183] width 644 height 246
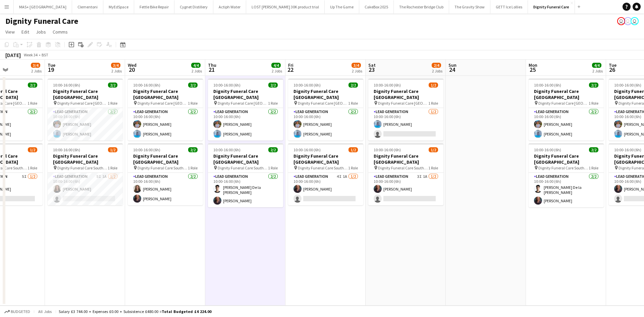
drag, startPoint x: 223, startPoint y: 202, endPoint x: 525, endPoint y: 213, distance: 302.5
click at [525, 213] on app-calendar-viewport "Sat 16 Sun 17 Mon 18 3/4 2 Jobs Tue 19 3/4 2 Jobs Wed 20 4/4 2 Jobs Thu 21 4/4 …" at bounding box center [322, 183] width 644 height 246
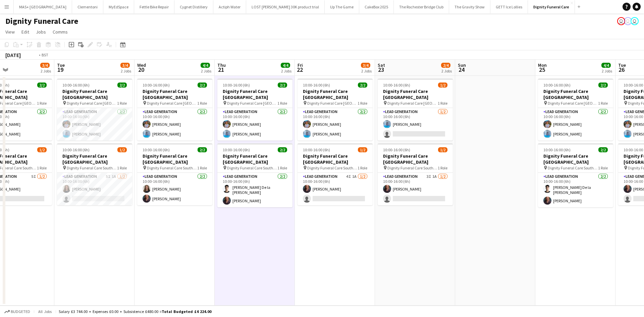
drag, startPoint x: 453, startPoint y: 217, endPoint x: 557, endPoint y: 225, distance: 104.3
click at [557, 225] on app-calendar-viewport "Sat 16 Sun 17 Mon 18 3/4 2 Jobs Tue 19 3/4 2 Jobs Wed 20 4/4 2 Jobs Thu 21 4/4 …" at bounding box center [322, 183] width 644 height 246
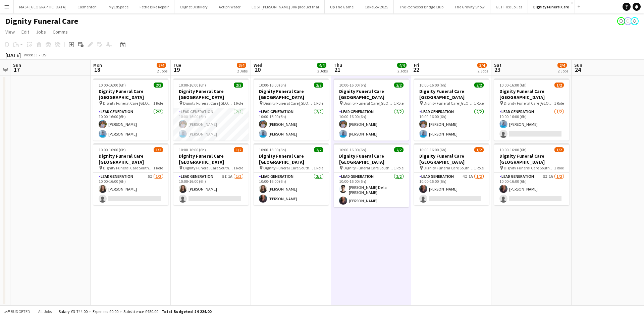
drag, startPoint x: 244, startPoint y: 238, endPoint x: 266, endPoint y: 239, distance: 21.8
click at [266, 239] on app-calendar-viewport "Fri 15 Sat 16 Sun 17 Mon 18 3/4 2 Jobs Tue 19 3/4 2 Jobs Wed 20 4/4 2 Jobs Thu …" at bounding box center [322, 183] width 644 height 246
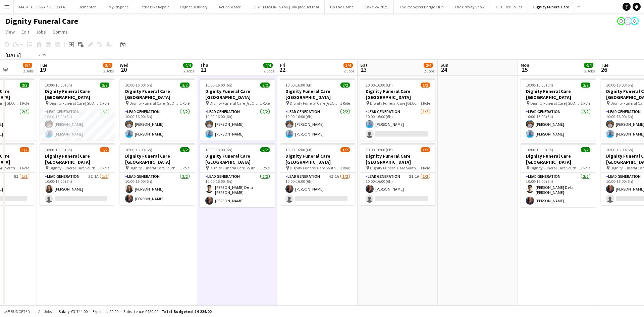
scroll to position [0, 298]
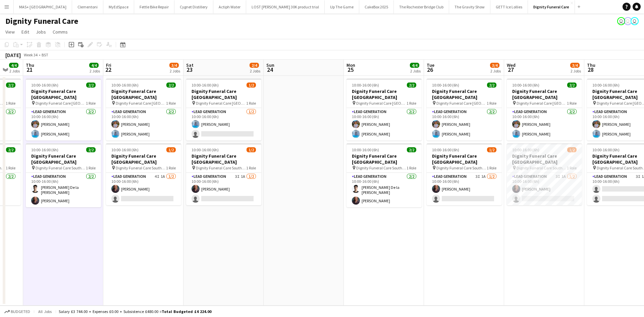
drag, startPoint x: 530, startPoint y: 236, endPoint x: 222, endPoint y: 221, distance: 308.4
click at [222, 221] on app-calendar-viewport "Sun 17 Mon 18 3/4 2 Jobs Tue 19 3/4 2 Jobs Wed 20 4/4 2 Jobs Thu 21 4/4 2 Jobs …" at bounding box center [322, 183] width 644 height 246
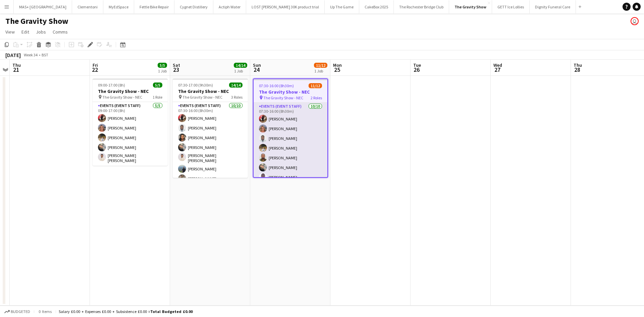
scroll to position [68, 0]
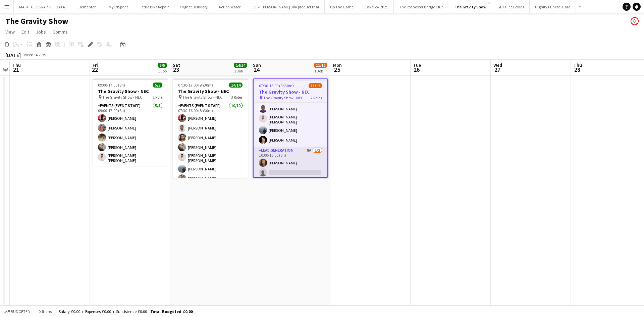
click at [295, 159] on app-card-role "Lead Generation 8A [DATE] 10:00-16:00 (6h) [PERSON_NAME] single-neutral-actions" at bounding box center [291, 163] width 74 height 33
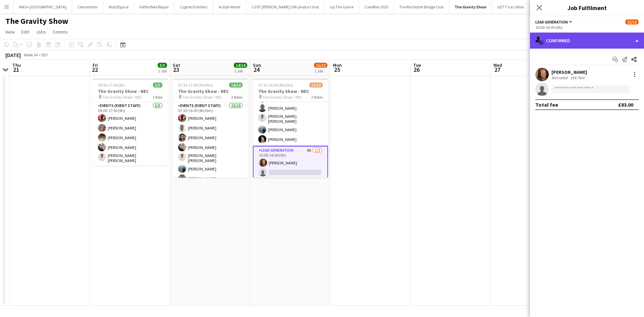
click at [565, 46] on div "single-neutral-actions-check-2 Confirmed" at bounding box center [587, 41] width 114 height 16
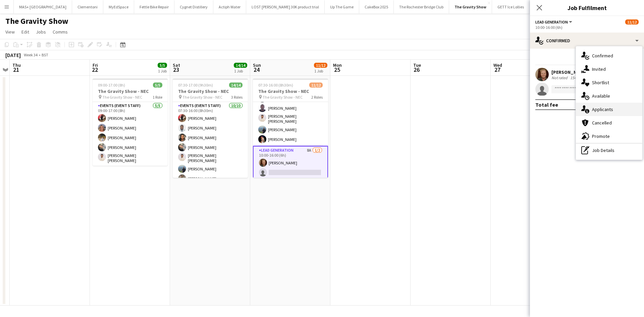
click at [610, 112] on div "single-neutral-actions-information Applicants" at bounding box center [609, 109] width 66 height 13
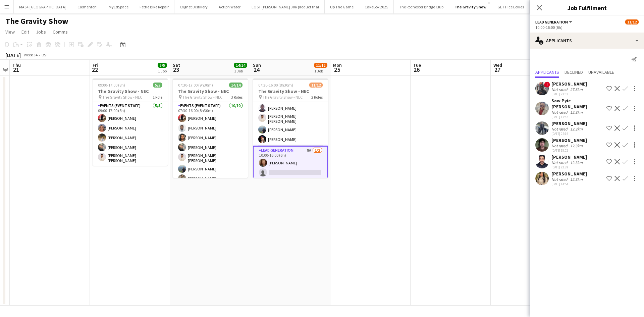
click at [572, 177] on div "12.3km" at bounding box center [576, 179] width 15 height 5
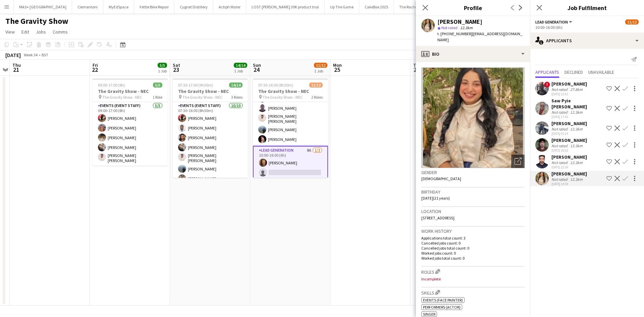
click at [625, 176] on app-icon "Confirm" at bounding box center [625, 178] width 5 height 5
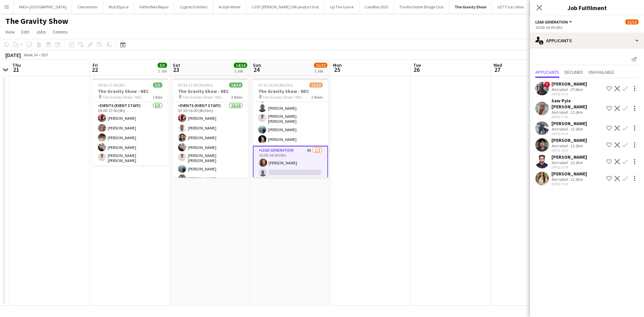
click at [414, 146] on app-date-cell at bounding box center [451, 191] width 80 height 230
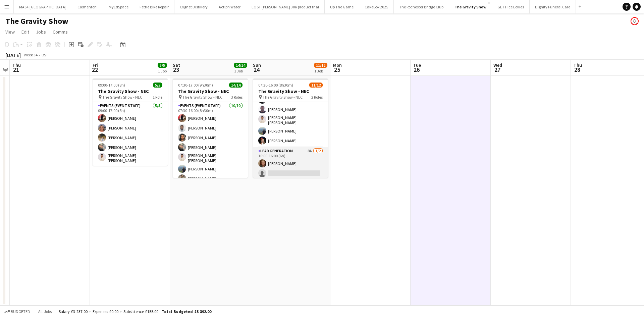
click at [288, 155] on app-card-role "Lead Generation 8A [DATE] 10:00-16:00 (6h) [PERSON_NAME] single-neutral-actions" at bounding box center [290, 163] width 75 height 33
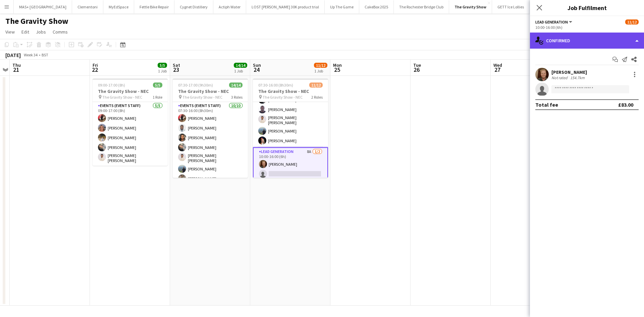
click at [581, 35] on div "single-neutral-actions-check-2 Confirmed" at bounding box center [587, 41] width 114 height 16
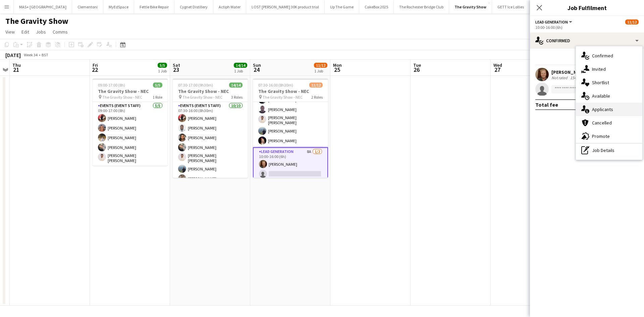
click at [605, 108] on div "single-neutral-actions-information Applicants" at bounding box center [609, 109] width 66 height 13
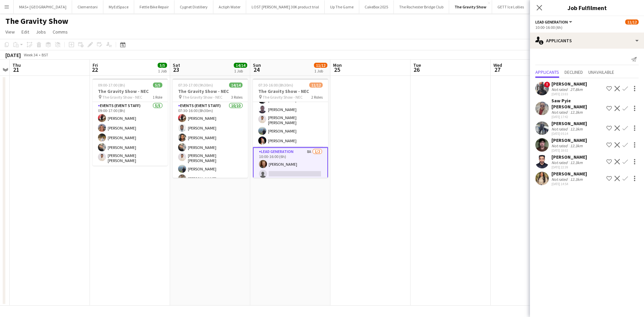
click at [579, 177] on div "12.3km" at bounding box center [576, 179] width 15 height 5
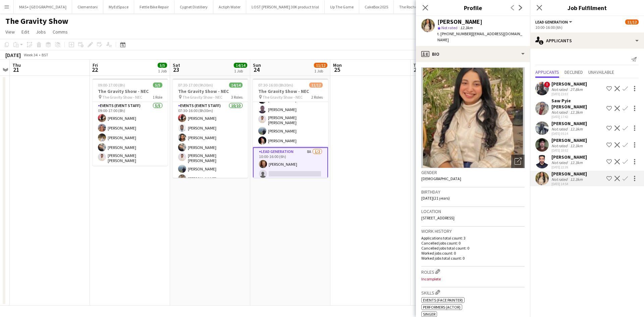
click at [360, 188] on app-date-cell at bounding box center [371, 191] width 80 height 230
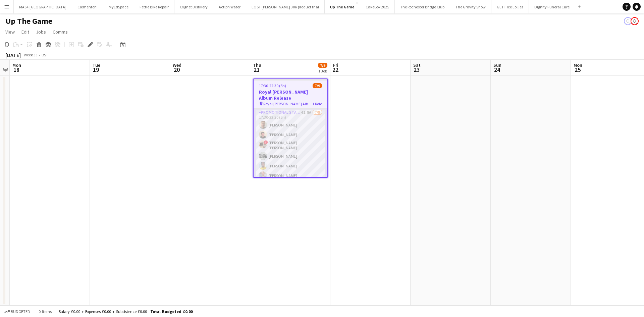
scroll to position [26, 0]
click at [295, 114] on app-card-role "Promotional Staffing (Brand Ambassadors) 4I 8A [DATE] 17:30-22:30 (5h) [PERSON_…" at bounding box center [291, 134] width 74 height 103
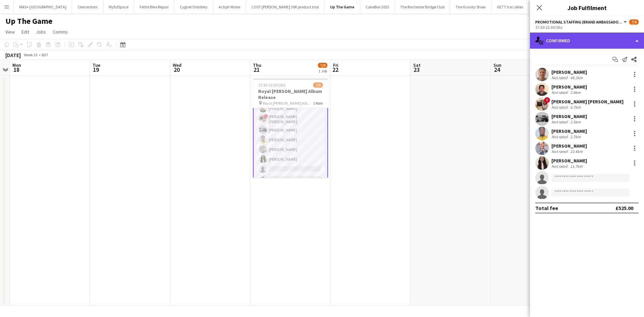
click at [562, 39] on div "single-neutral-actions-check-2 Confirmed" at bounding box center [587, 41] width 114 height 16
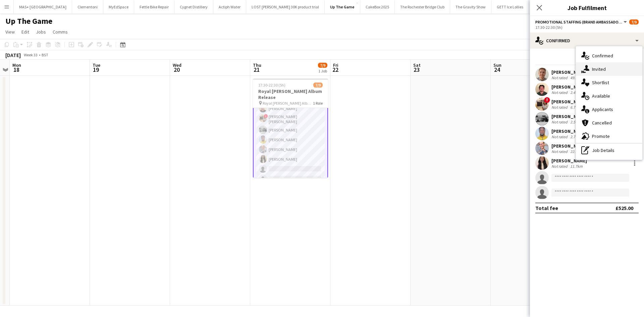
click at [608, 73] on div "single-neutral-actions-share-1 Invited" at bounding box center [609, 68] width 66 height 13
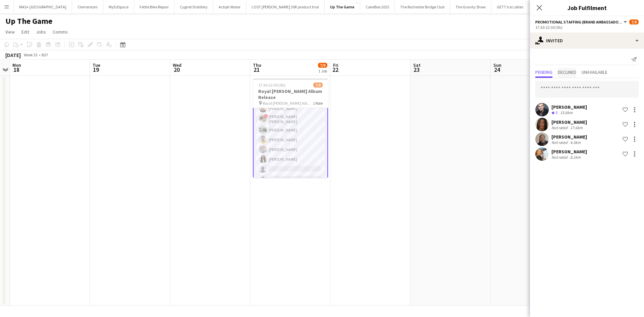
click at [576, 75] on span "Declined" at bounding box center [567, 73] width 18 height 10
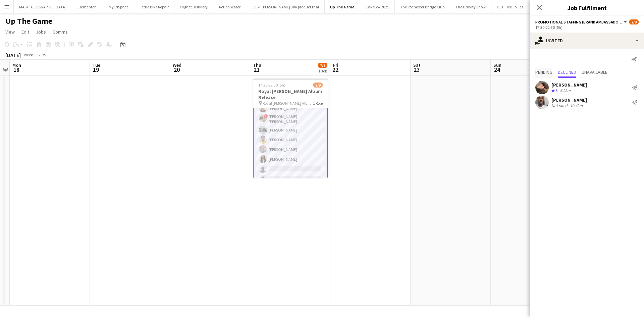
click at [548, 73] on span "Pending" at bounding box center [544, 72] width 17 height 5
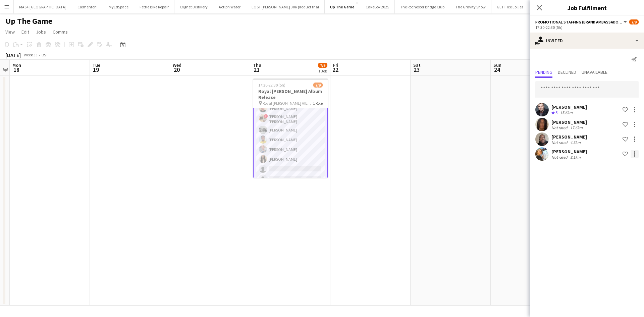
click at [635, 154] on div at bounding box center [634, 153] width 1 height 1
click at [618, 214] on span "Cancel invitation" at bounding box center [613, 215] width 39 height 6
drag, startPoint x: 473, startPoint y: 147, endPoint x: 514, endPoint y: 89, distance: 71.3
click at [473, 147] on app-date-cell at bounding box center [451, 191] width 80 height 230
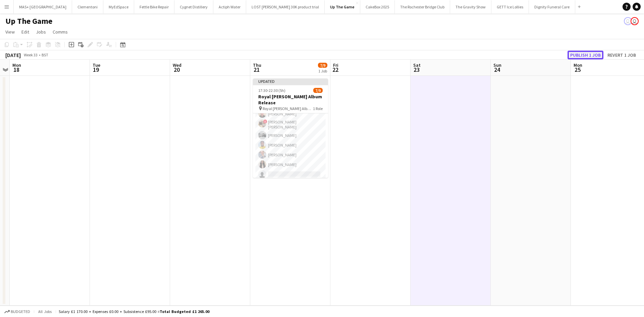
click at [574, 54] on button "Publish 1 job" at bounding box center [586, 55] width 36 height 9
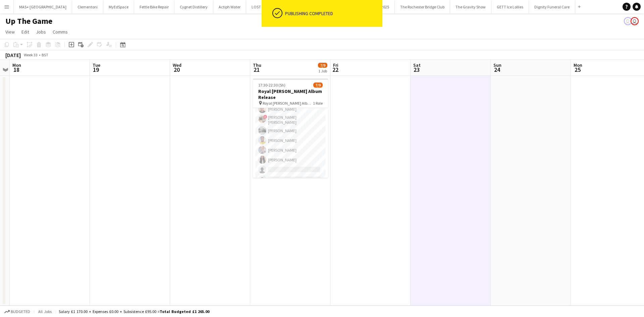
click at [297, 136] on app-card-role "Promotional Staffing (Brand Ambassadors) 3I 8A [DATE] 17:30-22:30 (5h) [PERSON_…" at bounding box center [290, 134] width 75 height 103
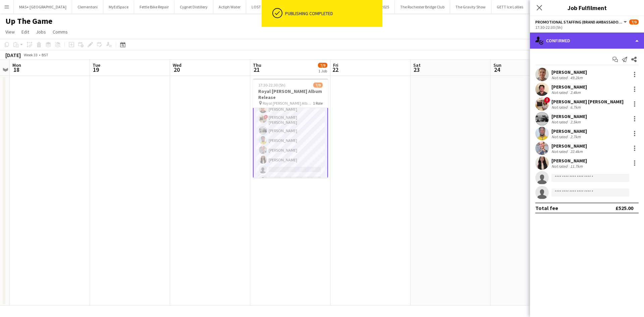
click at [573, 43] on div "single-neutral-actions-check-2 Confirmed" at bounding box center [587, 41] width 114 height 16
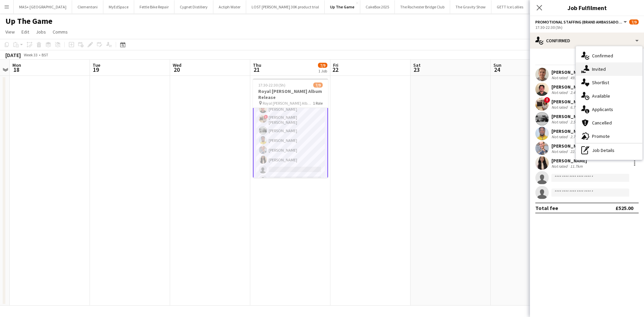
click at [609, 68] on div "single-neutral-actions-share-1 Invited" at bounding box center [609, 68] width 66 height 13
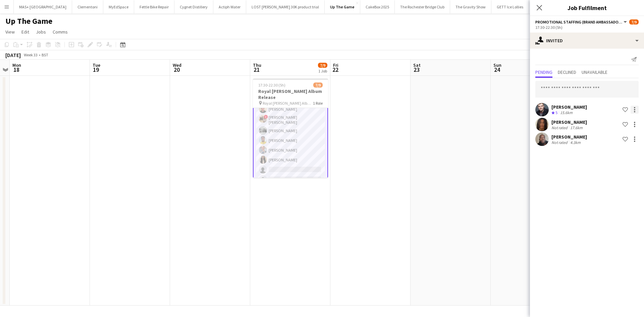
click at [636, 107] on div at bounding box center [635, 110] width 8 height 8
click at [606, 170] on span "Cancel invitation" at bounding box center [613, 170] width 39 height 6
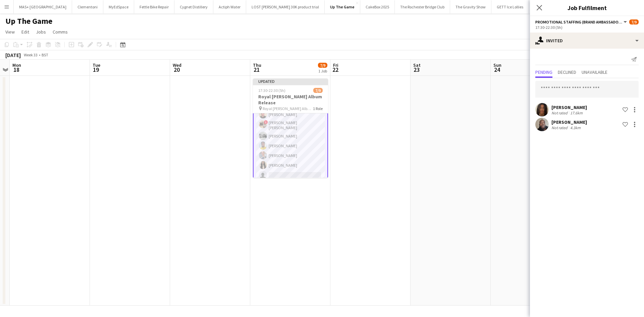
click at [403, 171] on app-date-cell at bounding box center [371, 191] width 80 height 230
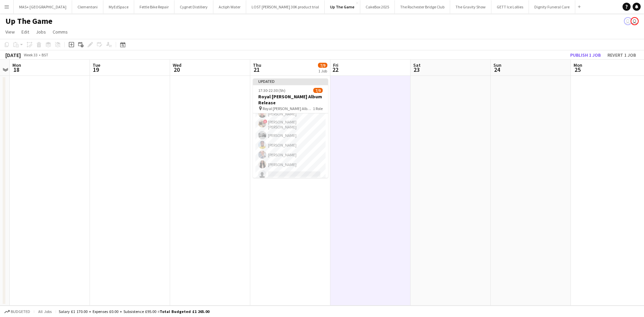
scroll to position [25, 0]
click at [579, 56] on button "Publish 1 job" at bounding box center [586, 55] width 36 height 9
